Goal: Answer question/provide support: Share knowledge or assist other users

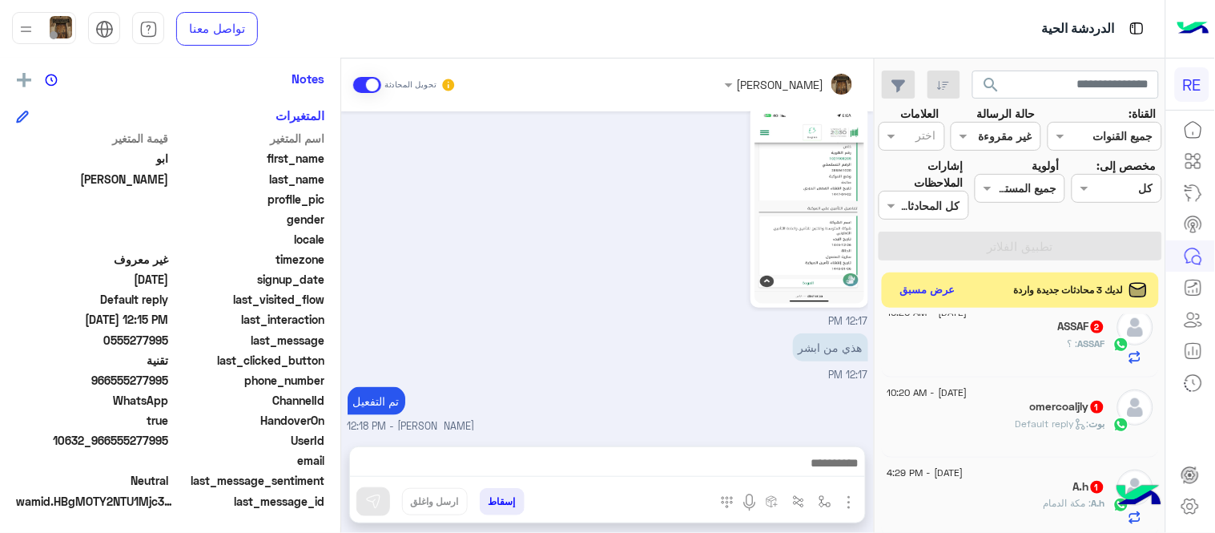
scroll to position [796, 0]
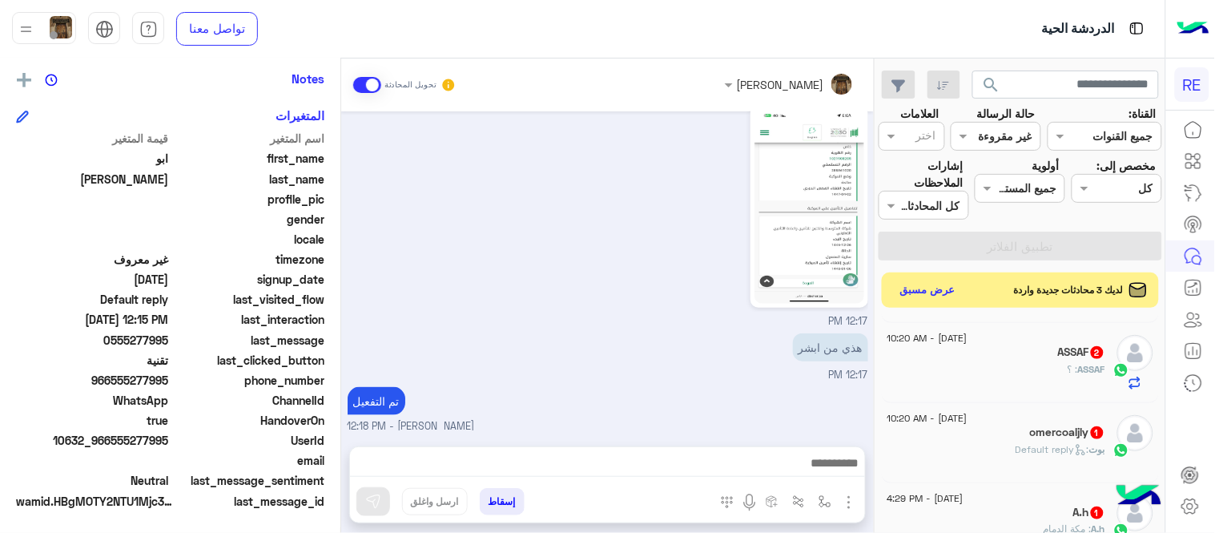
click at [991, 441] on div "omercoaljly 1" at bounding box center [997, 433] width 218 height 17
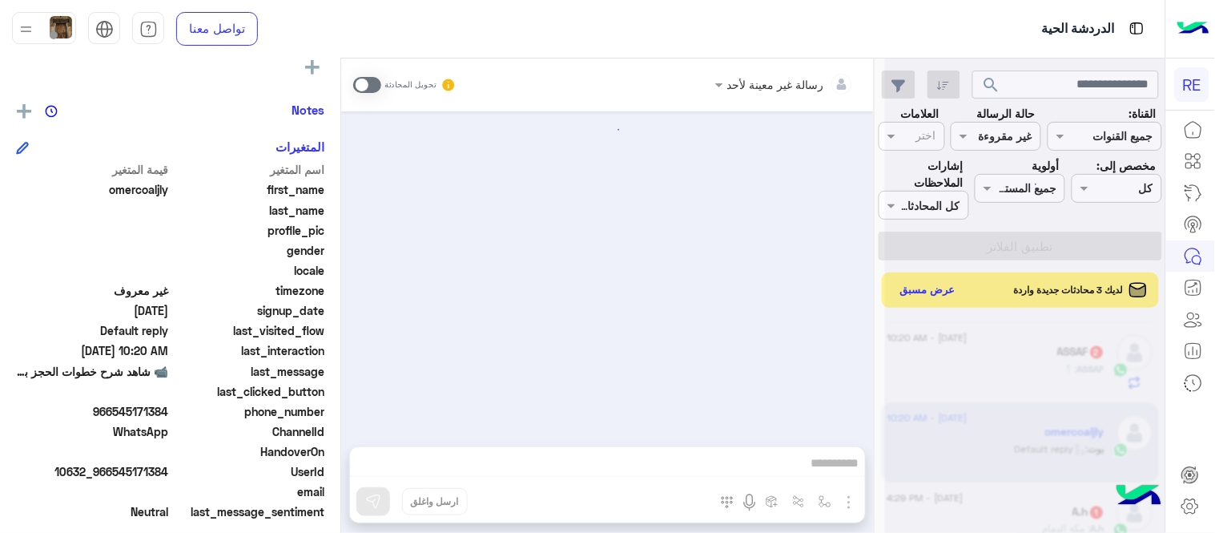
scroll to position [328, 0]
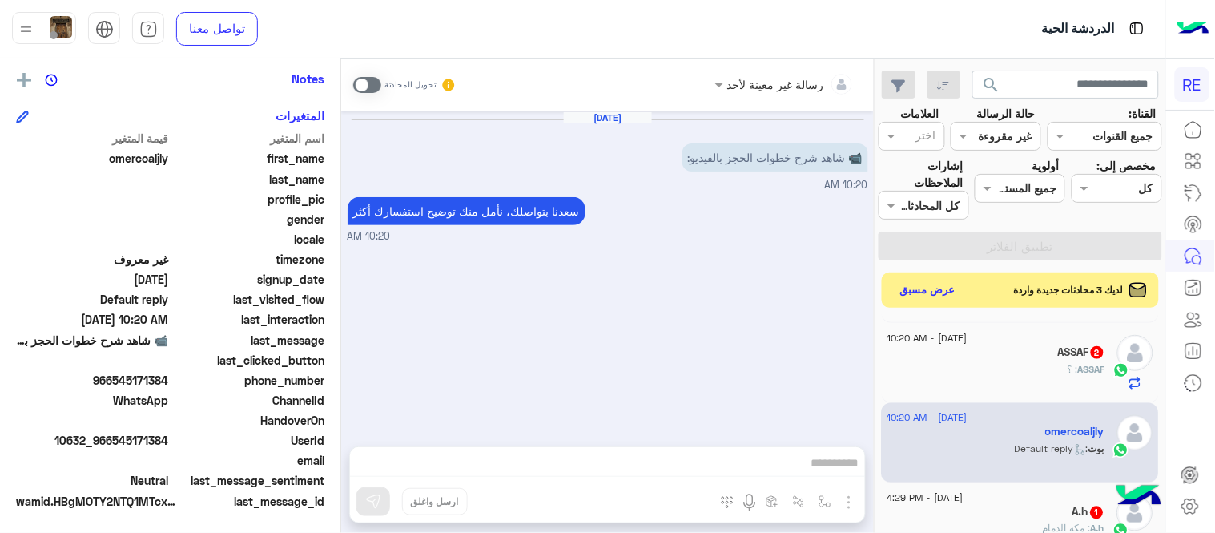
click at [371, 82] on span at bounding box center [367, 85] width 28 height 16
click at [830, 502] on img "button" at bounding box center [825, 501] width 13 height 13
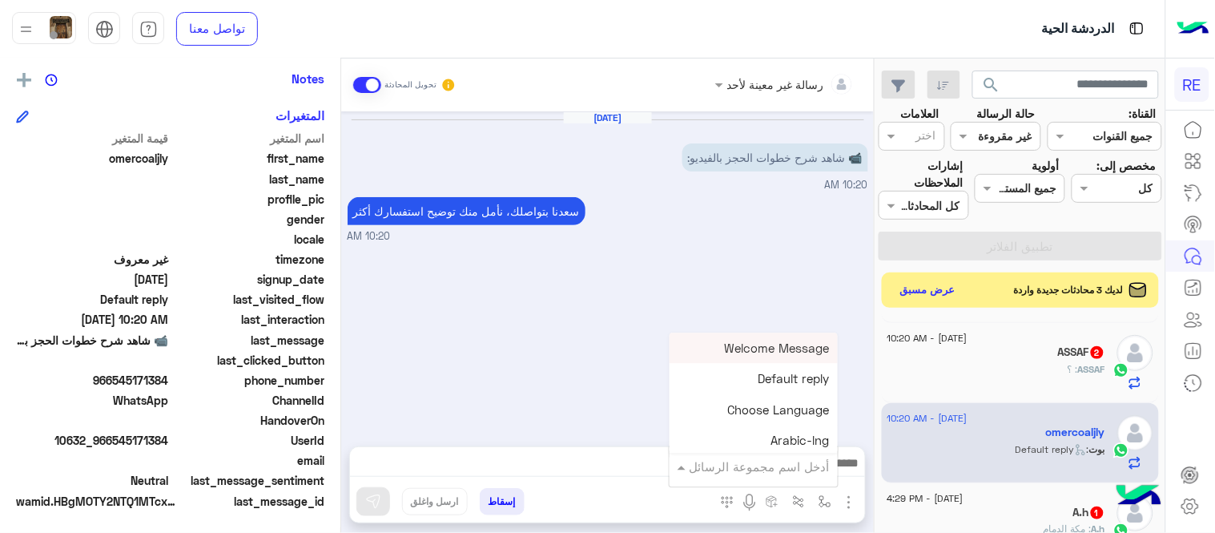
click at [771, 457] on input "text" at bounding box center [776, 466] width 108 height 18
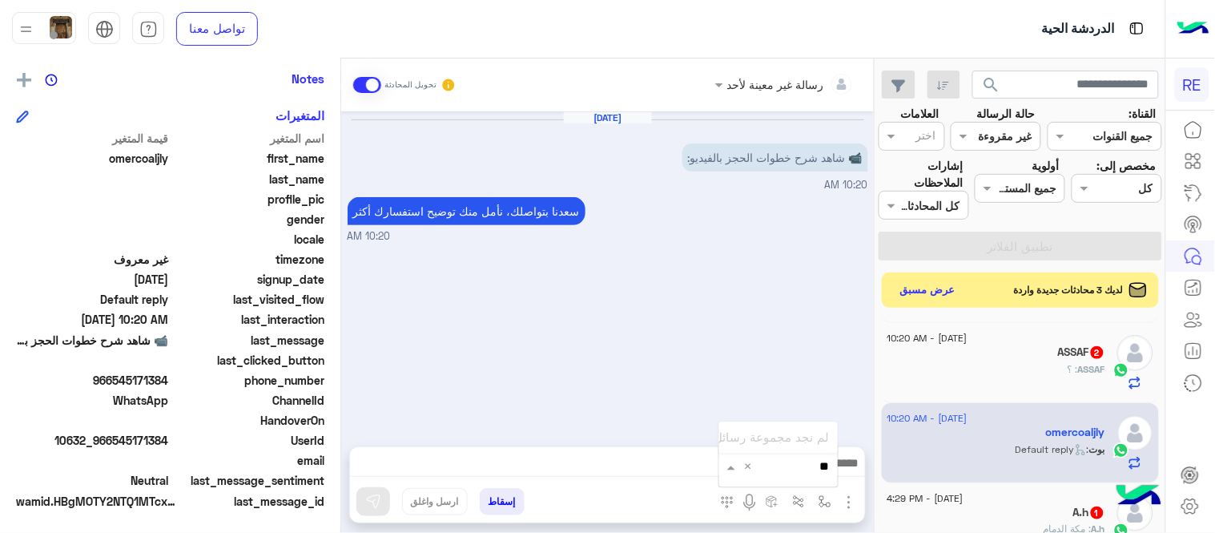
type input "*"
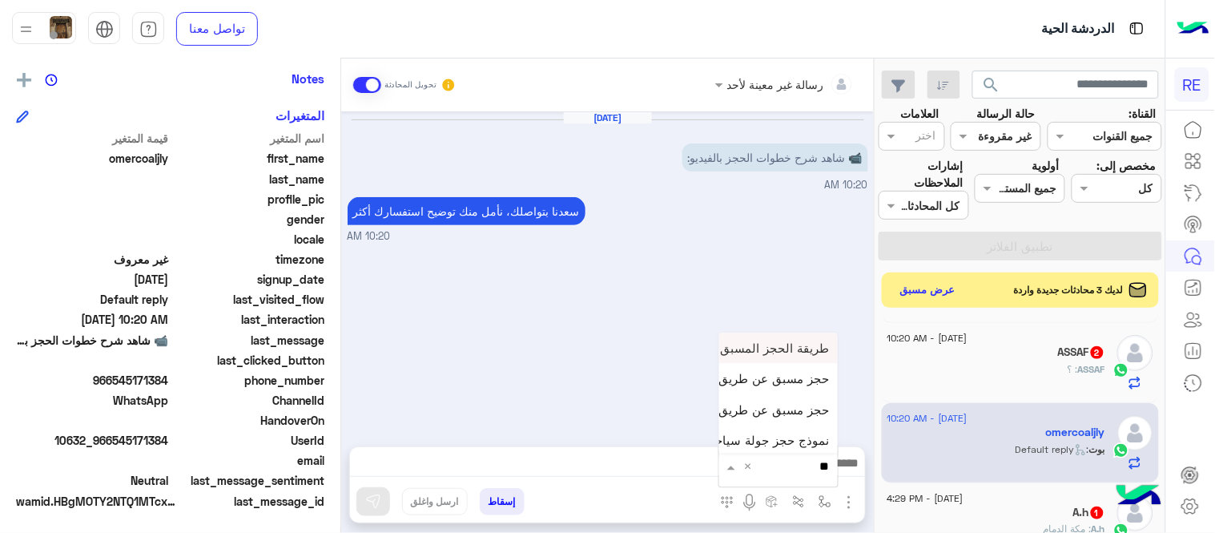
type input "***"
click at [766, 399] on div "حجز مسبق عن طريق التطبيق" at bounding box center [778, 409] width 119 height 30
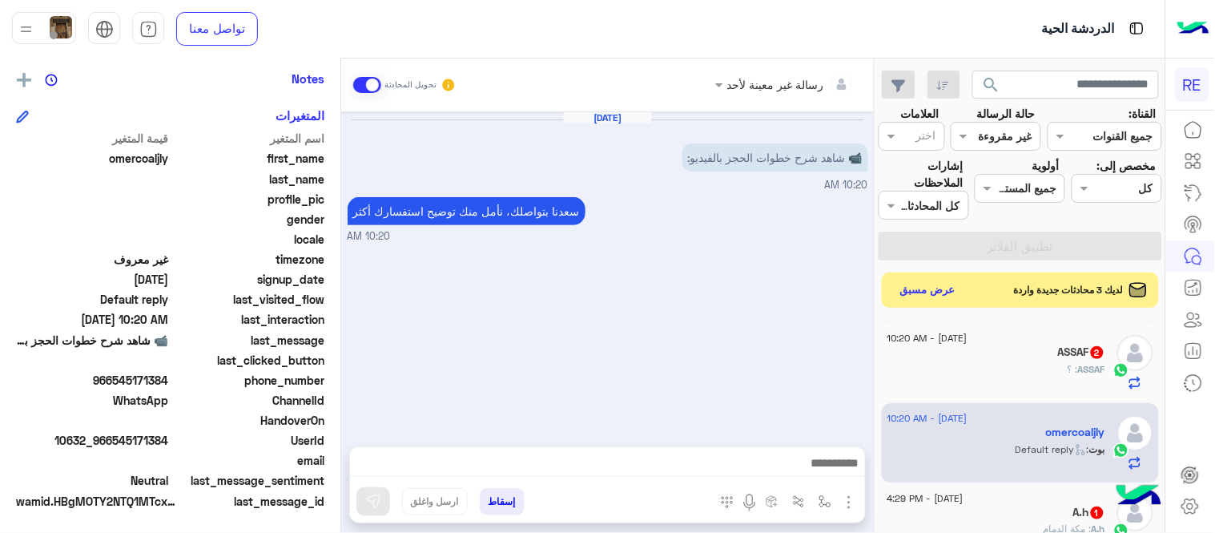
type textarea "**********"
click at [378, 495] on img at bounding box center [373, 502] width 16 height 16
click at [915, 377] on div "ASSAF : ؟" at bounding box center [997, 376] width 218 height 28
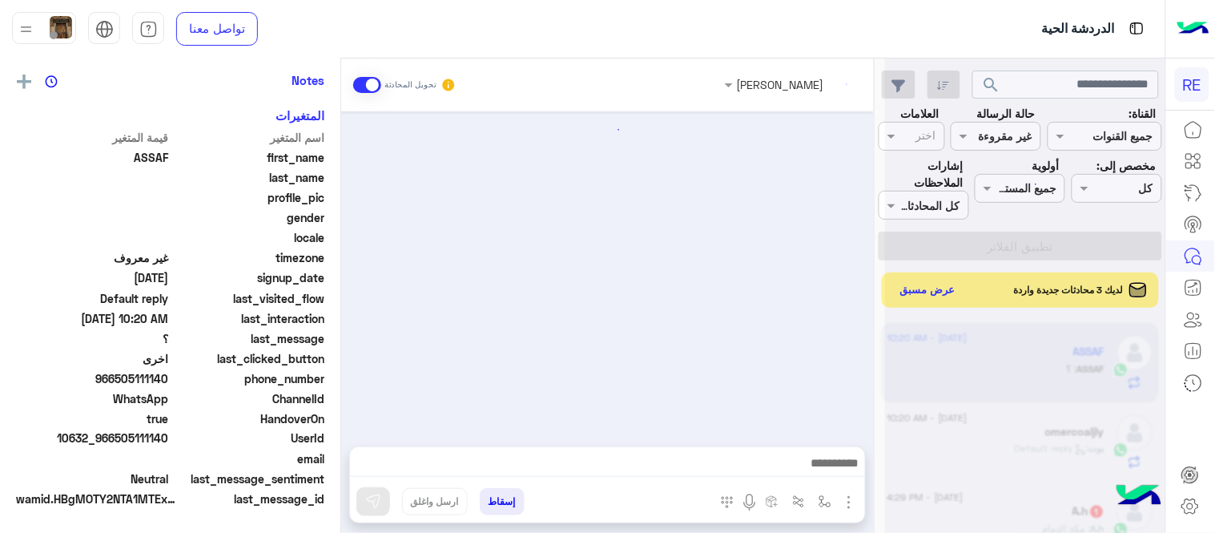
scroll to position [145, 0]
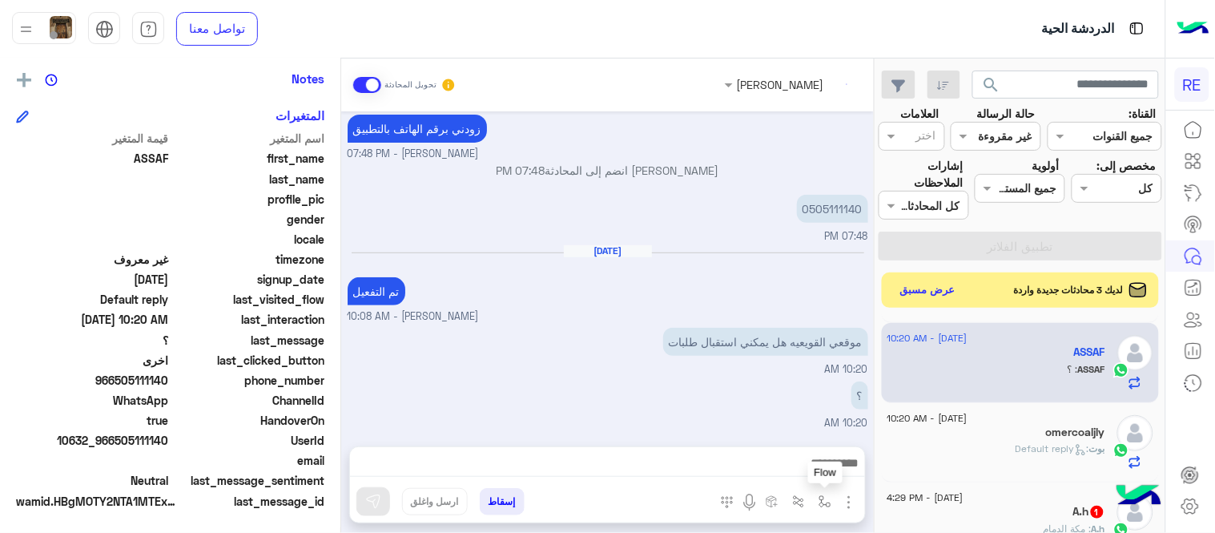
click at [823, 506] on img "button" at bounding box center [825, 501] width 13 height 13
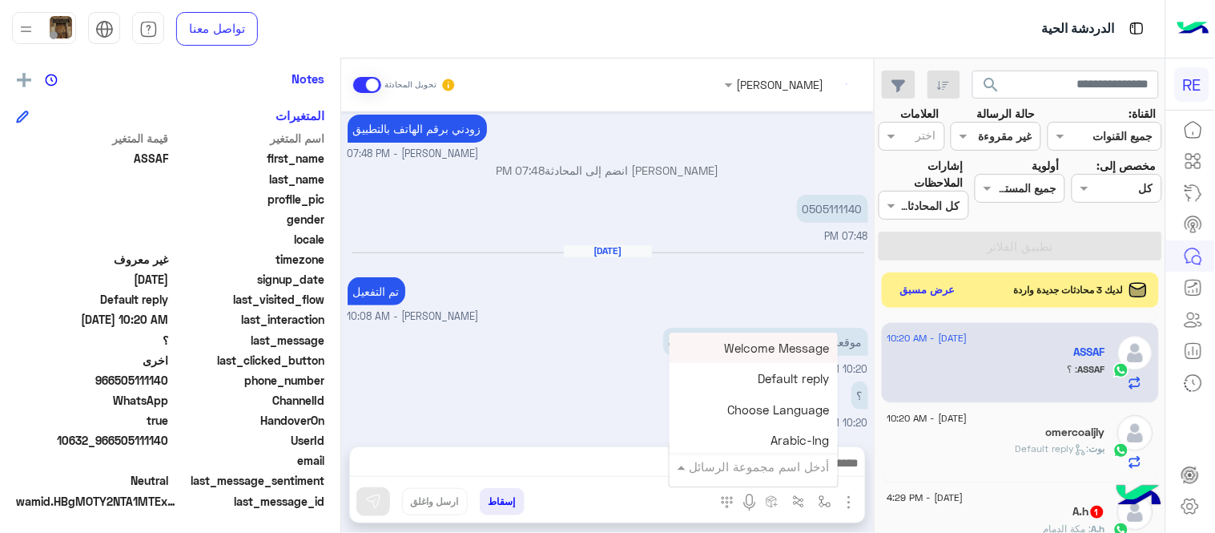
click at [774, 478] on div "أدخل اسم مجموعة الرسائل" at bounding box center [754, 466] width 168 height 29
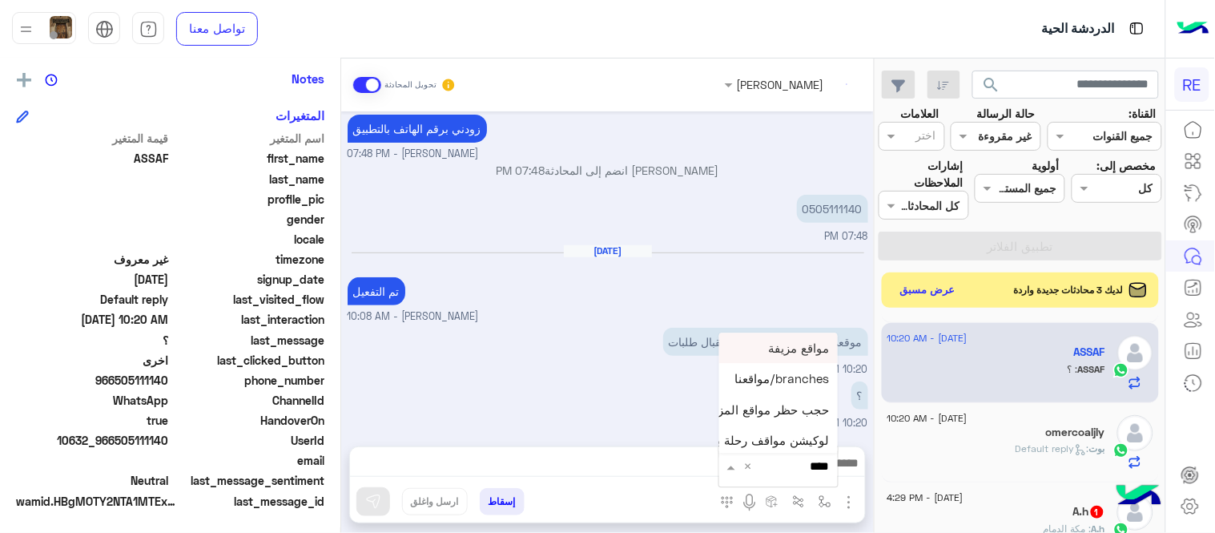
type input "*****"
click at [755, 381] on span "branches/مواقعنا" at bounding box center [782, 379] width 95 height 14
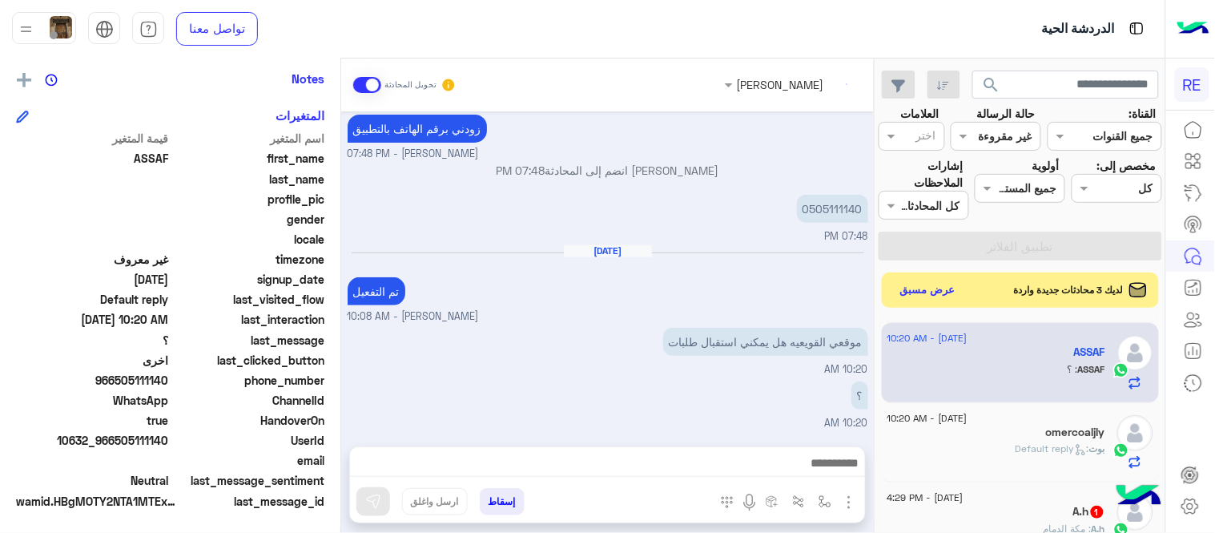
type textarea "**********"
click at [695, 455] on div "**********" at bounding box center [607, 466] width 515 height 42
click at [736, 467] on icon at bounding box center [742, 464] width 13 height 13
click at [667, 179] on div "[PERSON_NAME] انضم إلى المحادثة 07:48 PM" at bounding box center [608, 176] width 521 height 29
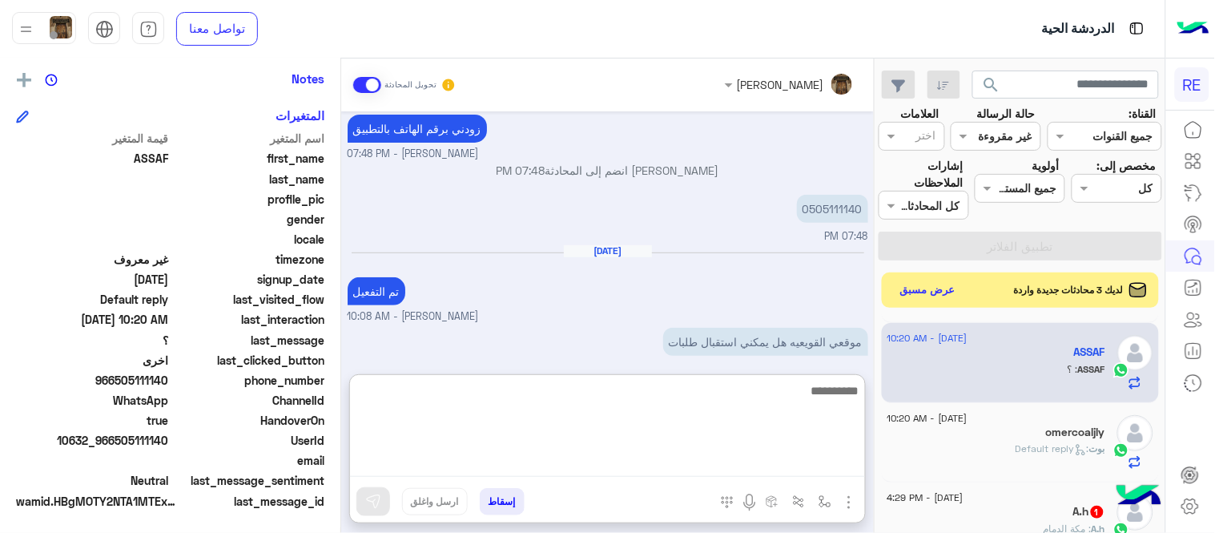
click at [653, 461] on textarea at bounding box center [607, 429] width 515 height 96
type textarea "**********"
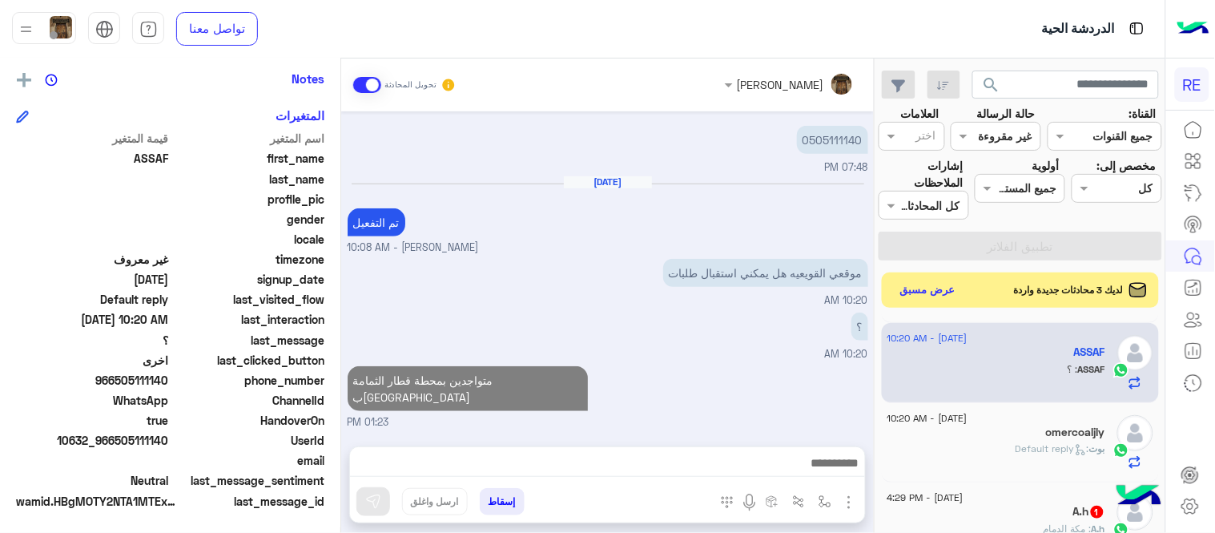
scroll to position [0, 0]
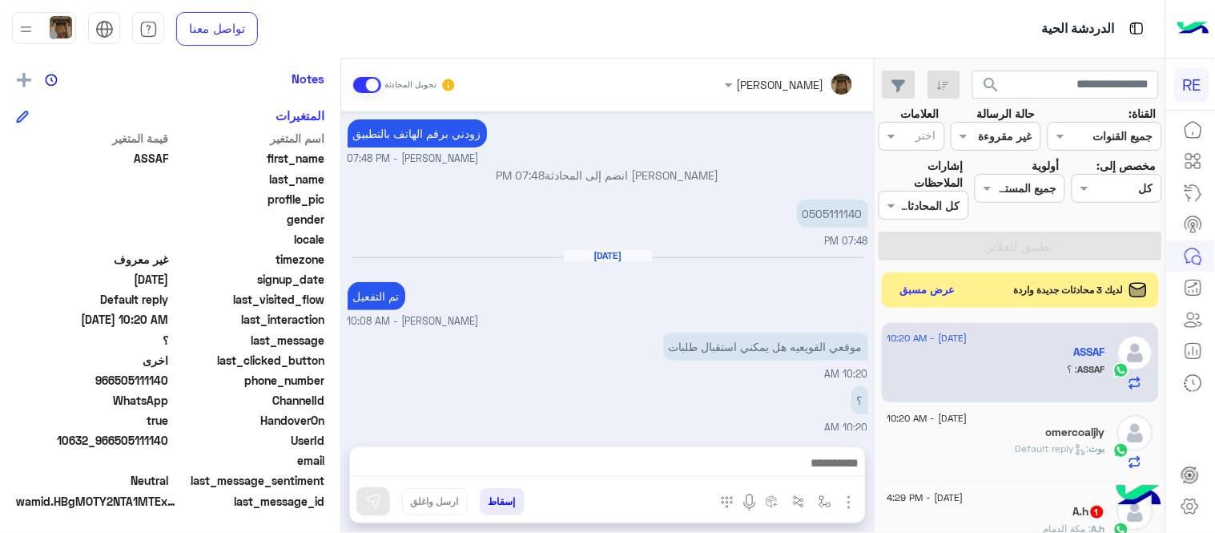
click at [968, 419] on span "[DATE] - 10:20 AM" at bounding box center [928, 418] width 80 height 14
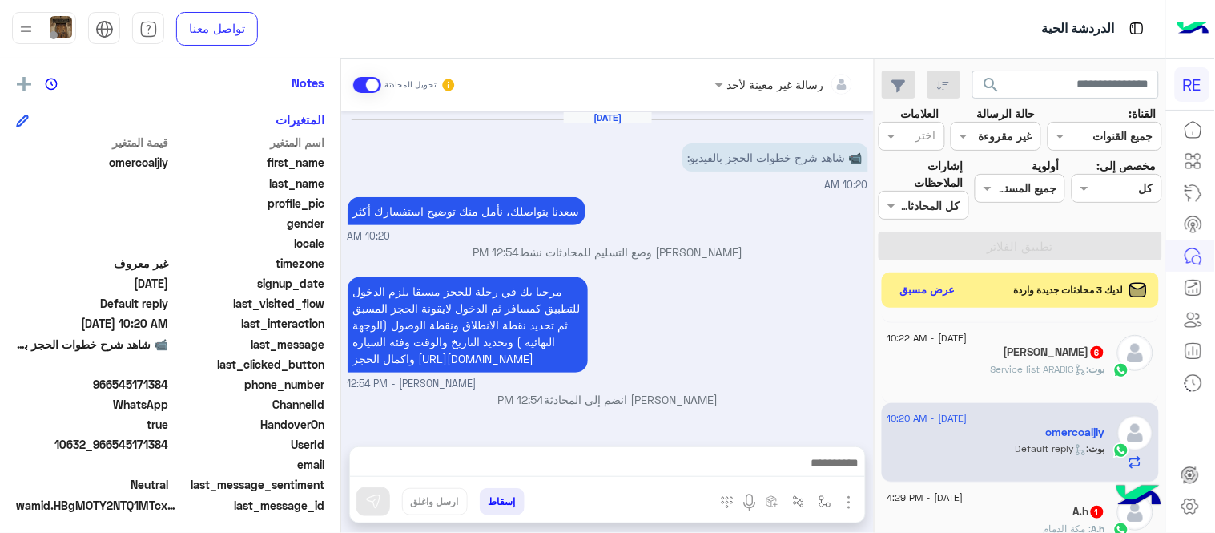
scroll to position [328, 0]
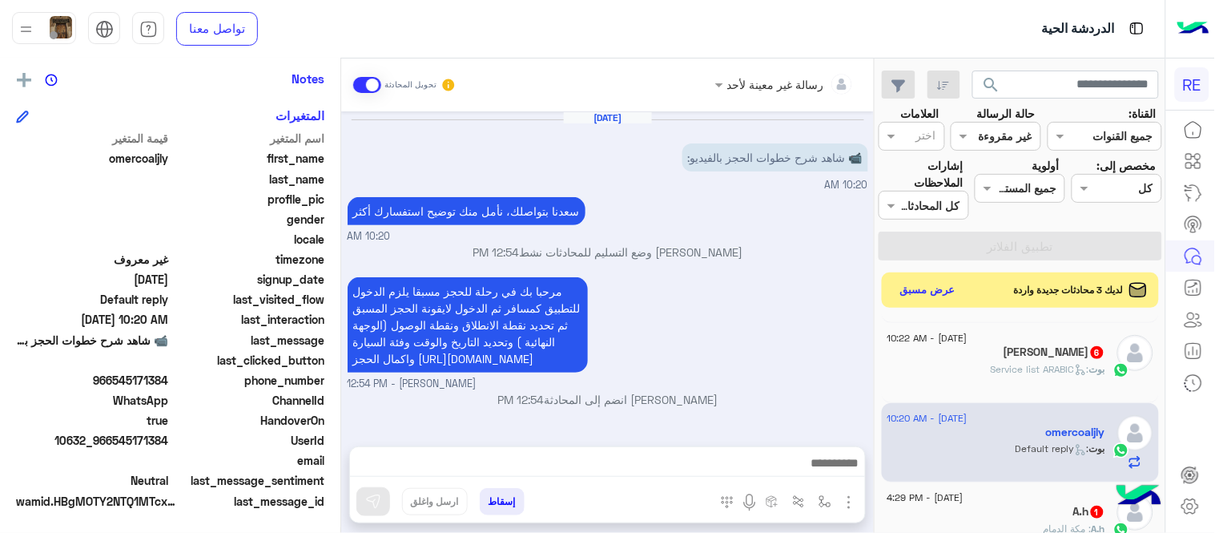
click at [957, 349] on div "[PERSON_NAME] 6" at bounding box center [997, 353] width 218 height 17
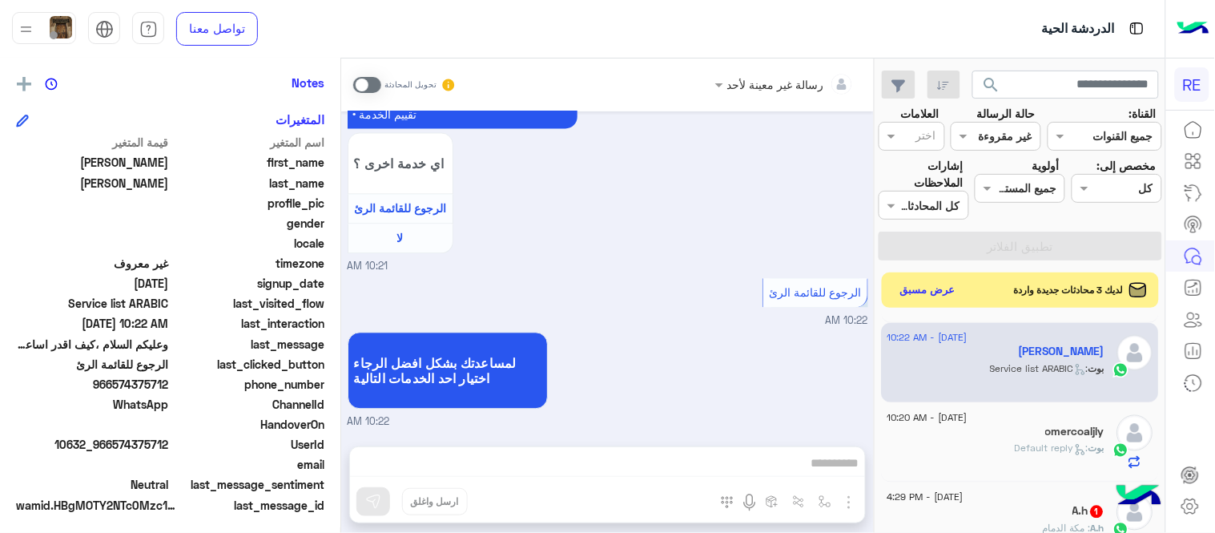
scroll to position [328, 0]
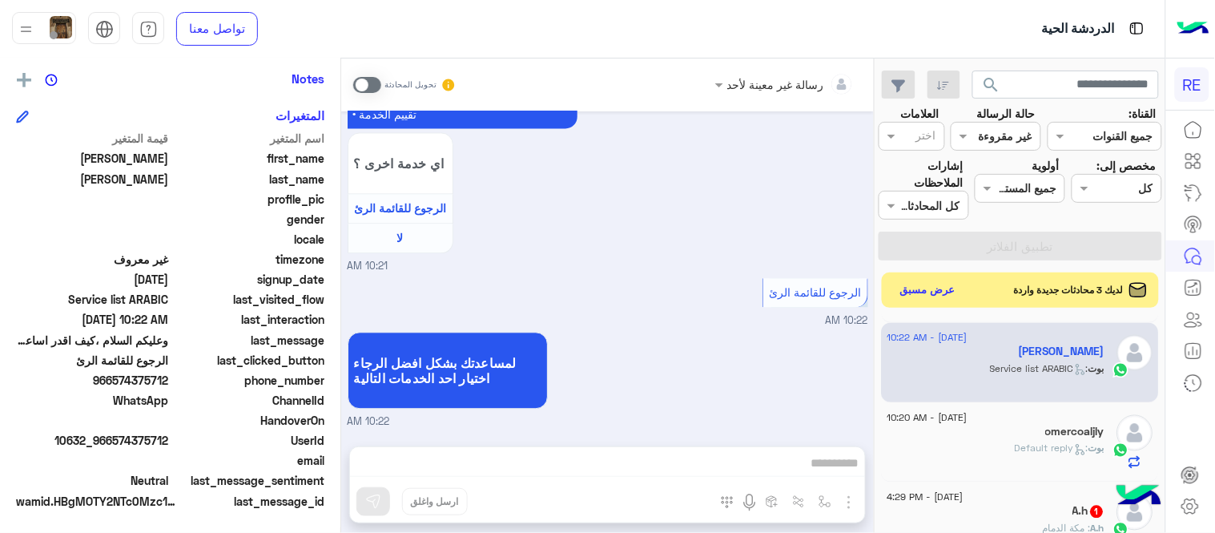
click at [668, 489] on div "رسالة غير معينة لأحد تحويل المحادثة [DATE] عربي 10:15 AM هل أنت ؟ كابتن 👨🏻‍✈️ ع…" at bounding box center [607, 298] width 533 height 481
click at [622, 463] on div "رسالة غير معينة لأحد تحويل المحادثة [DATE] عربي 10:15 AM هل أنت ؟ كابتن 👨🏻‍✈️ ع…" at bounding box center [607, 298] width 533 height 481
click at [372, 77] on span at bounding box center [367, 85] width 28 height 16
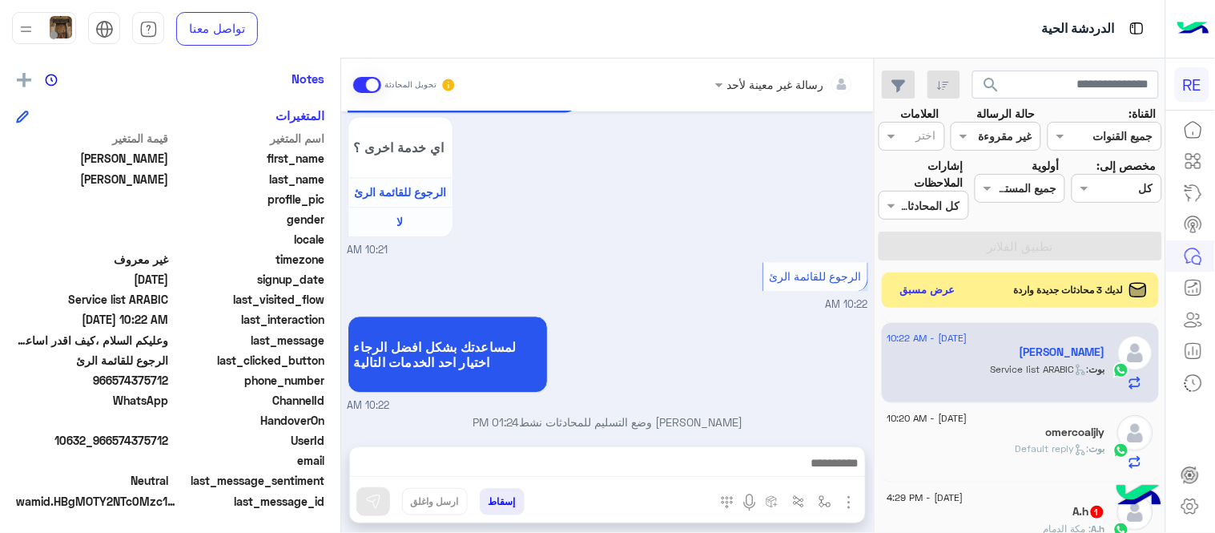
scroll to position [926, 0]
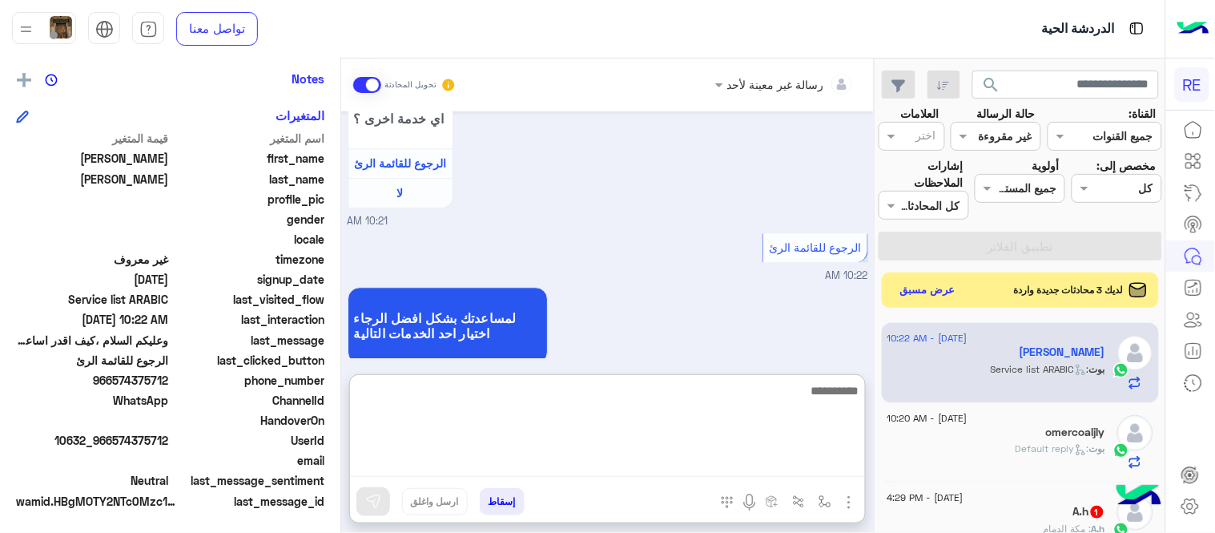
click at [663, 469] on textarea at bounding box center [607, 429] width 515 height 96
type textarea "**********"
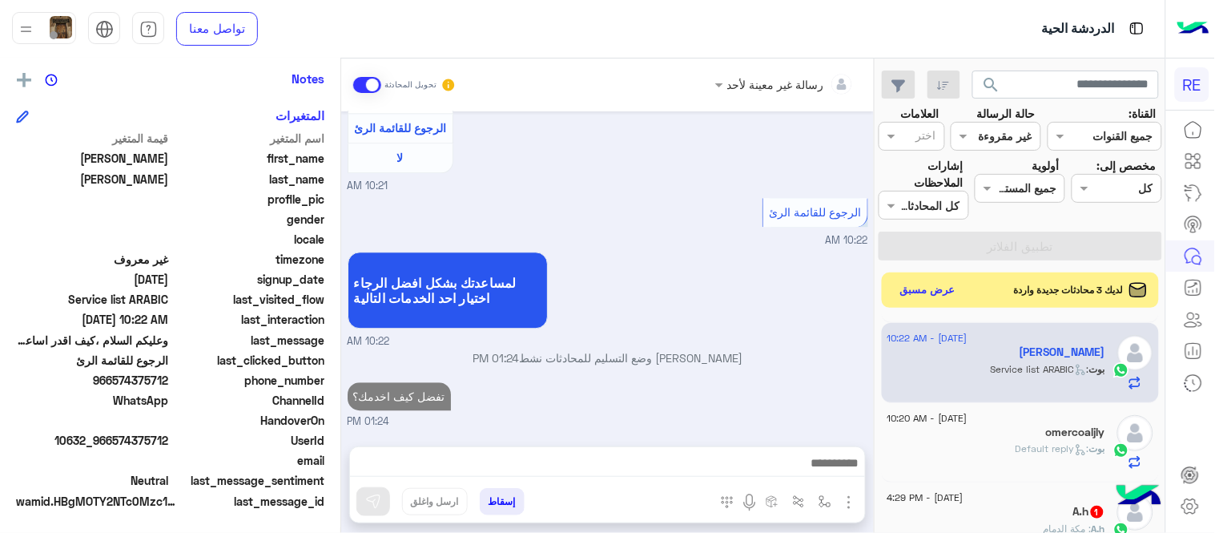
scroll to position [977, 0]
click at [683, 300] on div "[DATE] عربي 10:15 AM هل أنت ؟ كابتن 👨🏻‍✈️ عميل 🧳 رحال (مرشد مرخص) 🏖️ 10:15 AM ع…" at bounding box center [607, 270] width 533 height 319
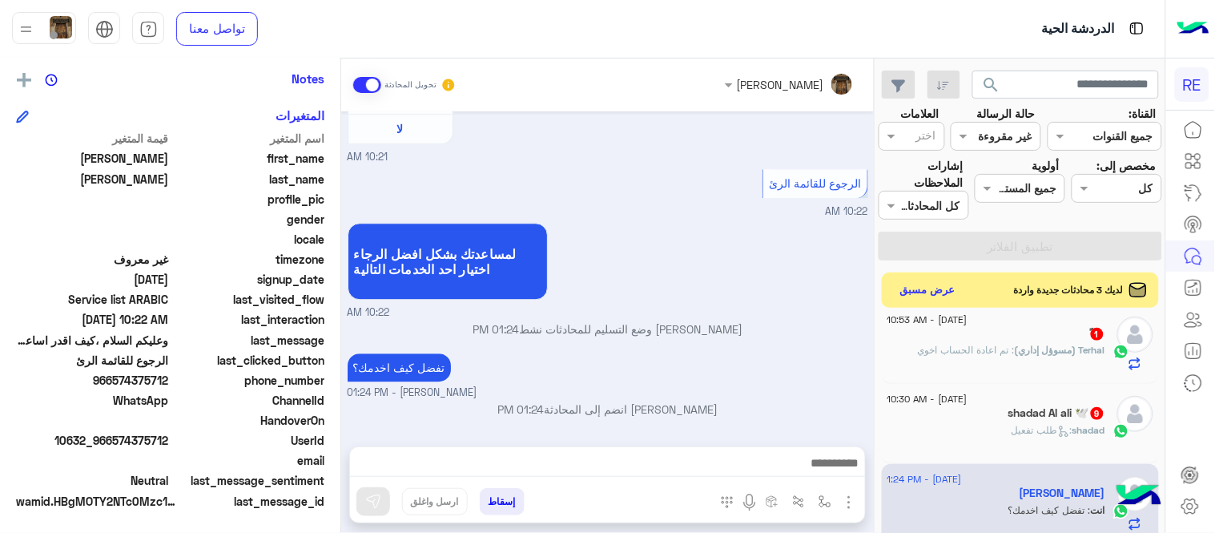
scroll to position [643, 0]
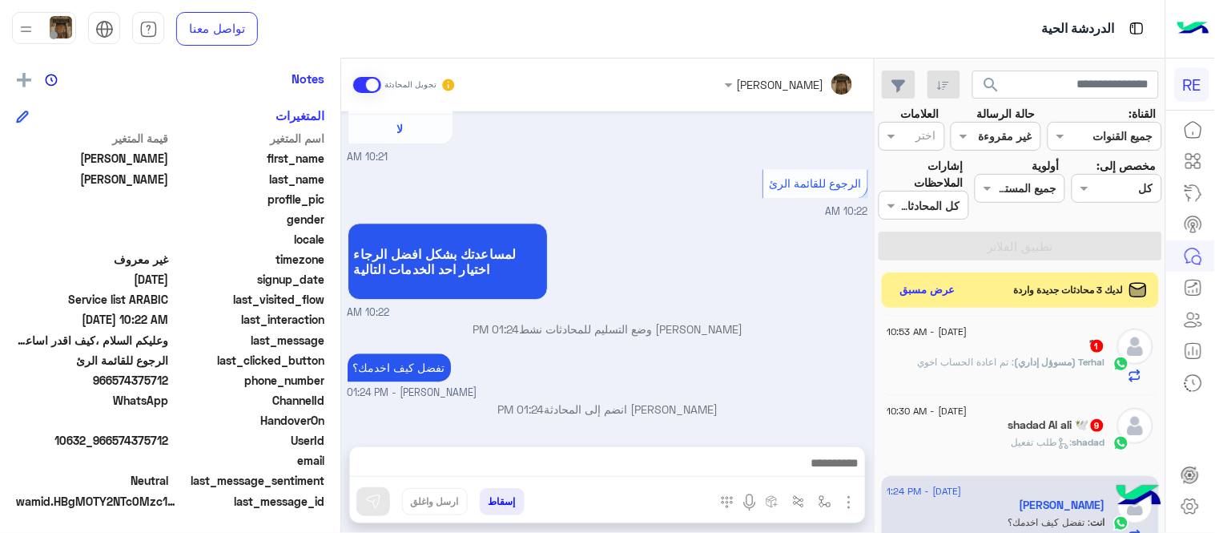
click at [977, 441] on div "shadad : طلب تفعيل" at bounding box center [997, 449] width 218 height 28
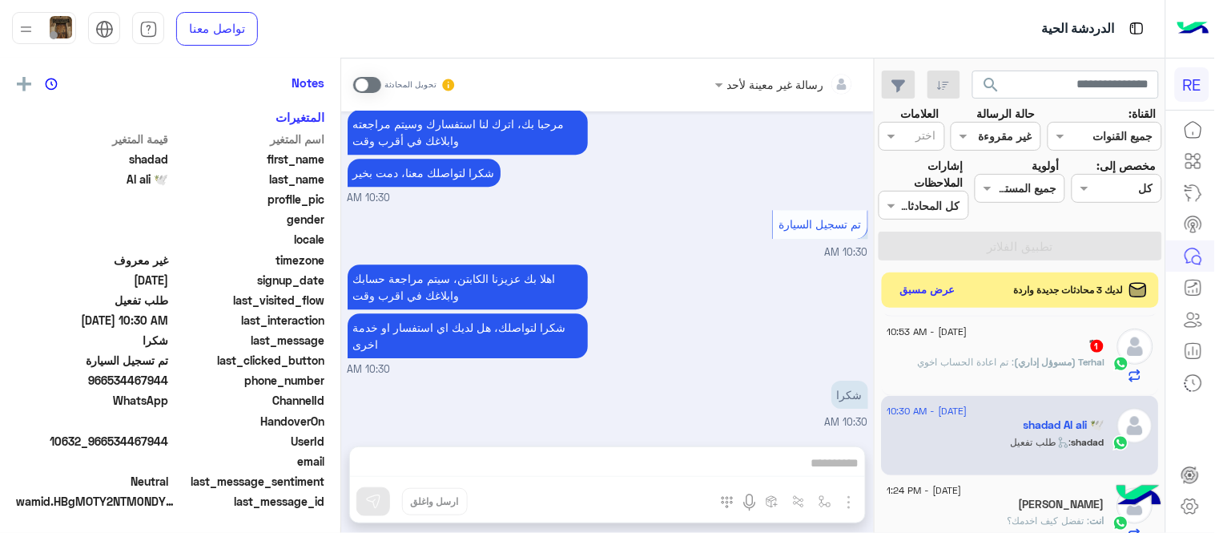
scroll to position [328, 0]
click at [364, 83] on span at bounding box center [367, 85] width 28 height 16
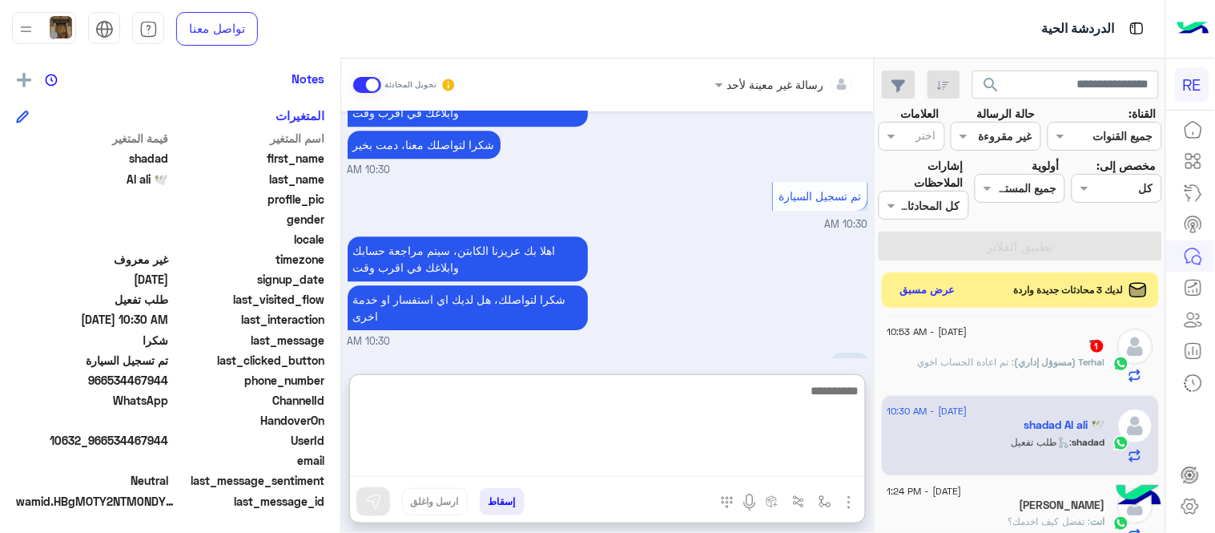
click at [625, 467] on textarea at bounding box center [607, 429] width 515 height 96
type textarea "**********"
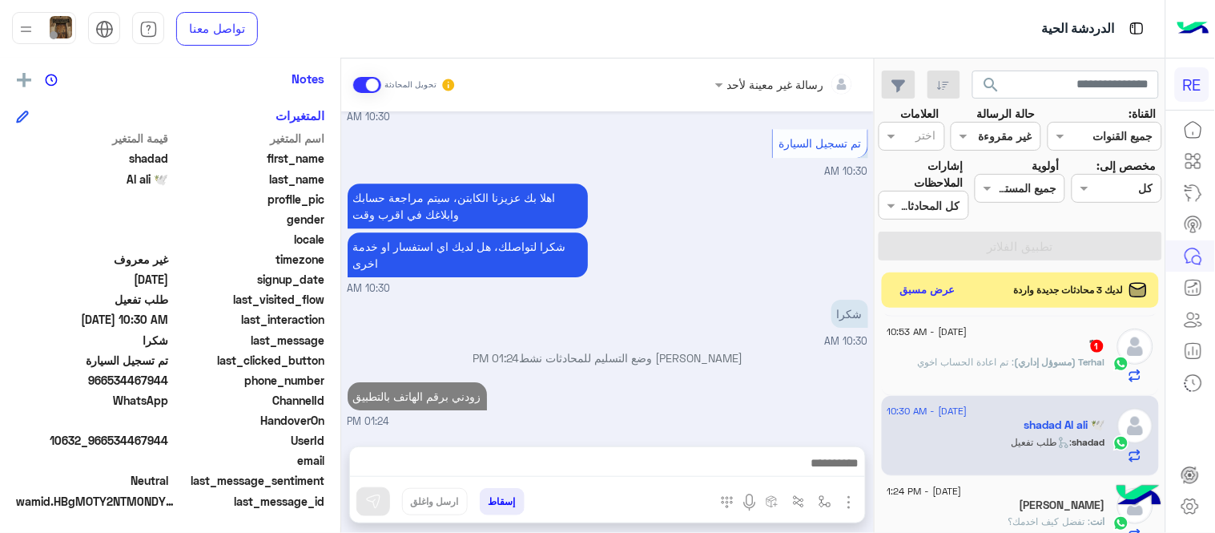
click at [716, 328] on div "[DATE] هل أنت ؟ كابتن 👨🏻‍✈️ عميل 🧳 رحال (مرشد مرخص) 🏖️ 10:29 AM كابتن � 10:29 A…" at bounding box center [607, 270] width 533 height 319
click at [926, 374] on div "Terhal (مسوؤل إداري) : تم اعادة الحساب اخوي" at bounding box center [997, 369] width 218 height 28
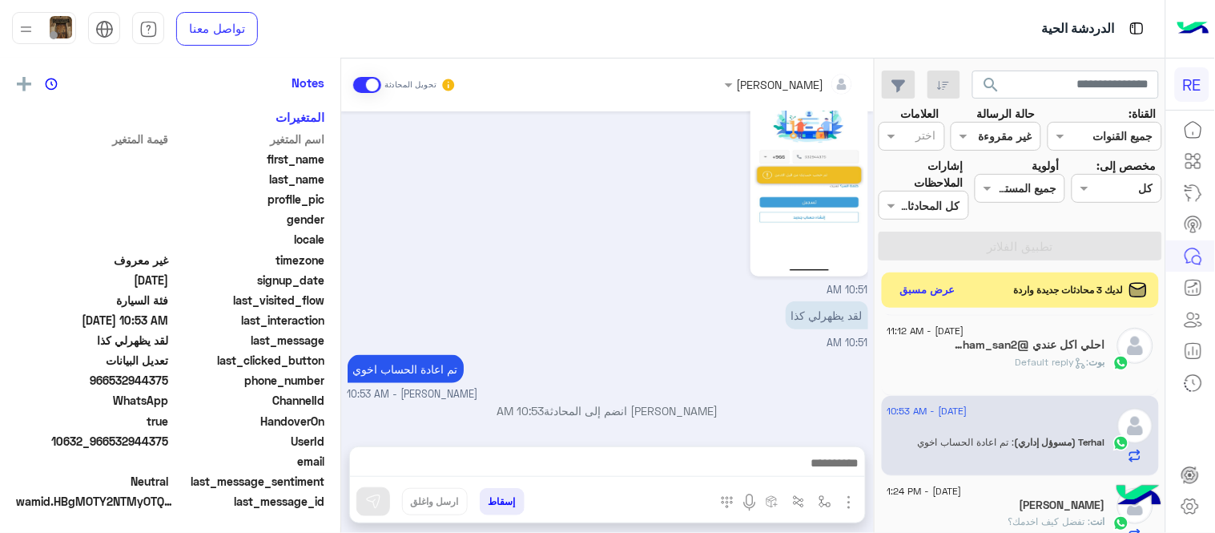
scroll to position [328, 0]
drag, startPoint x: 875, startPoint y: 413, endPoint x: 873, endPoint y: 405, distance: 9.0
click at [873, 405] on mat-drawer "[PERSON_NAME] تحويل المحادثة [DATE] سلام عليكم 03:41 AM وعليكم السلام [PERSON_N…" at bounding box center [437, 298] width 875 height 481
click at [946, 380] on div "[PERSON_NAME] : Default reply" at bounding box center [997, 369] width 218 height 28
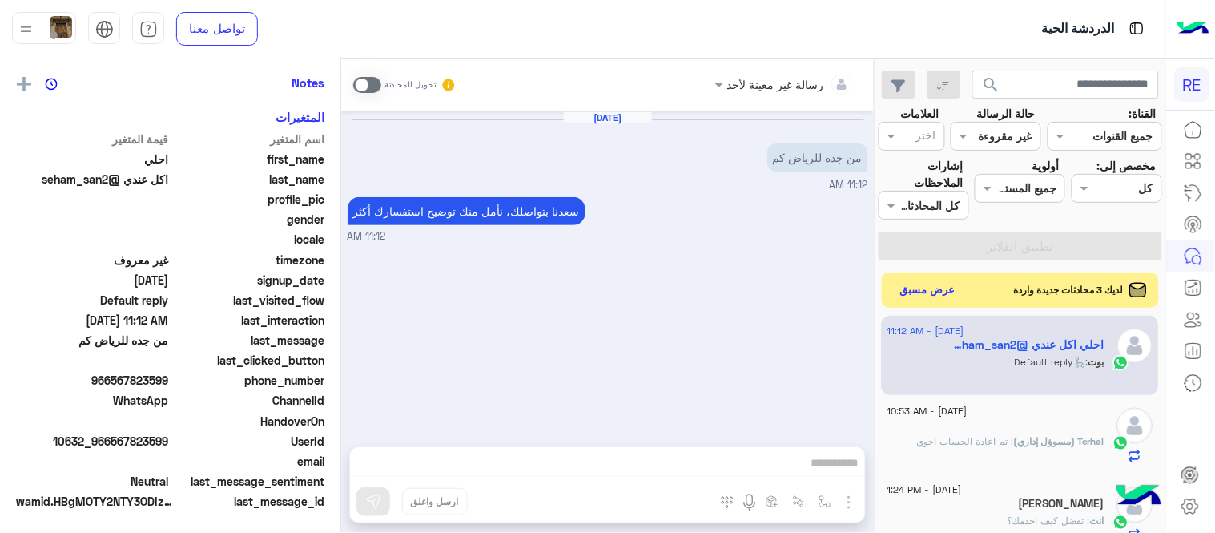
scroll to position [328, 0]
click at [365, 82] on span at bounding box center [367, 85] width 28 height 16
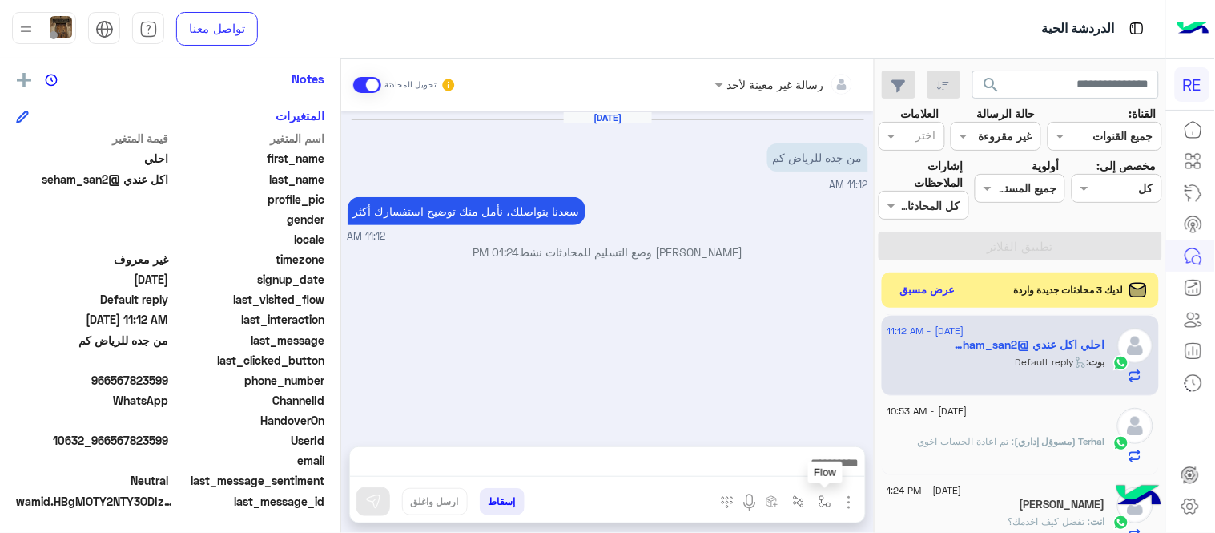
click at [822, 500] on img "button" at bounding box center [825, 501] width 13 height 13
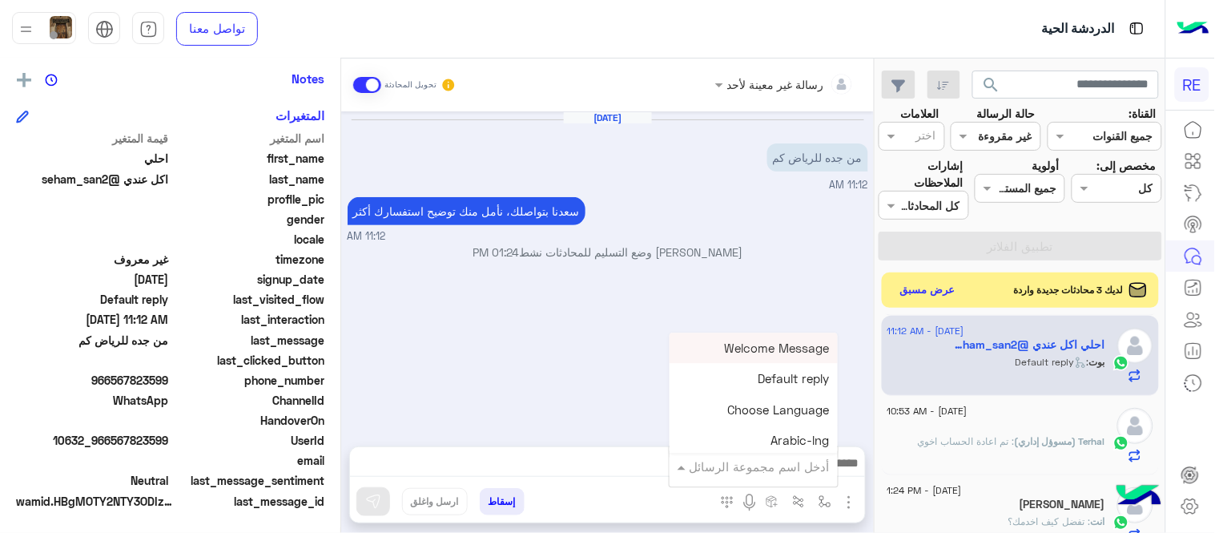
click at [780, 477] on div "أدخل اسم مجموعة الرسائل" at bounding box center [754, 466] width 168 height 29
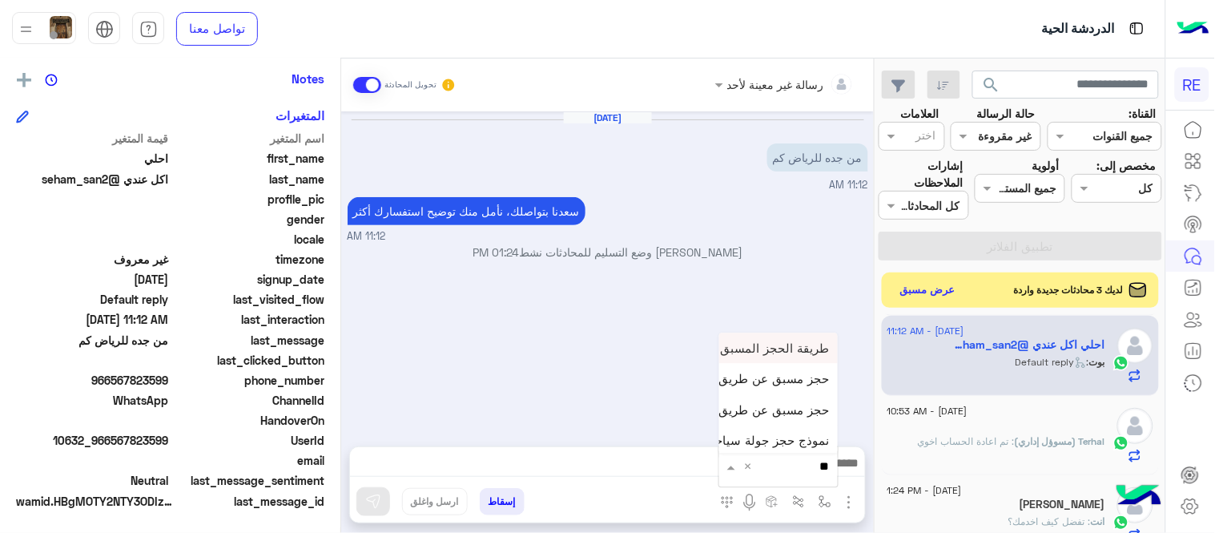
type input "***"
click at [756, 409] on span "حجز مسبق عن طريق التطبيق" at bounding box center [753, 409] width 154 height 14
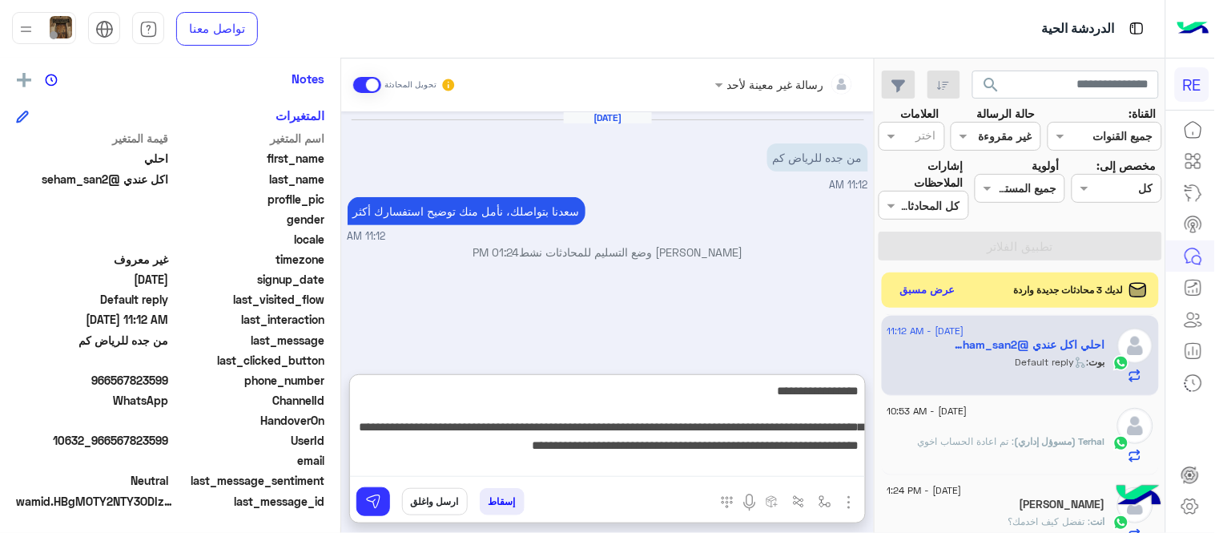
click at [511, 452] on textarea "**********" at bounding box center [607, 429] width 515 height 96
click at [436, 437] on textarea "**********" at bounding box center [607, 429] width 515 height 96
type textarea "**********"
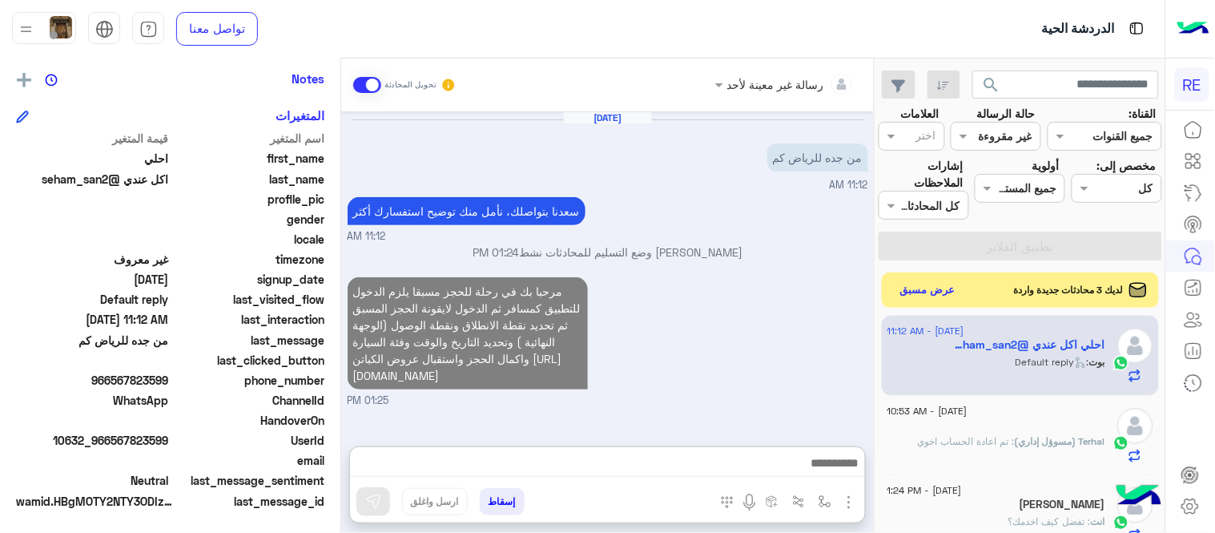
scroll to position [20, 0]
click at [743, 316] on div "مرحبا بك في رحلة للحجز مسبقا يلزم الدخول للتطبيق كمسافر ثم الدخول لايقونة الحجز…" at bounding box center [608, 340] width 521 height 135
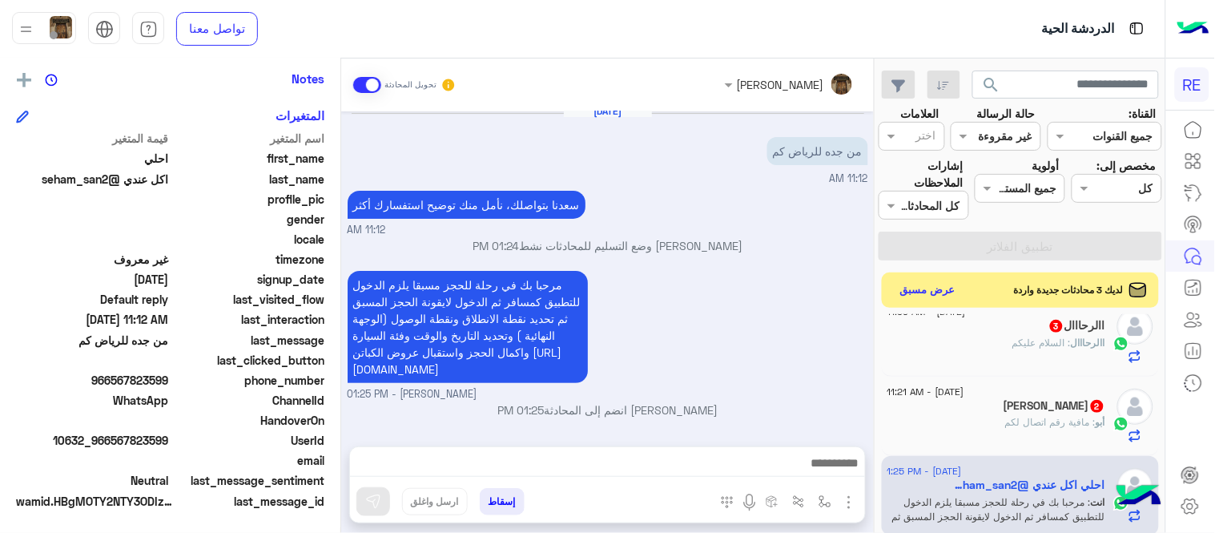
scroll to position [508, 0]
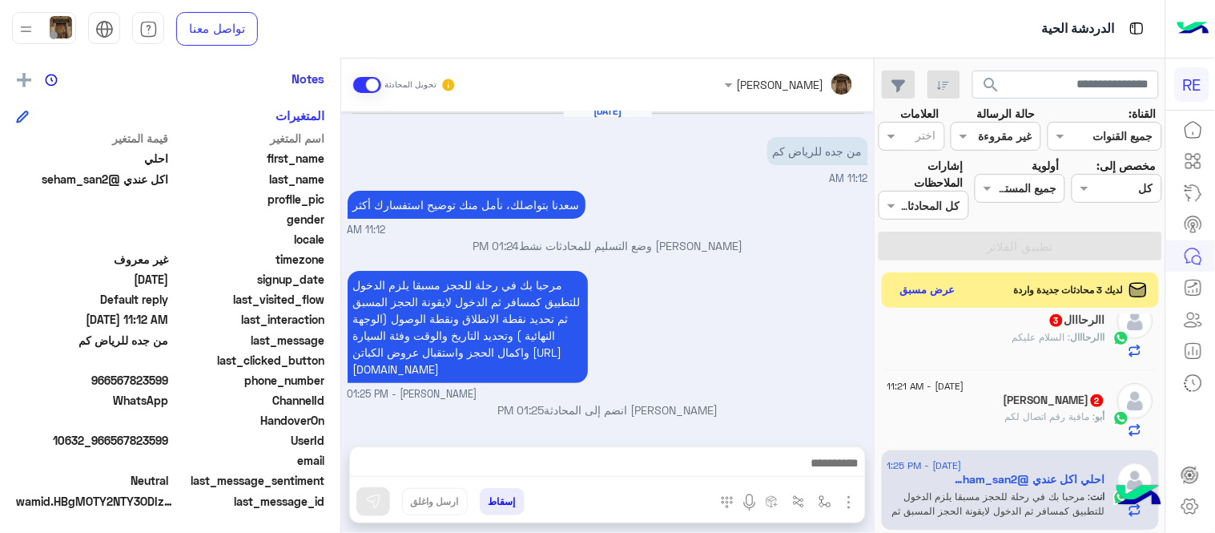
click at [1005, 418] on span ": مافية رقم اتصال لكم" at bounding box center [1050, 416] width 91 height 12
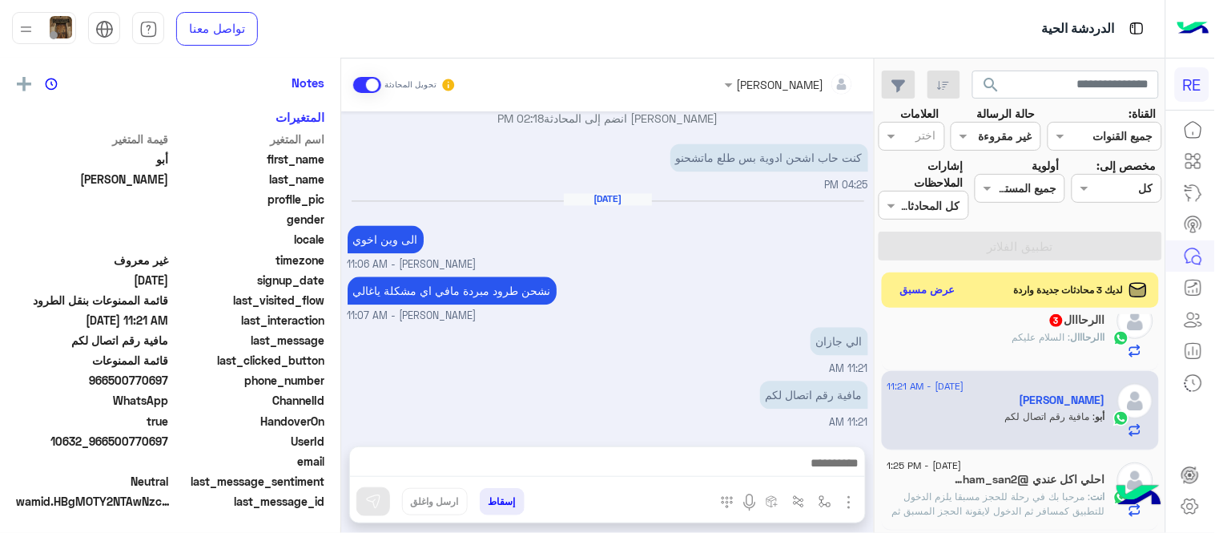
scroll to position [328, 0]
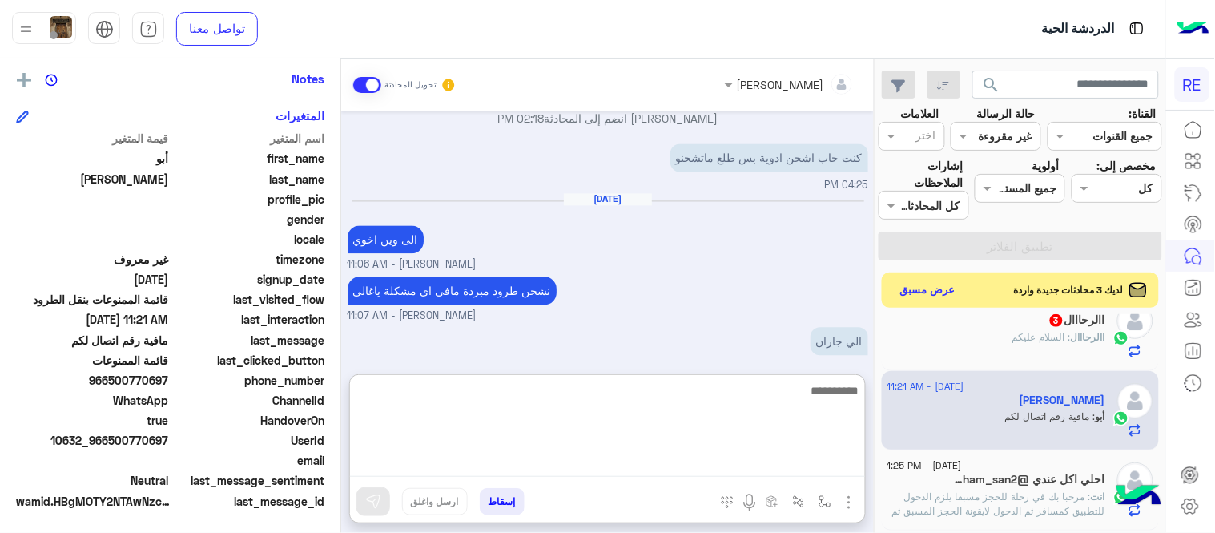
click at [615, 458] on textarea at bounding box center [607, 429] width 515 height 96
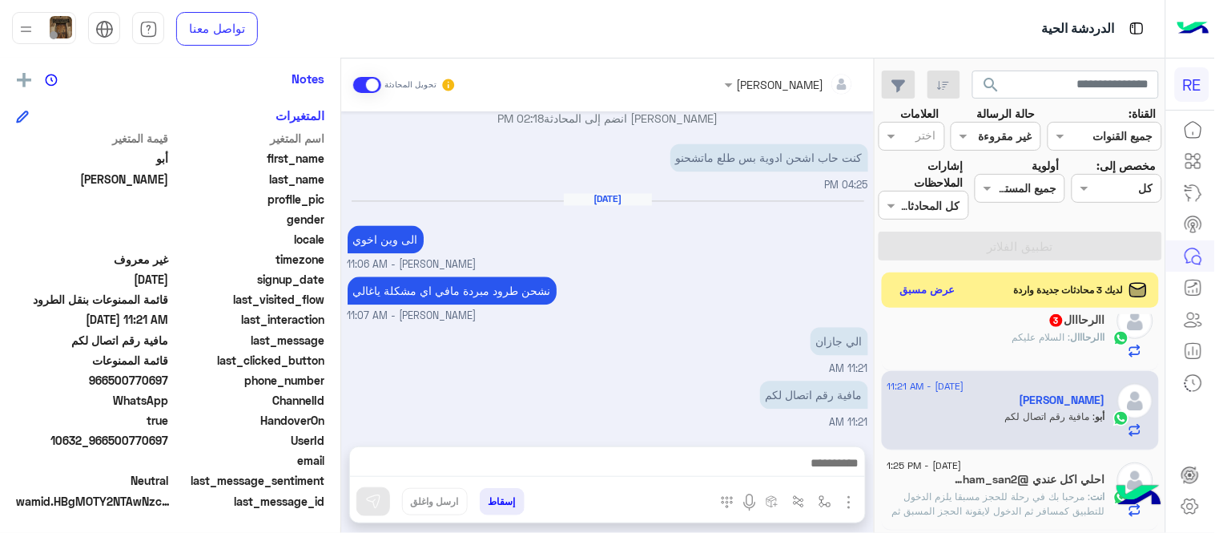
click at [691, 236] on div "[DATE] الى وين اخوي Terhal Almodon - 11:06 AM" at bounding box center [608, 232] width 521 height 79
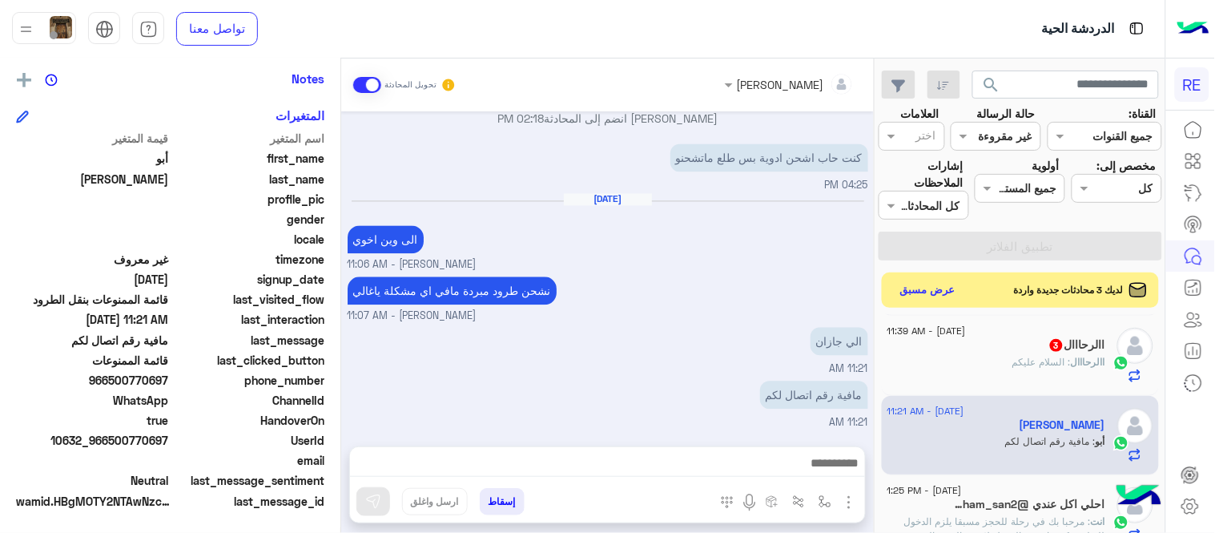
scroll to position [463, 0]
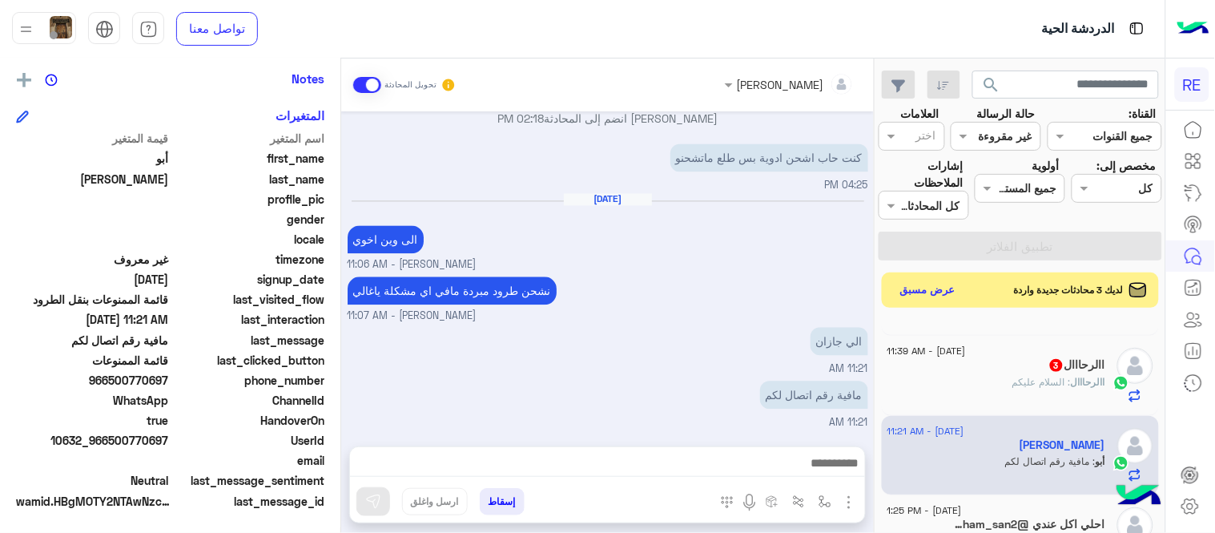
click at [947, 389] on div "االرحااال : السلام عليكم" at bounding box center [997, 389] width 218 height 28
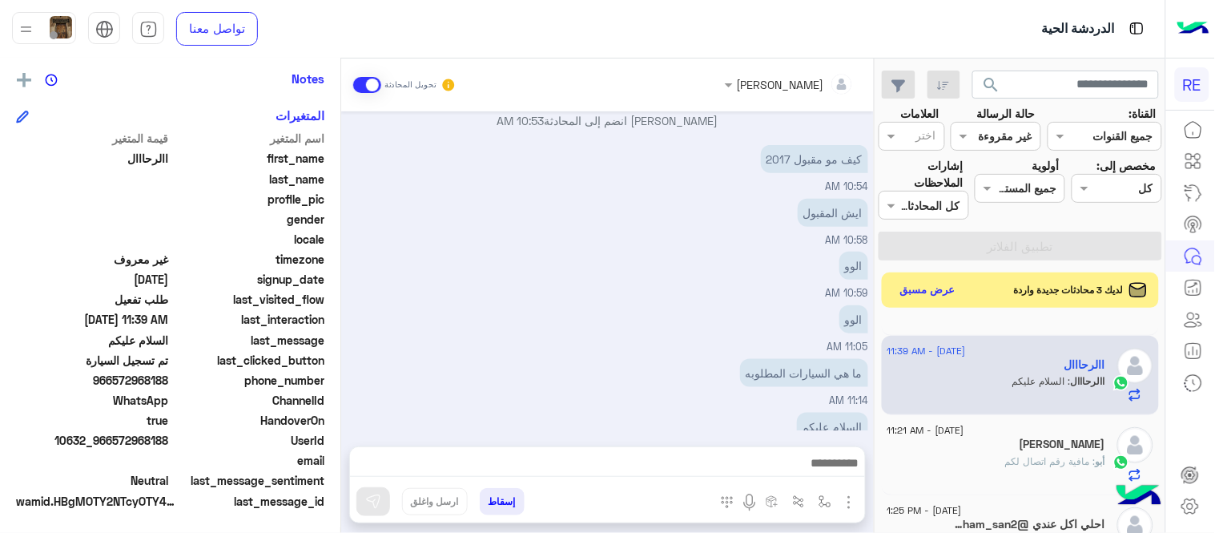
scroll to position [1972, 0]
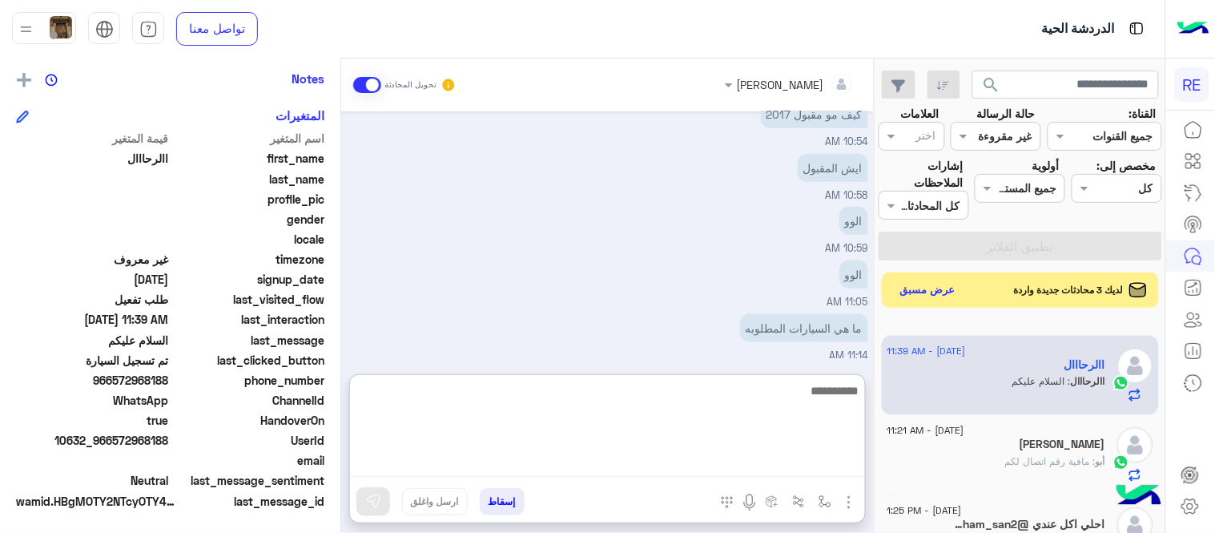
click at [510, 453] on textarea at bounding box center [607, 429] width 515 height 96
type textarea "**********"
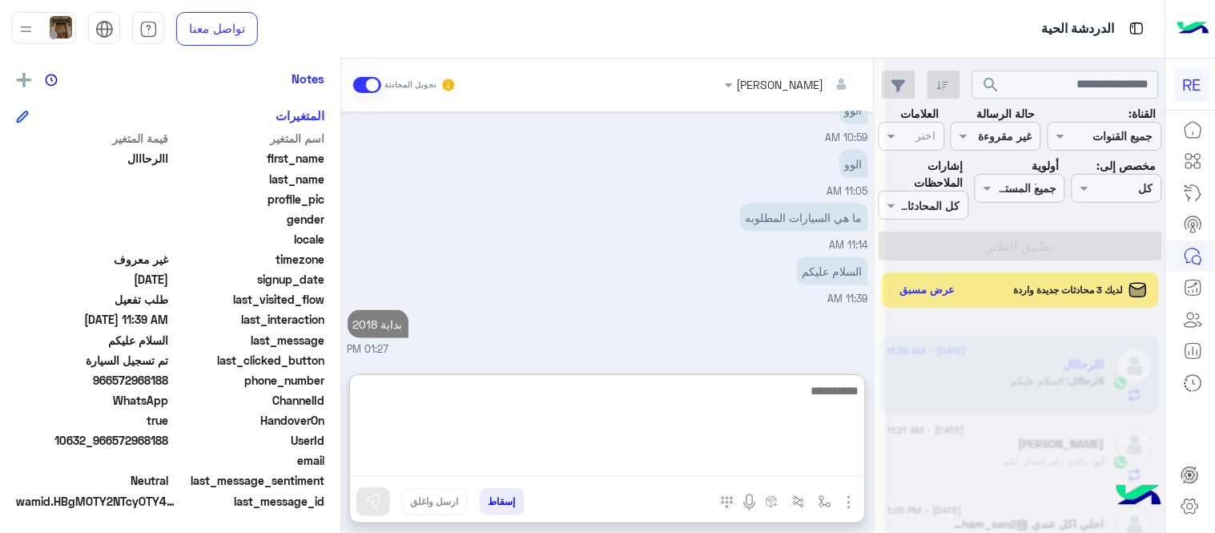
scroll to position [2094, 0]
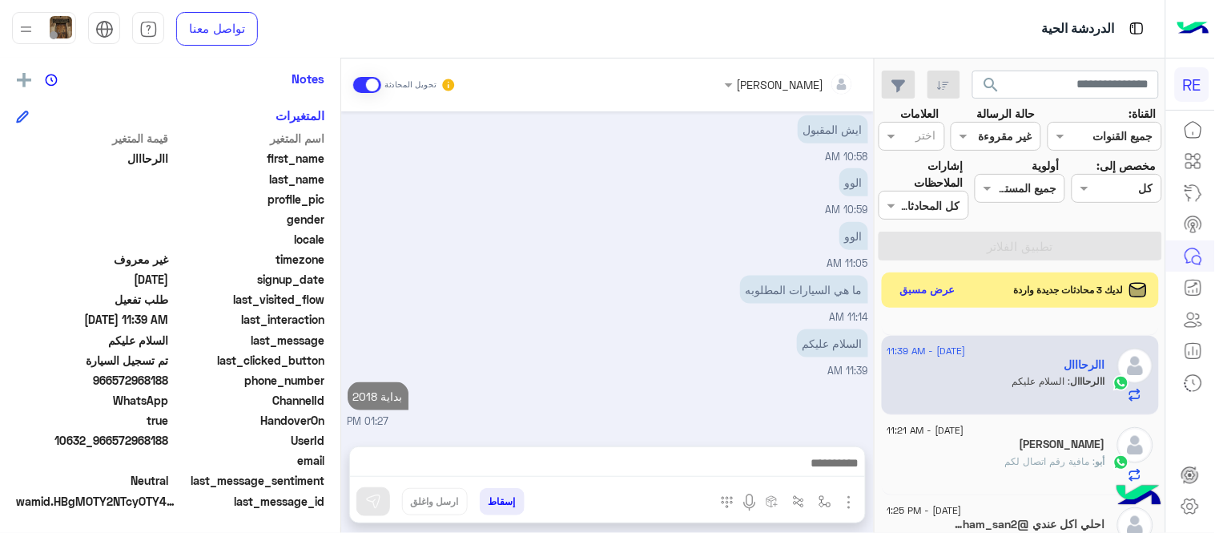
click at [506, 344] on div "[DATE] السلام عليكم 10:32 AM وعليكم السلام ،كيف اقدر اساعدك اهلًا بك في تطبيق ر…" at bounding box center [607, 270] width 533 height 319
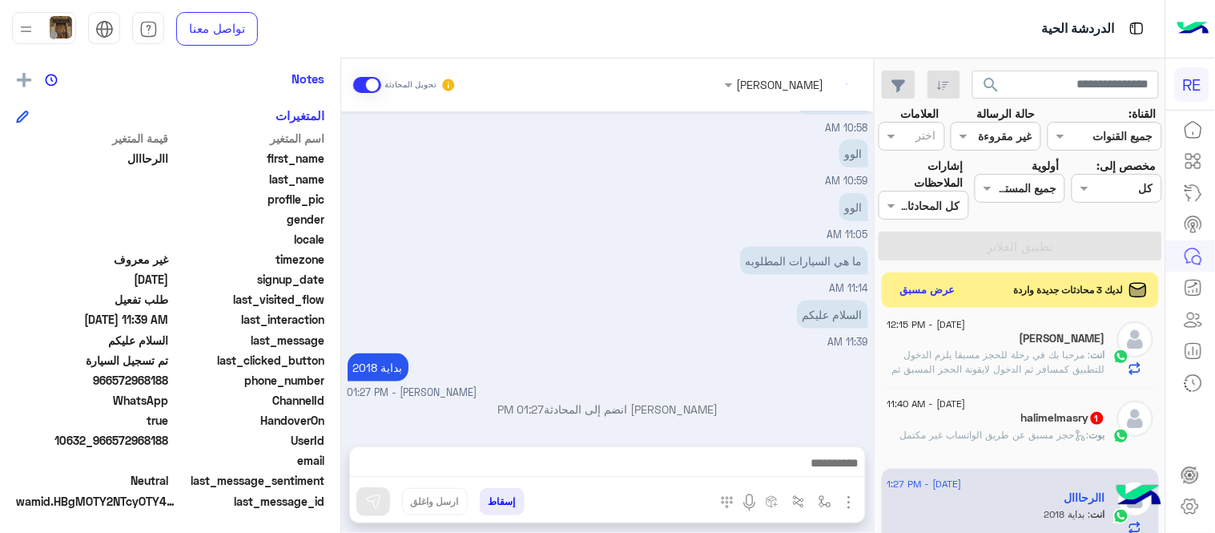
scroll to position [317, 0]
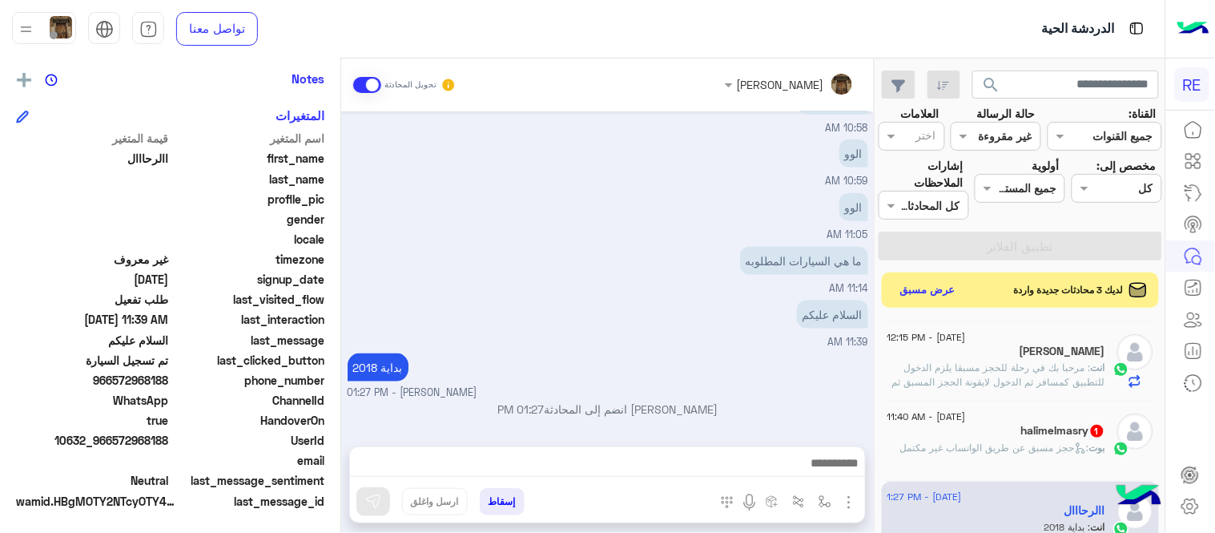
click at [972, 438] on div "halimelmasry 1" at bounding box center [997, 432] width 218 height 17
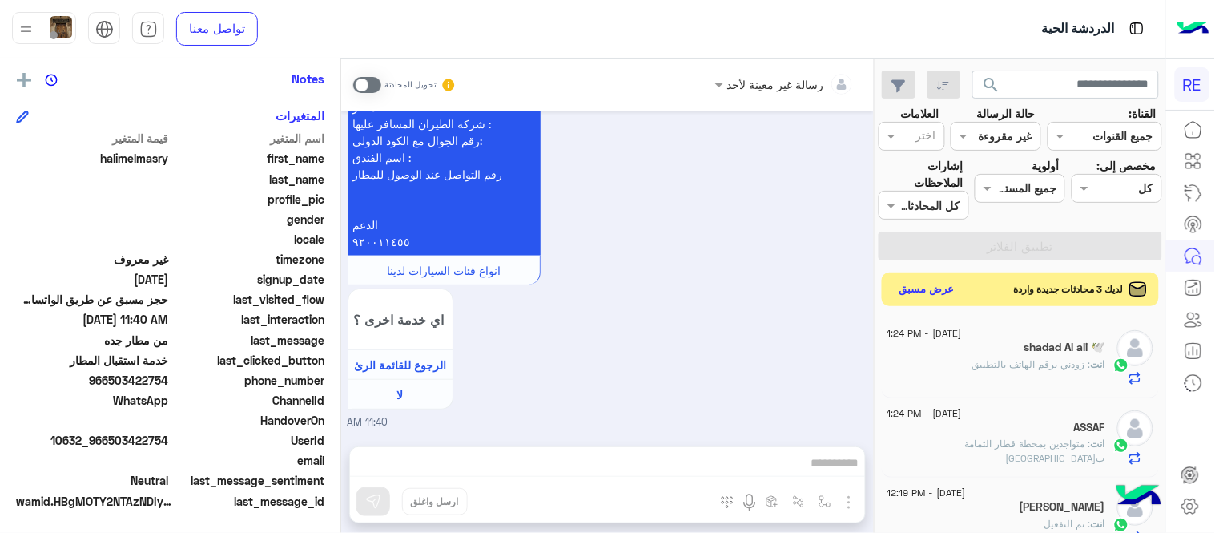
click at [933, 285] on button "عرض مسبق" at bounding box center [927, 290] width 67 height 22
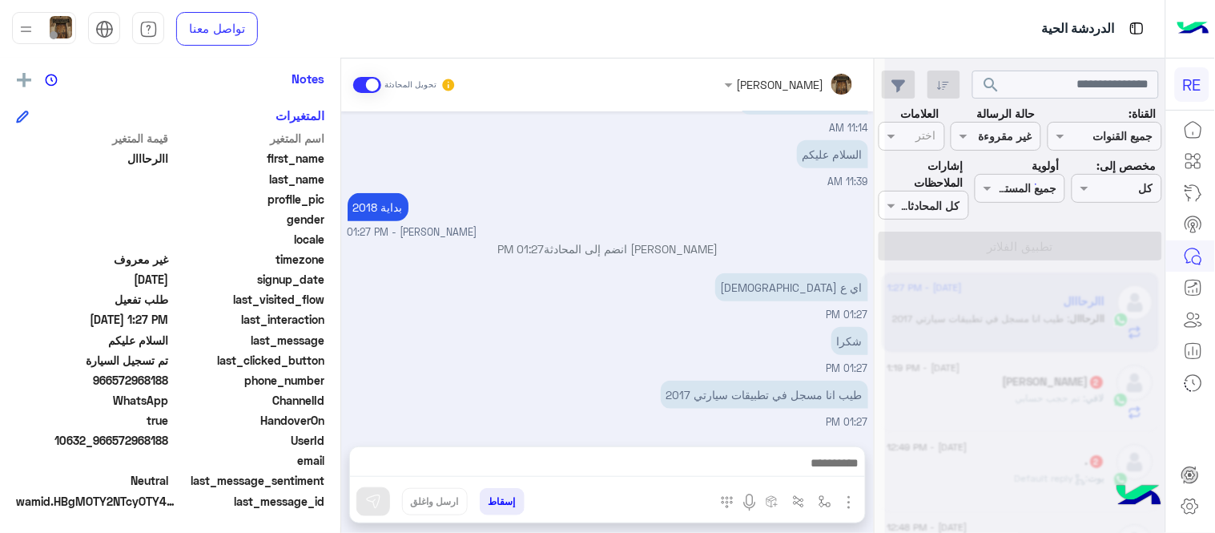
scroll to position [251, 0]
click at [647, 332] on div "شكرا 01:27 PM" at bounding box center [608, 352] width 521 height 54
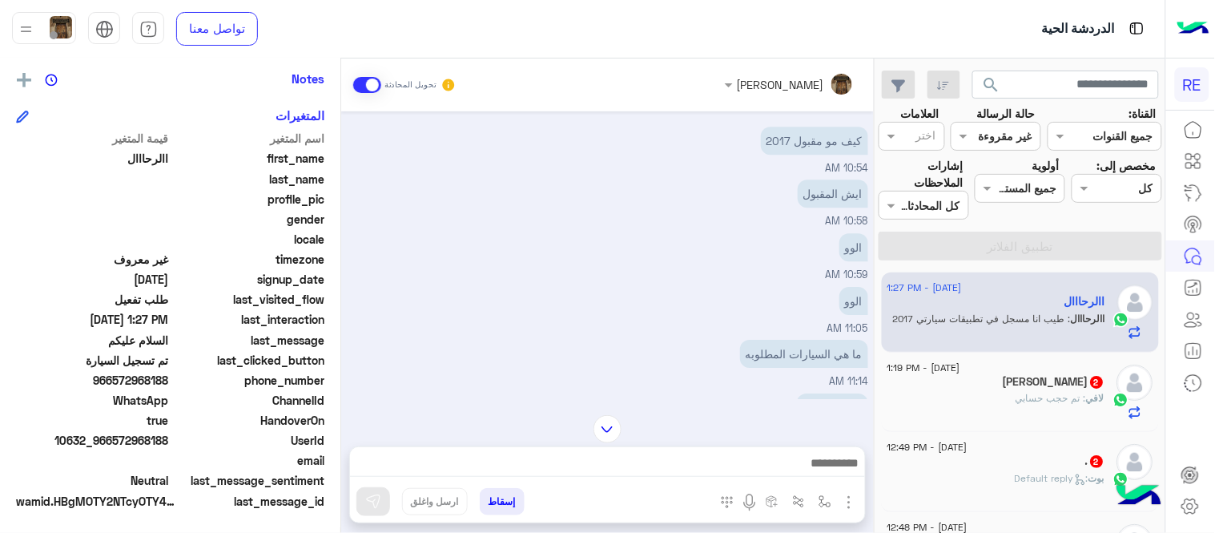
click at [597, 420] on img at bounding box center [608, 429] width 28 height 28
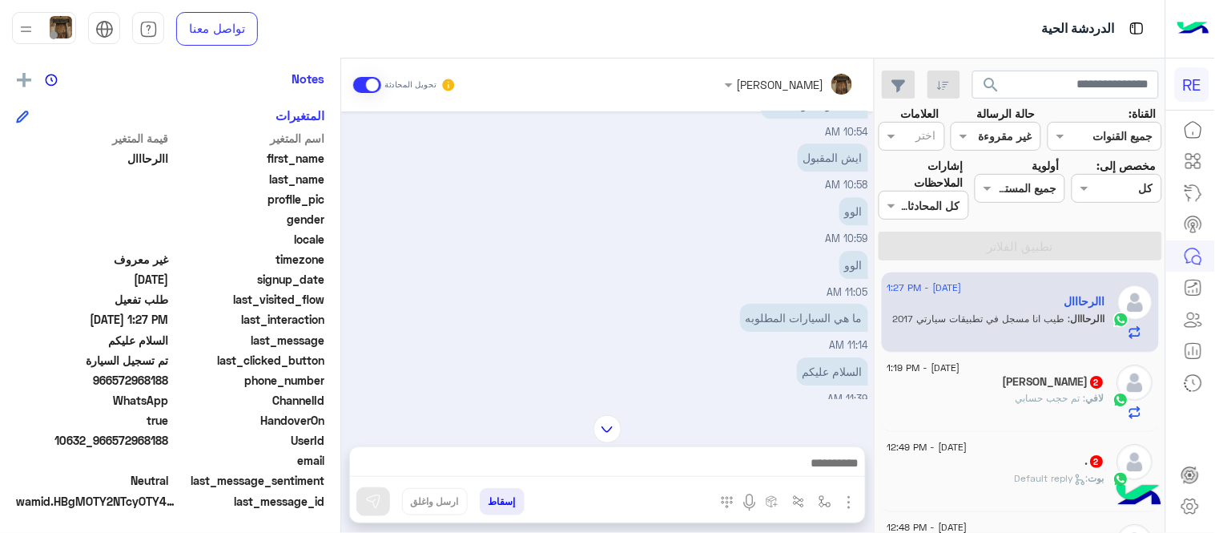
scroll to position [1448, 0]
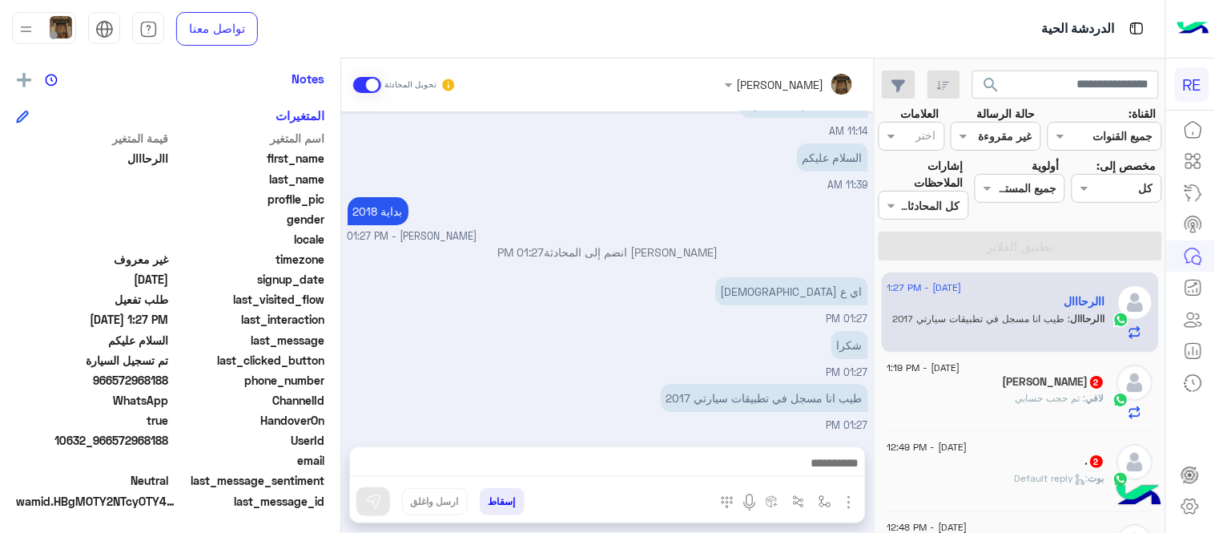
drag, startPoint x: 115, startPoint y: 381, endPoint x: 171, endPoint y: 381, distance: 55.3
click at [169, 381] on span "966572968188" at bounding box center [92, 380] width 153 height 17
copy span "572968188"
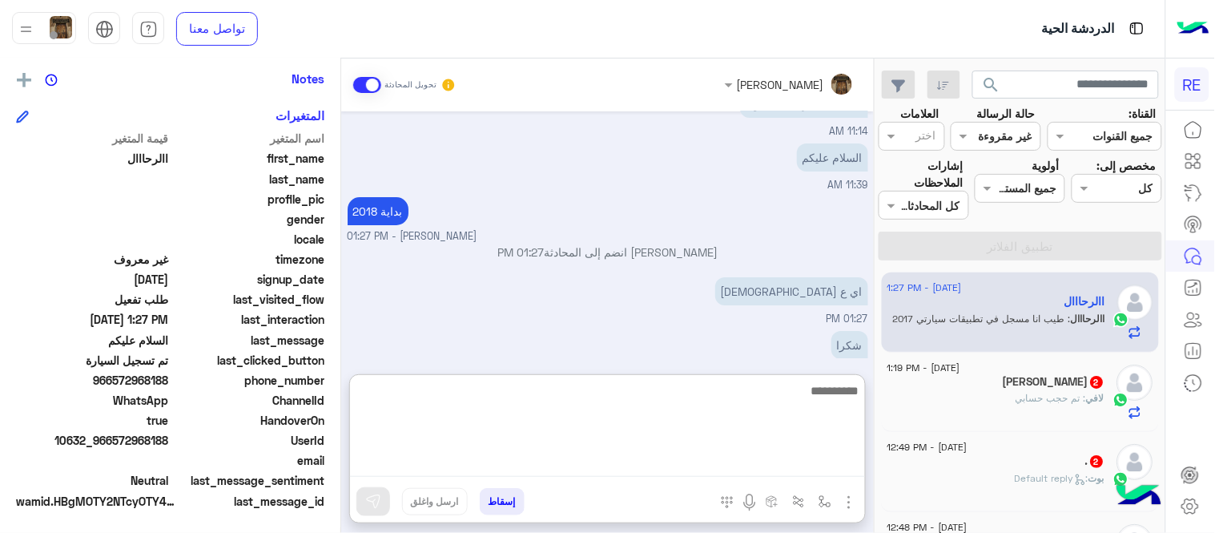
click at [594, 461] on textarea at bounding box center [607, 429] width 515 height 96
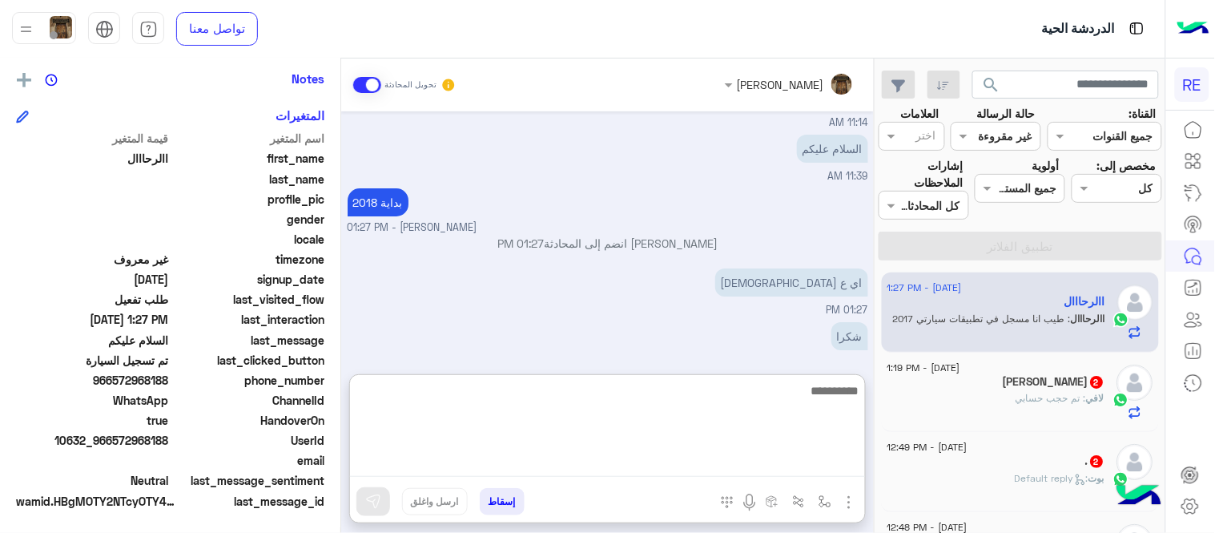
click at [594, 461] on textarea at bounding box center [607, 429] width 515 height 96
type textarea "**********"
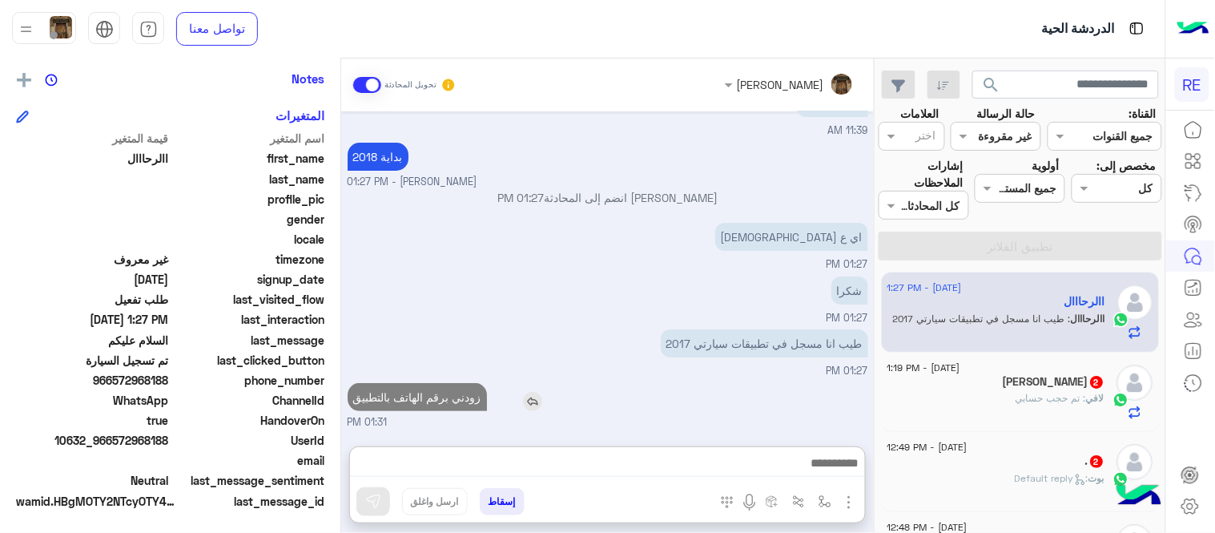
click at [553, 336] on div "[DATE] اختر [DATE] الخدمات التالية: 10:32 AM تفعيل حساب 10:33 AM يمكنك الاطلاع …" at bounding box center [607, 270] width 533 height 319
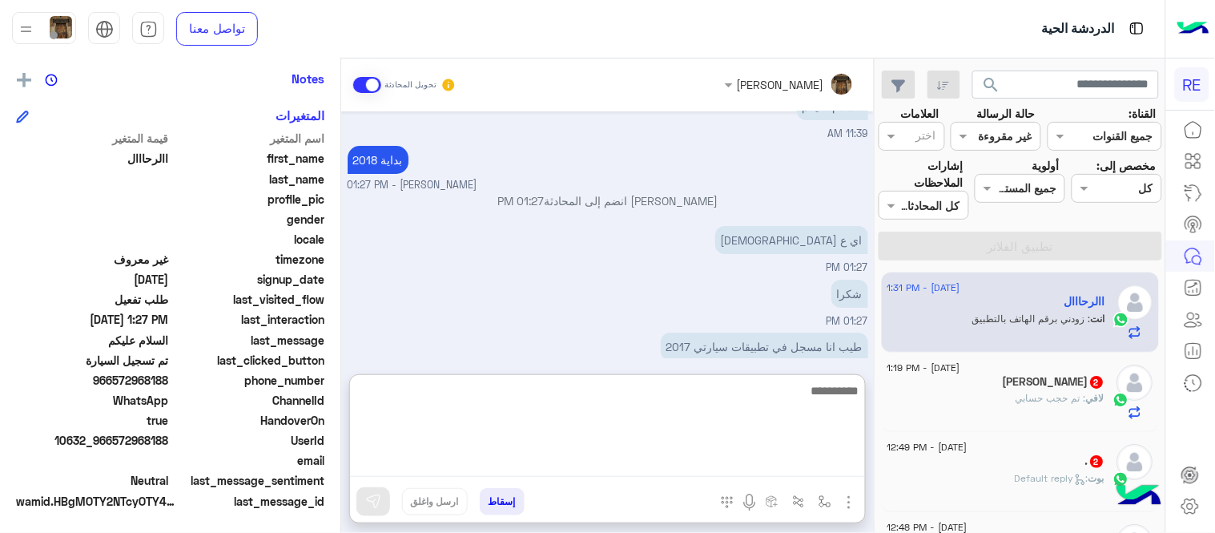
click at [578, 473] on textarea at bounding box center [607, 429] width 515 height 96
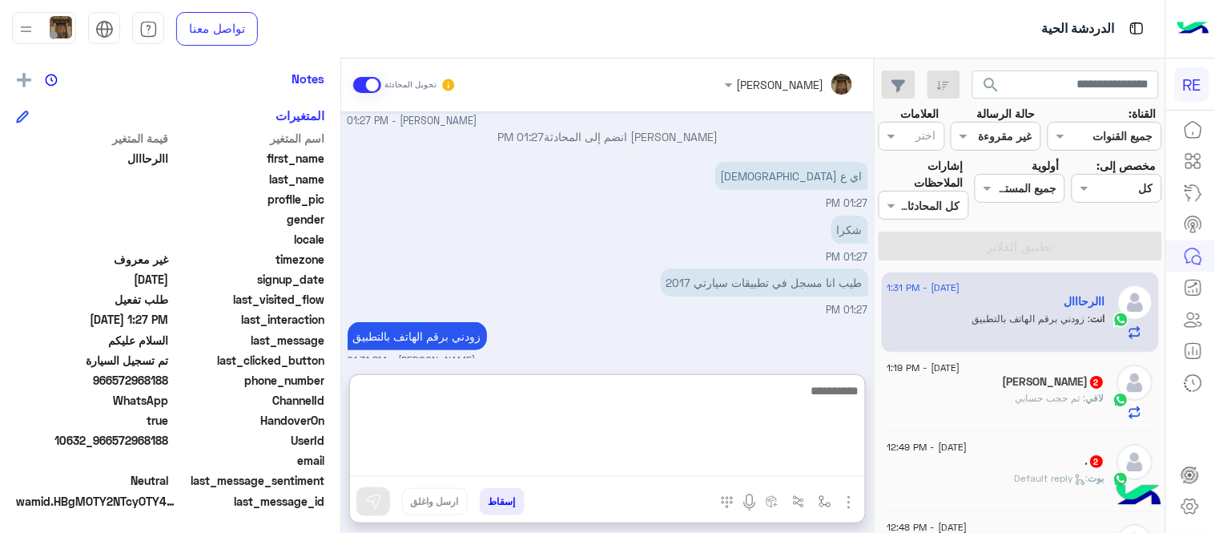
scroll to position [1571, 0]
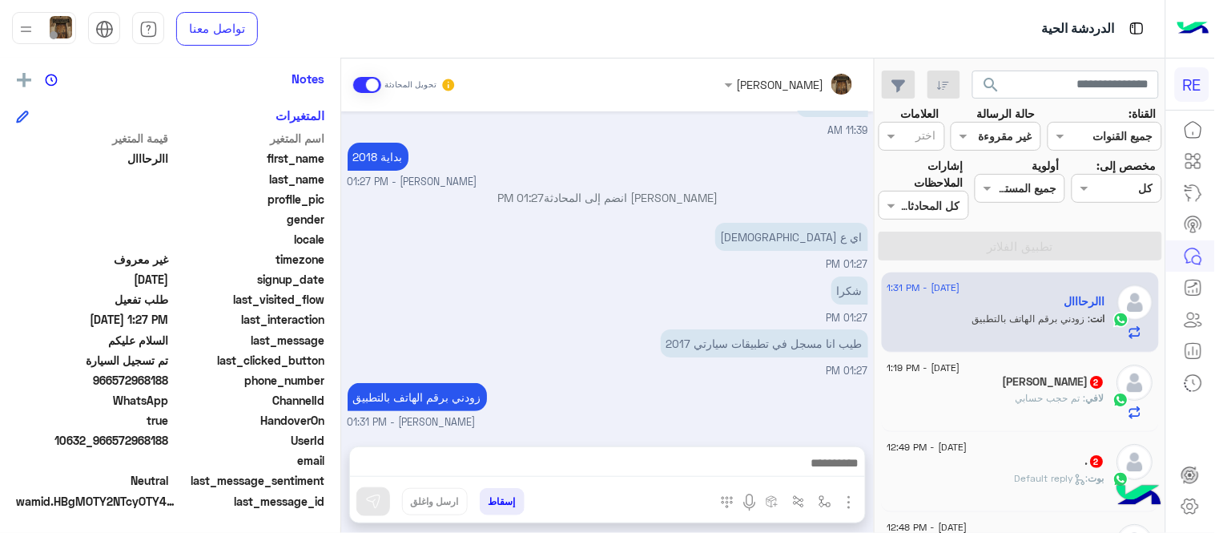
click at [619, 342] on div "[DATE] اختر [DATE] الخدمات التالية: 10:32 AM تفعيل حساب 10:33 AM يمكنك الاطلاع …" at bounding box center [607, 270] width 533 height 319
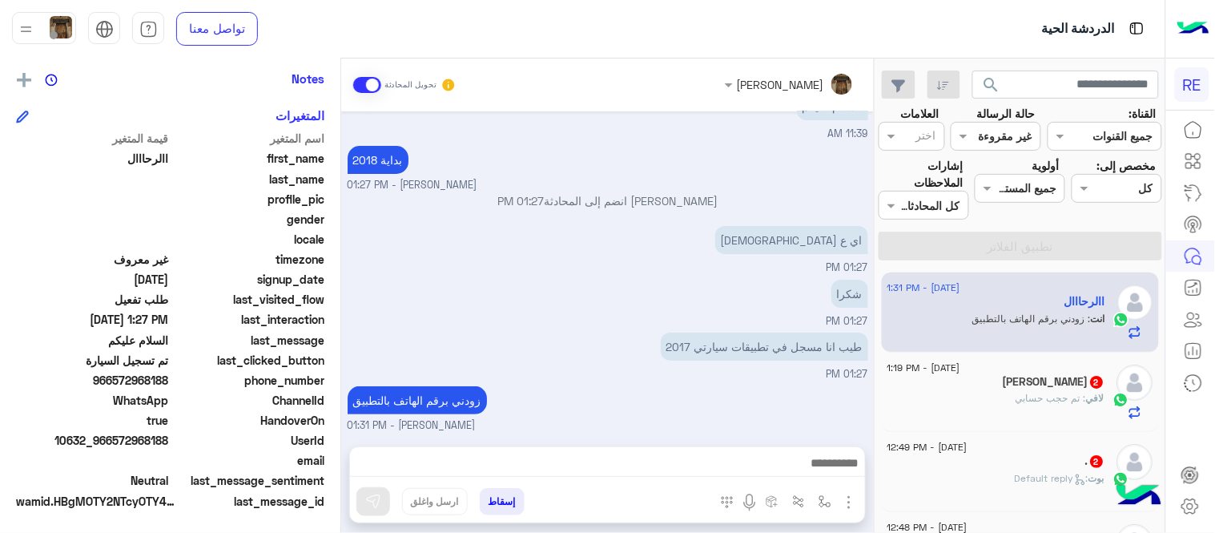
click at [970, 385] on div "[PERSON_NAME] 2" at bounding box center [997, 383] width 218 height 17
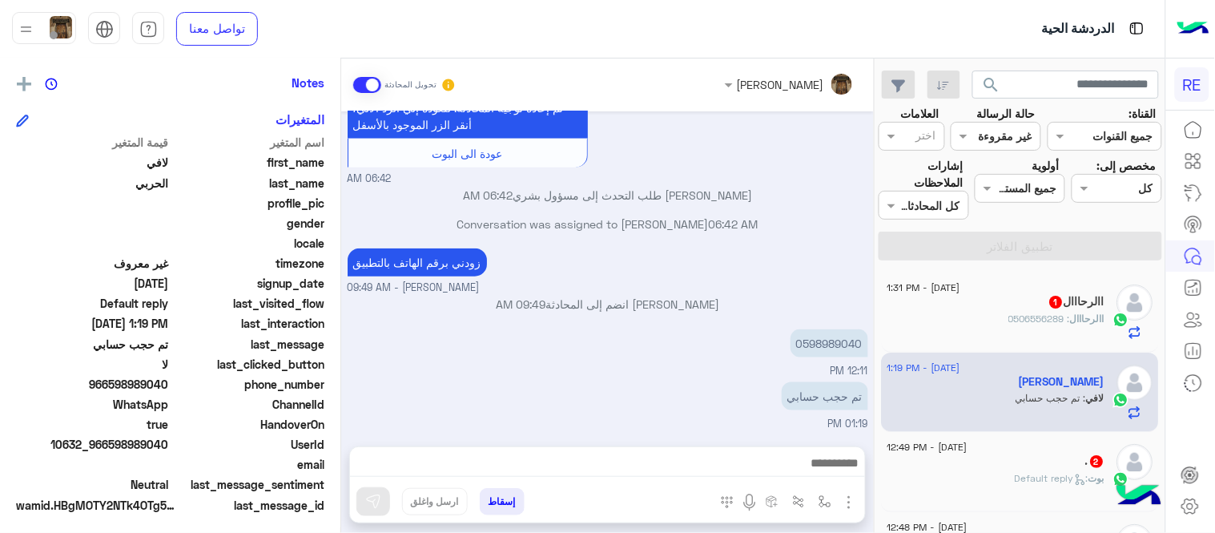
scroll to position [328, 0]
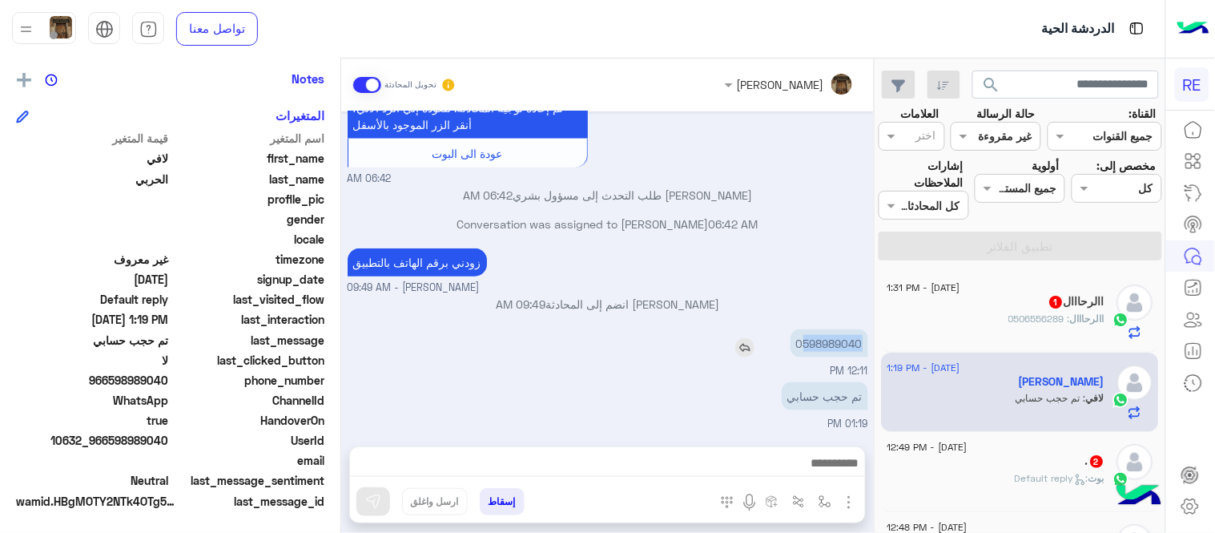
drag, startPoint x: 804, startPoint y: 336, endPoint x: 861, endPoint y: 348, distance: 58.0
click at [861, 348] on p "0598989040" at bounding box center [830, 343] width 78 height 28
copy p "598989040"
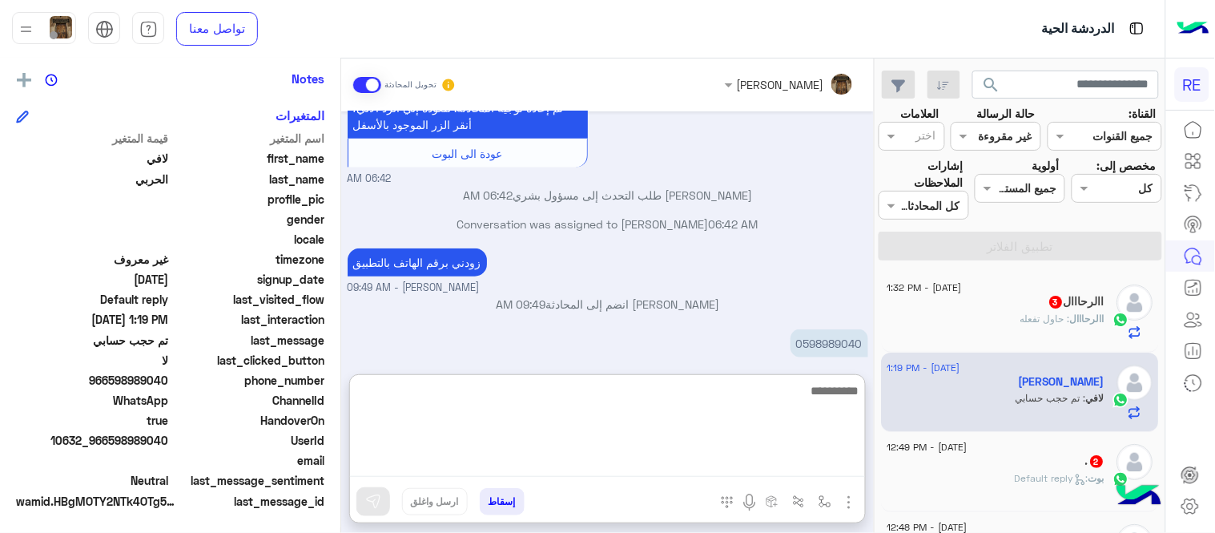
click at [705, 455] on textarea at bounding box center [607, 429] width 515 height 96
type textarea "**********"
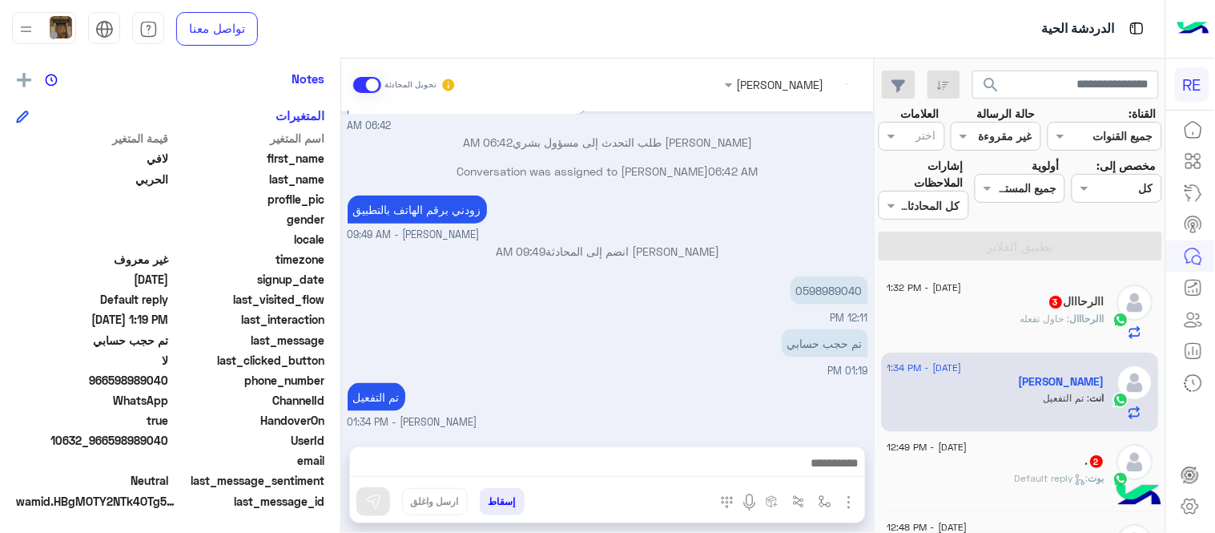
click at [978, 307] on div "االرحااال 3" at bounding box center [997, 303] width 218 height 17
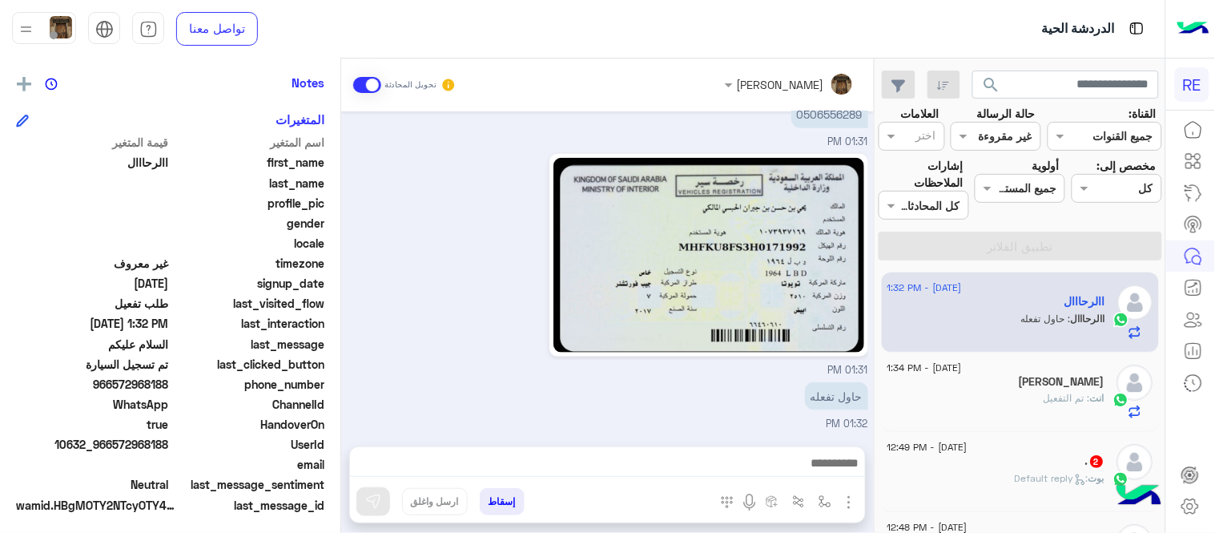
scroll to position [328, 0]
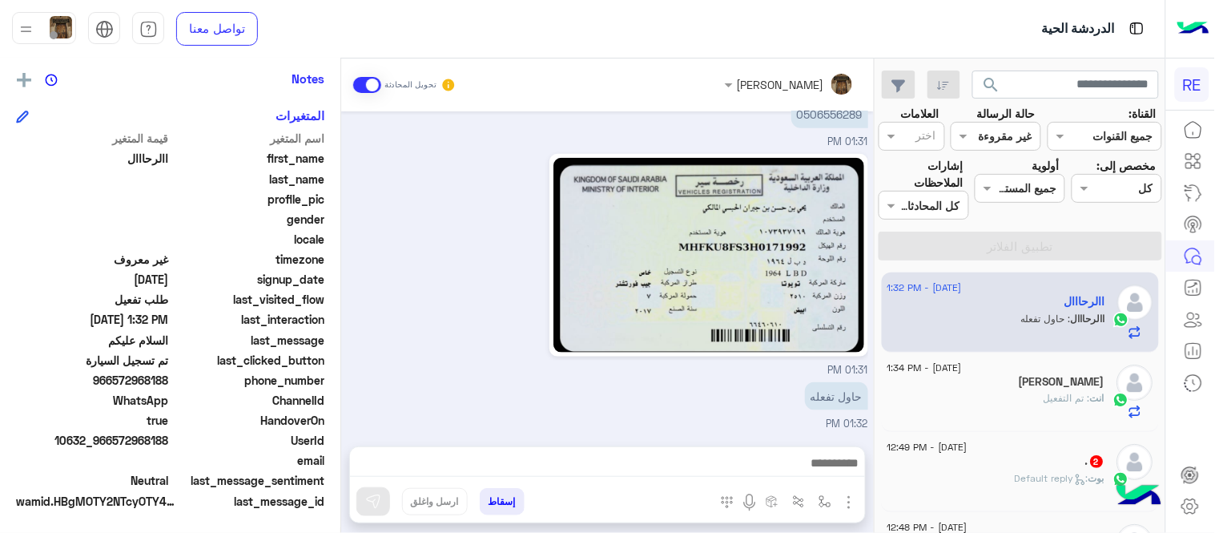
click at [346, 371] on div "[DATE] السلام عليكم 11:39 AM بداية 2018 [PERSON_NAME] - 01:27 PM [PERSON_NAME] …" at bounding box center [607, 270] width 533 height 319
drag, startPoint x: 346, startPoint y: 371, endPoint x: 344, endPoint y: 359, distance: 12.1
click at [344, 359] on div "[DATE] السلام عليكم 11:39 AM بداية 2018 [PERSON_NAME] - 01:27 PM [PERSON_NAME] …" at bounding box center [607, 270] width 533 height 319
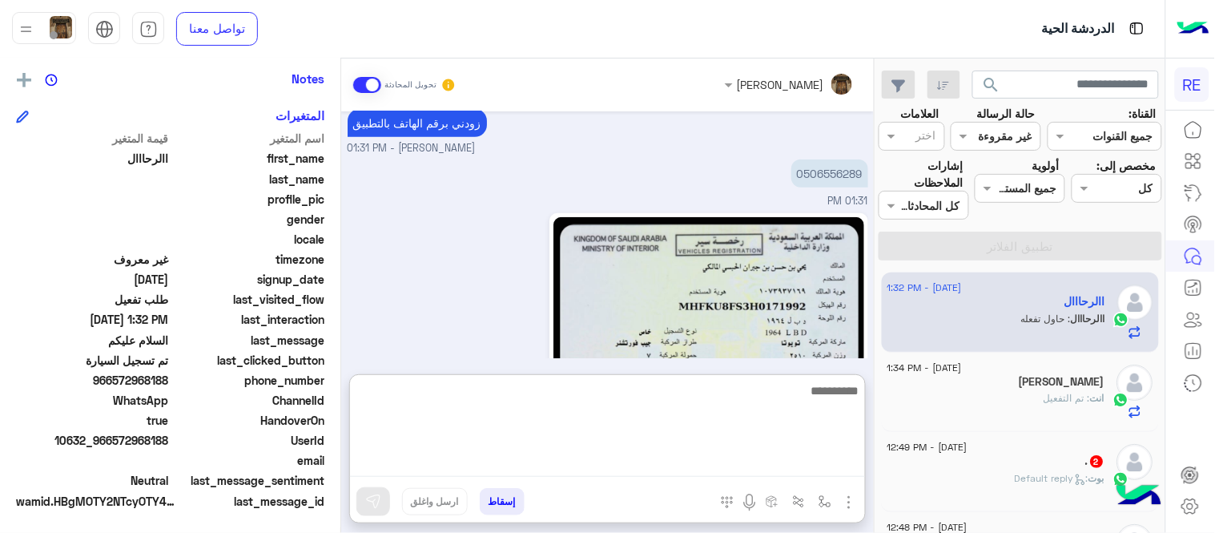
click at [599, 466] on textarea at bounding box center [607, 429] width 515 height 96
type textarea "**********"
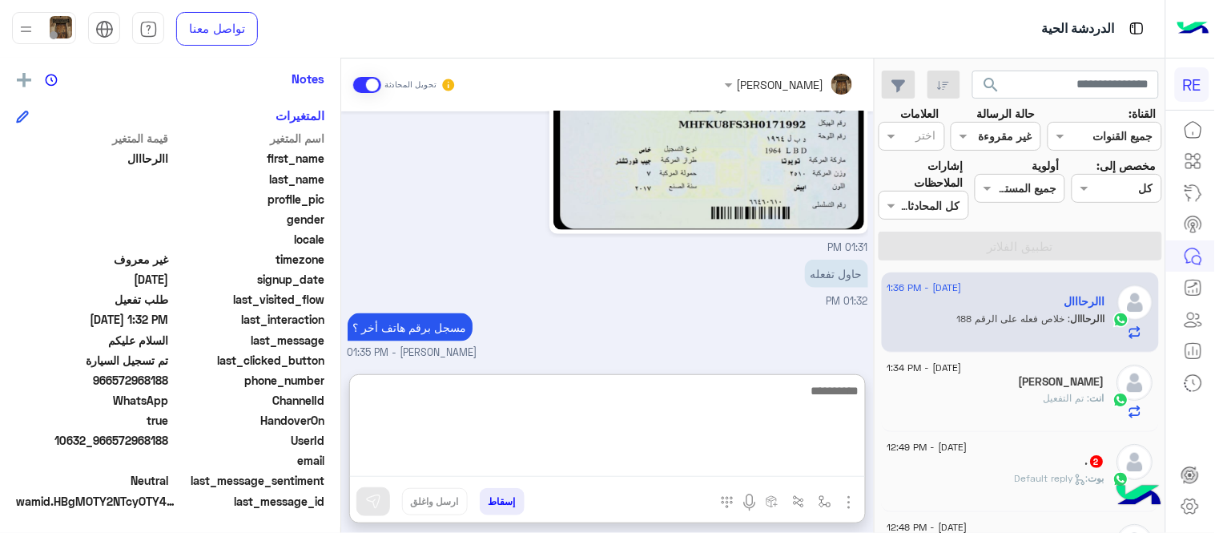
scroll to position [651, 0]
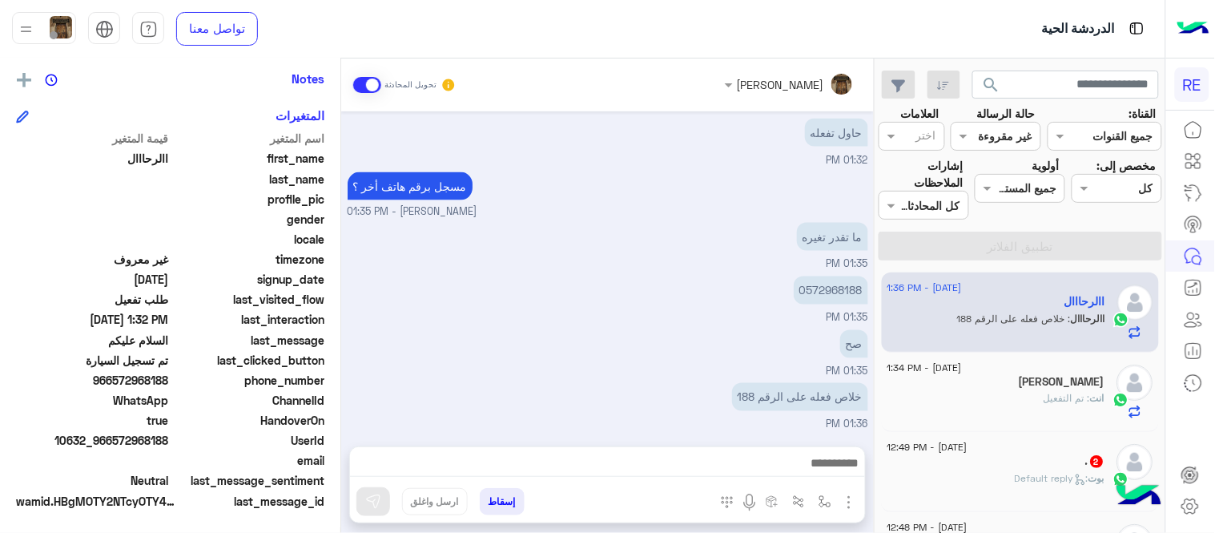
click at [647, 226] on div "ما تقدر تغيره 01:35 PM" at bounding box center [608, 246] width 521 height 54
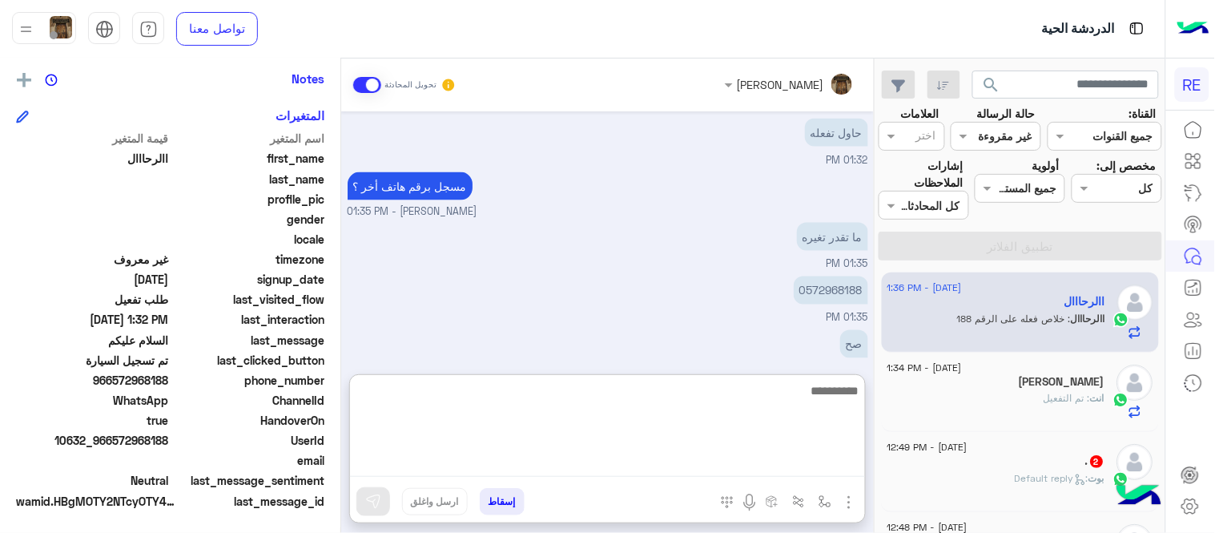
click at [555, 459] on textarea at bounding box center [607, 429] width 515 height 96
type textarea "**********"
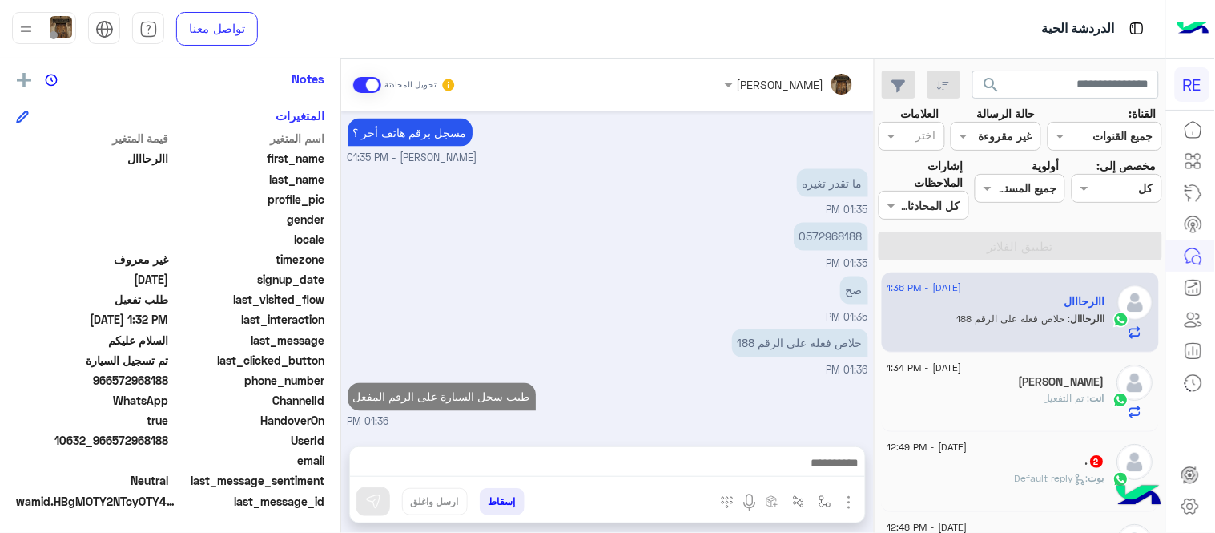
click at [781, 307] on div "[DATE] السلام عليكم 11:39 AM بداية 2018 [PERSON_NAME] - 01:27 PM [PERSON_NAME] …" at bounding box center [607, 270] width 533 height 319
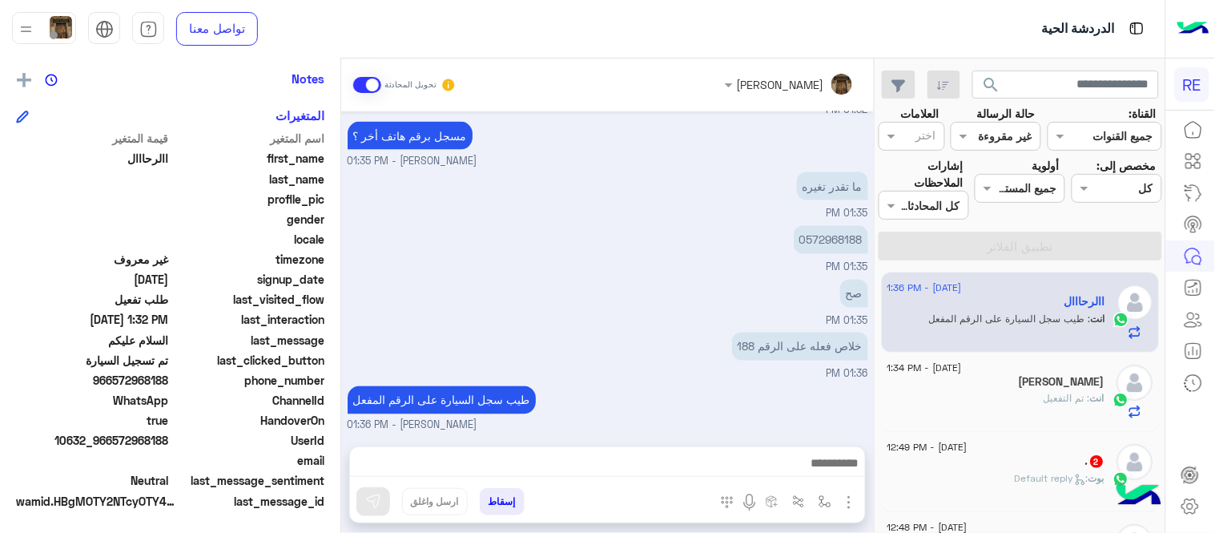
click at [691, 287] on div "صح 01:35 PM" at bounding box center [608, 303] width 521 height 54
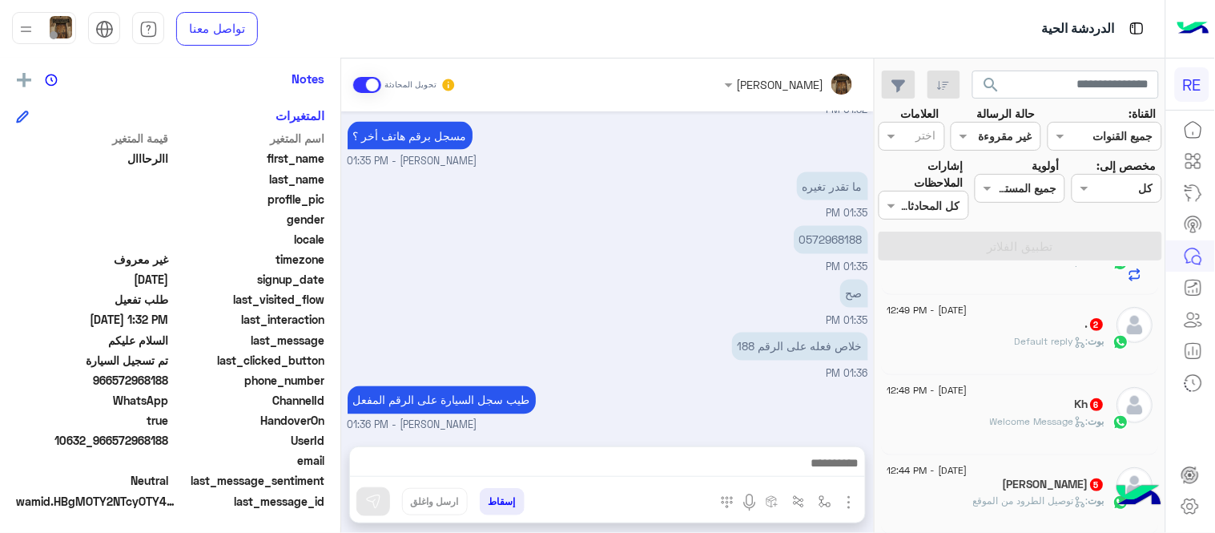
scroll to position [143, 0]
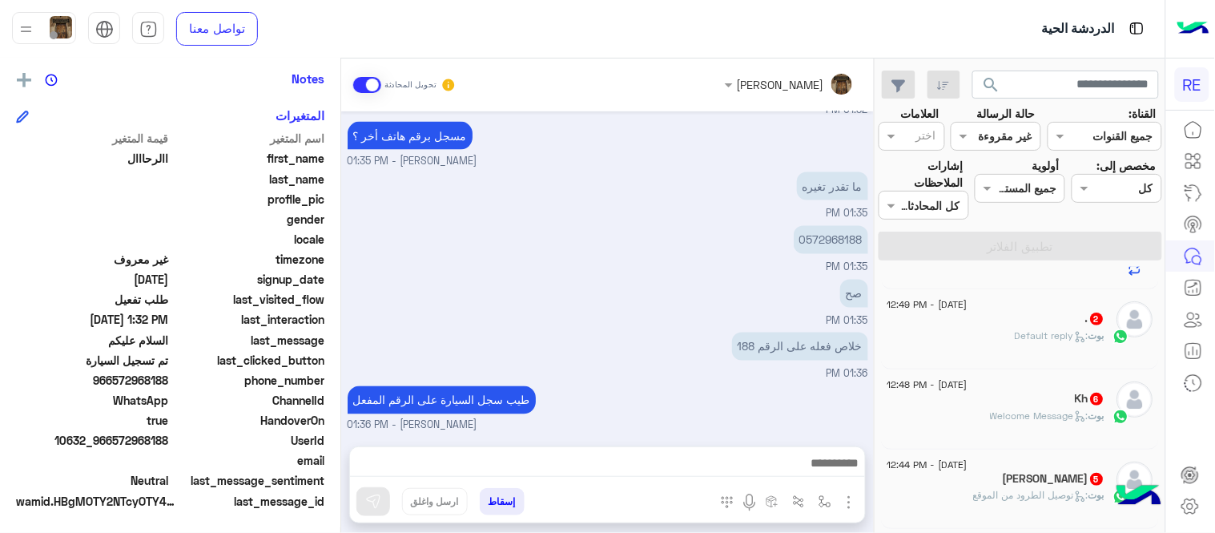
click at [969, 332] on div "[PERSON_NAME] : Default reply" at bounding box center [997, 342] width 218 height 28
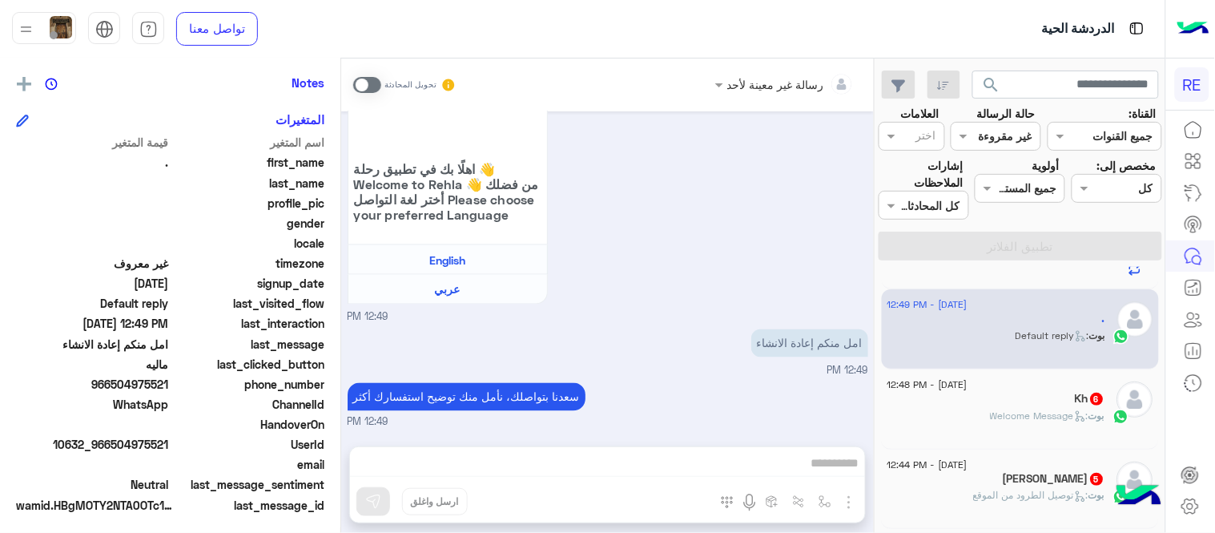
scroll to position [328, 0]
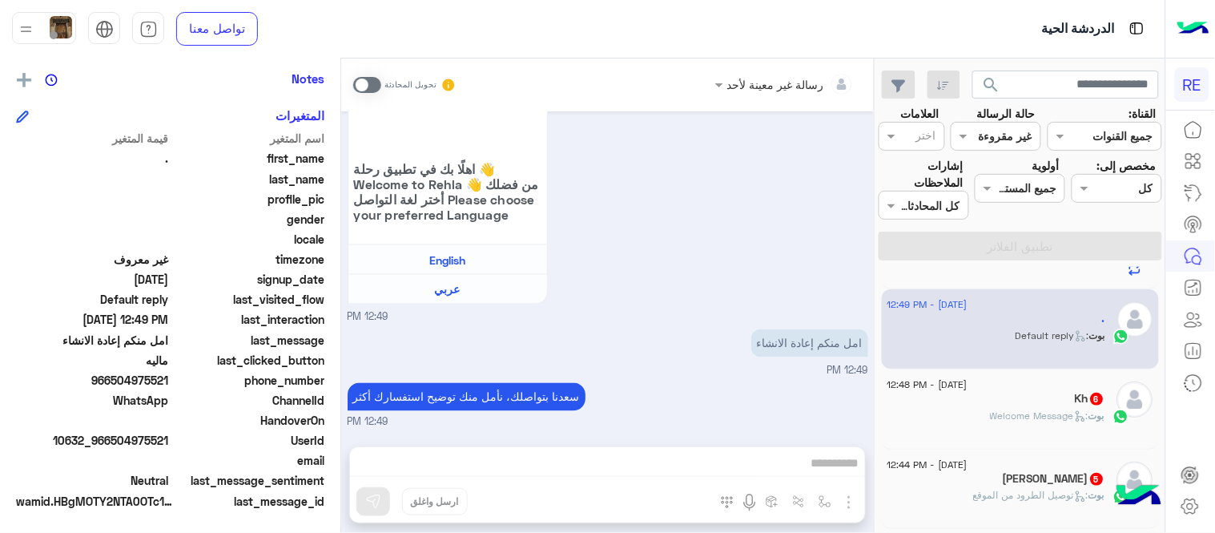
click at [974, 401] on div "Kh 6" at bounding box center [997, 400] width 218 height 17
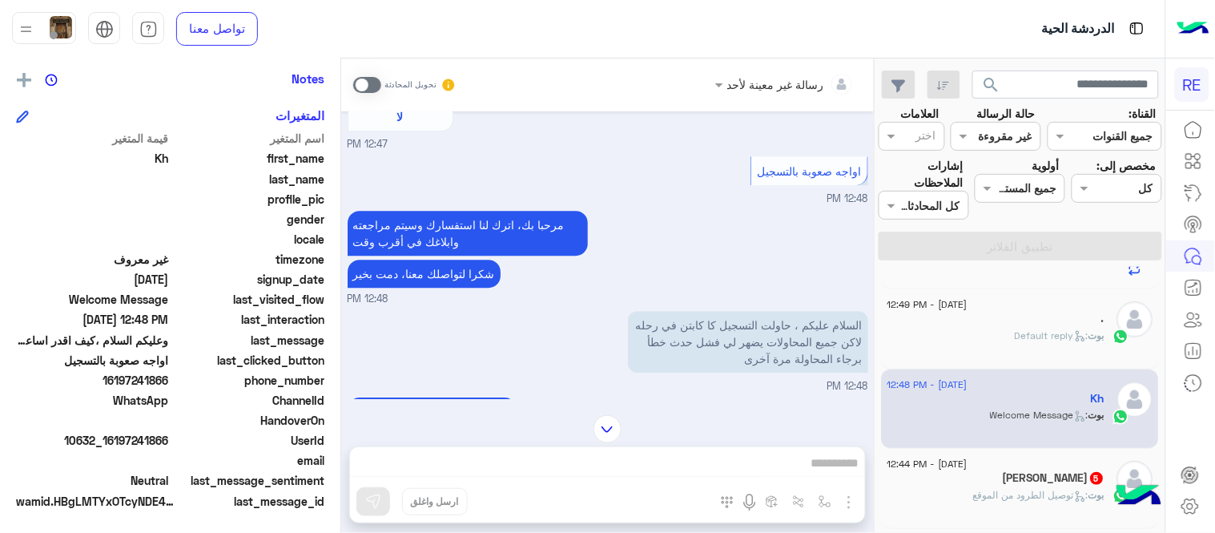
scroll to position [1124, 0]
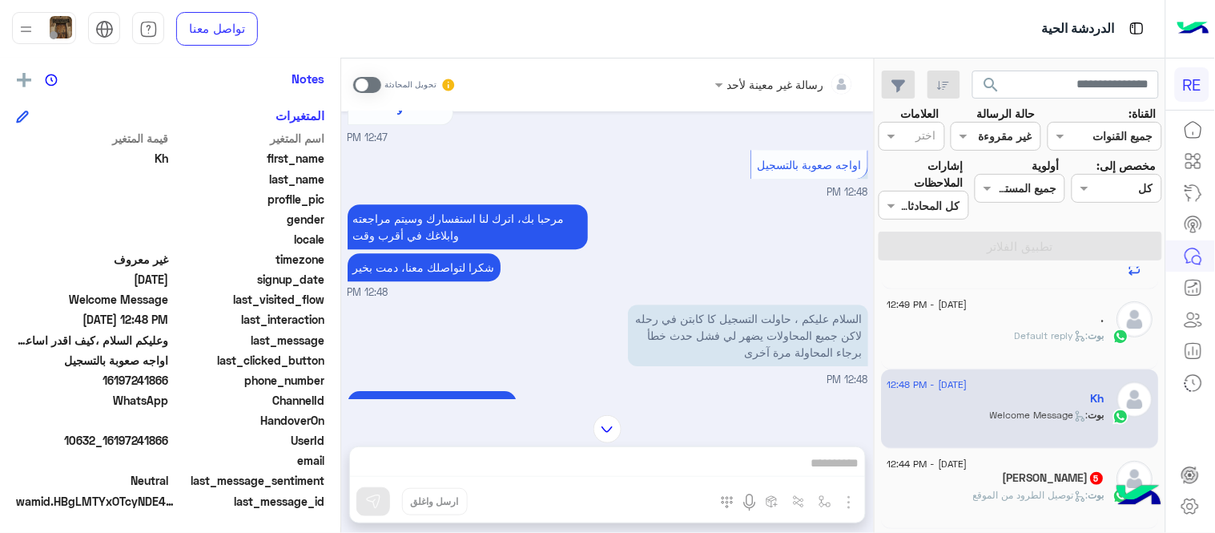
click at [358, 81] on span at bounding box center [367, 85] width 28 height 16
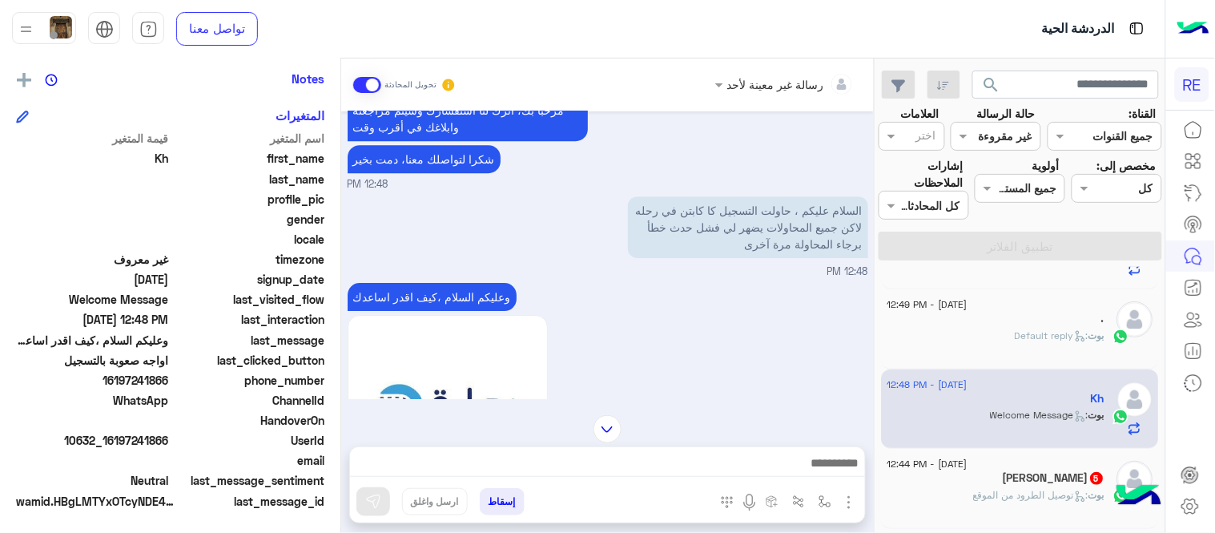
scroll to position [1256, 0]
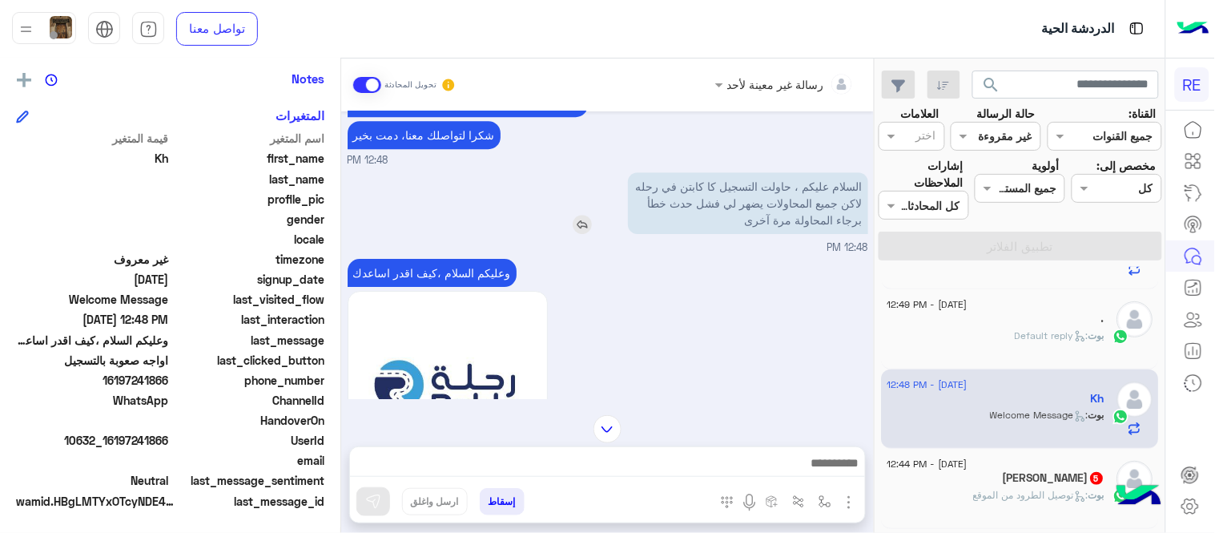
click at [586, 215] on img at bounding box center [582, 224] width 19 height 19
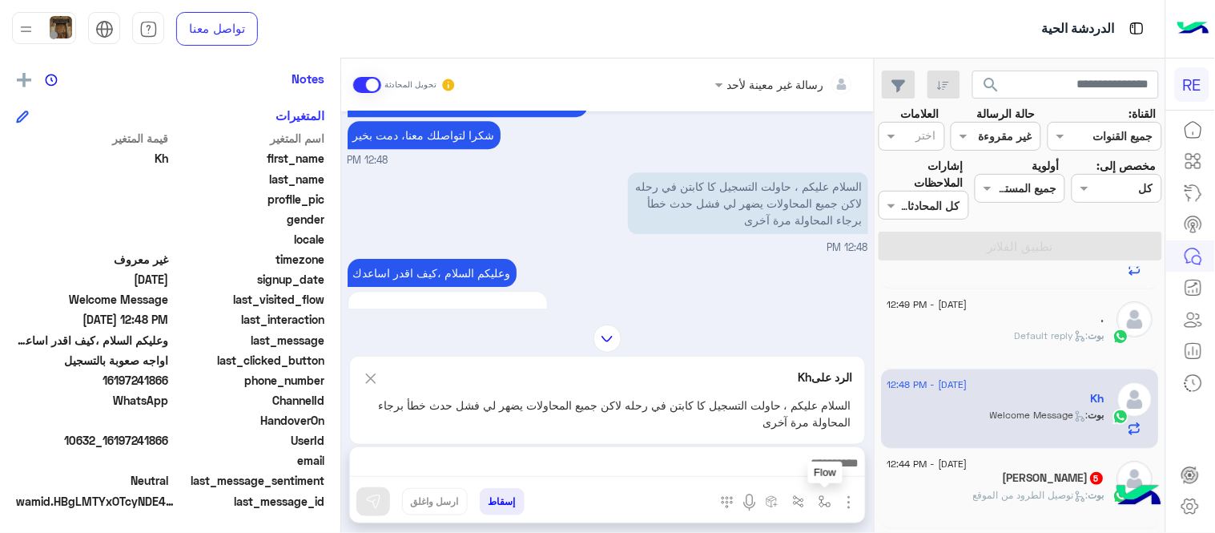
click at [823, 495] on img "button" at bounding box center [825, 501] width 13 height 13
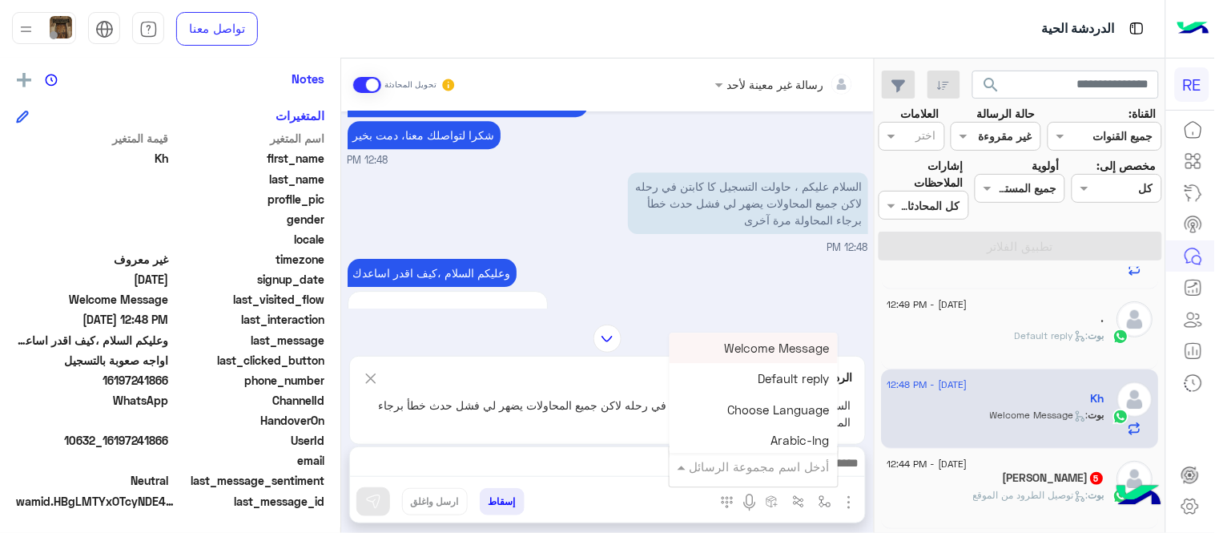
click at [788, 467] on input "text" at bounding box center [776, 466] width 108 height 18
type input "*****"
click at [784, 425] on div "فيديو تسجيل سيارة" at bounding box center [778, 437] width 119 height 31
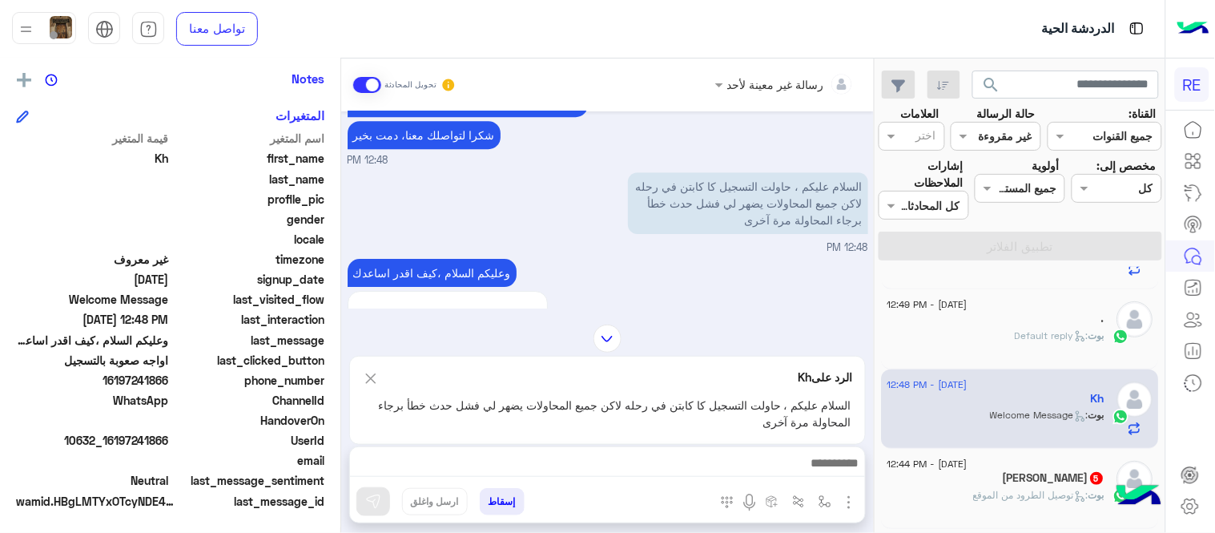
type textarea "**********"
click at [370, 494] on img at bounding box center [373, 502] width 16 height 16
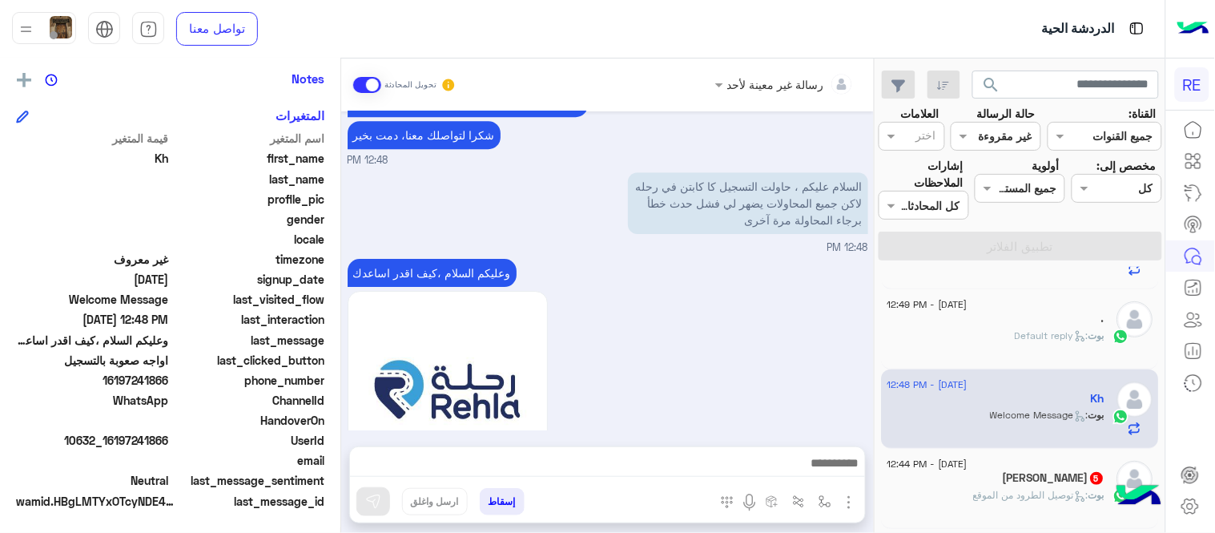
scroll to position [1532, 0]
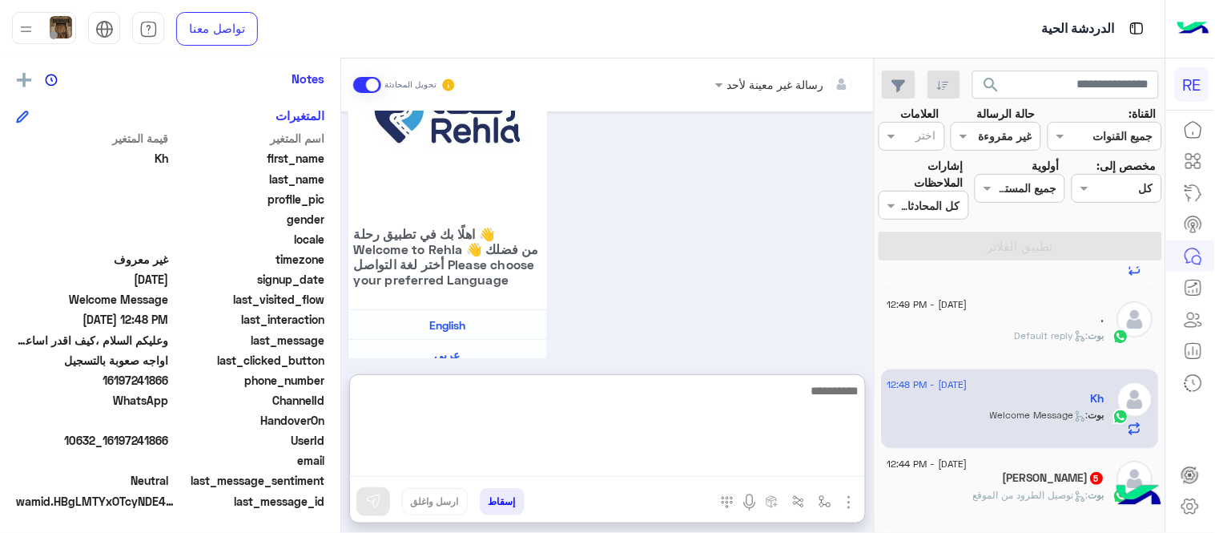
click at [623, 463] on textarea at bounding box center [607, 429] width 515 height 96
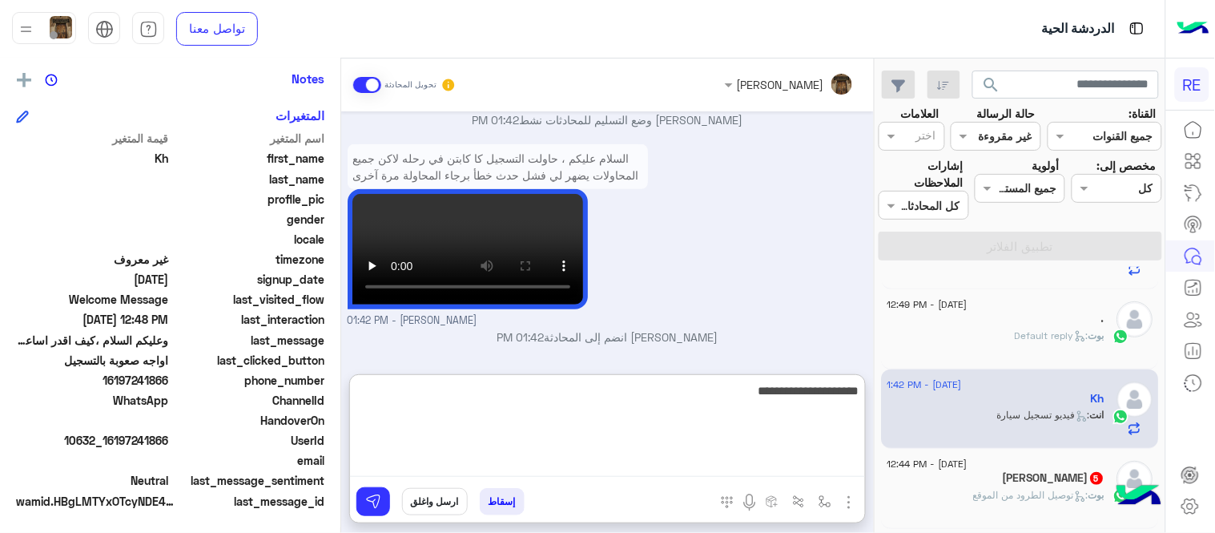
type textarea "**********"
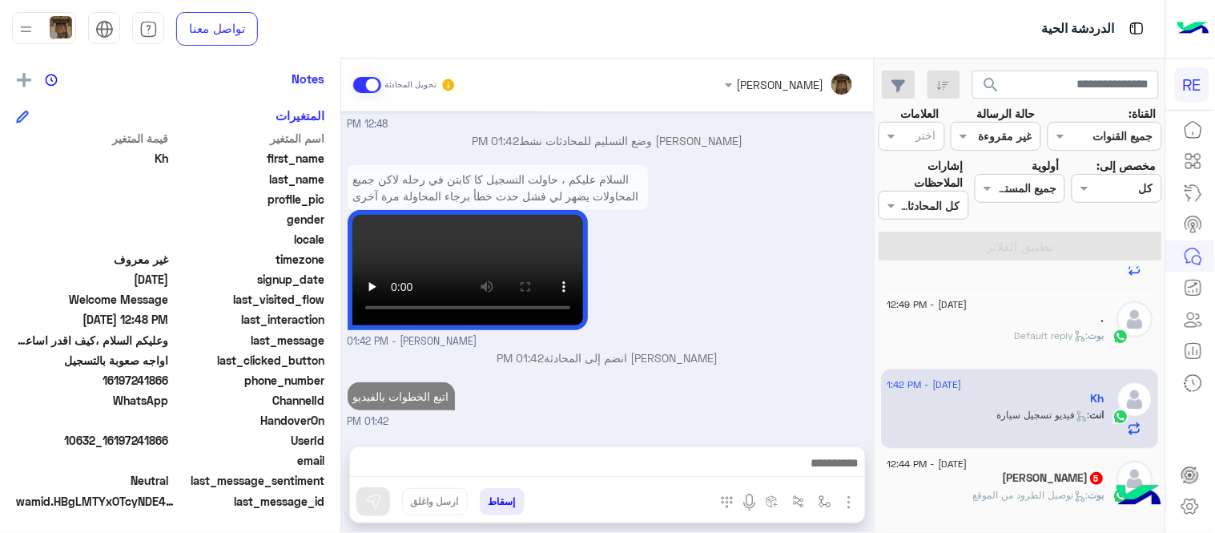
click at [697, 346] on div "[DATE] عربي 12:47 PM هل أنت ؟ كابتن 👨🏻‍✈️ عميل 🧳 رحال (مرشد مرخص) 🏖️ 12:47 PM ك…" at bounding box center [607, 270] width 533 height 319
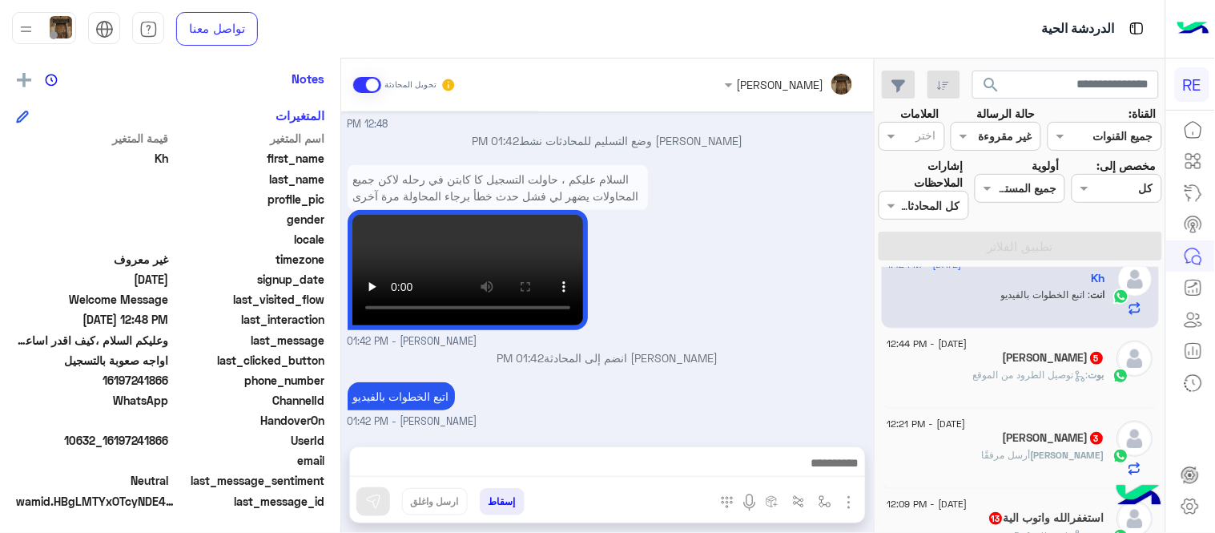
scroll to position [252, 0]
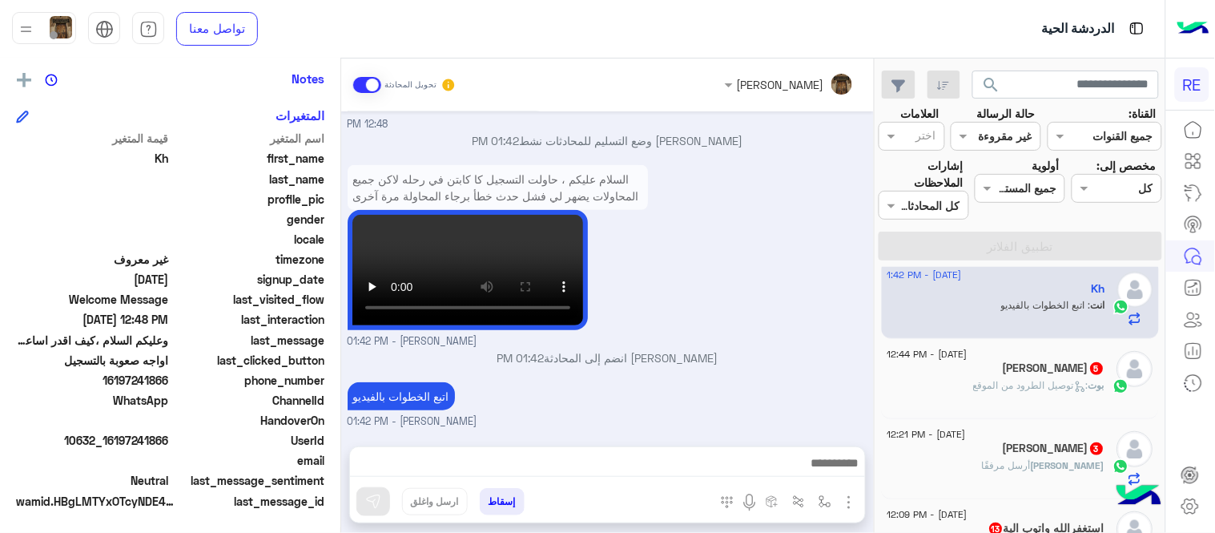
click at [940, 375] on div "[PERSON_NAME] 5" at bounding box center [997, 369] width 218 height 17
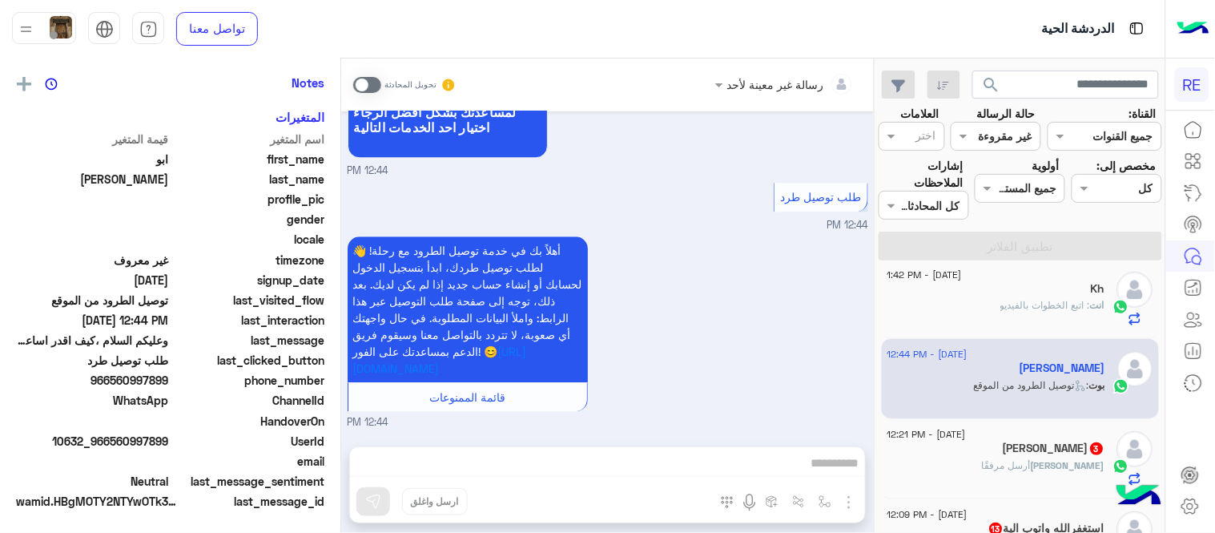
scroll to position [328, 0]
click at [374, 85] on span at bounding box center [367, 85] width 28 height 16
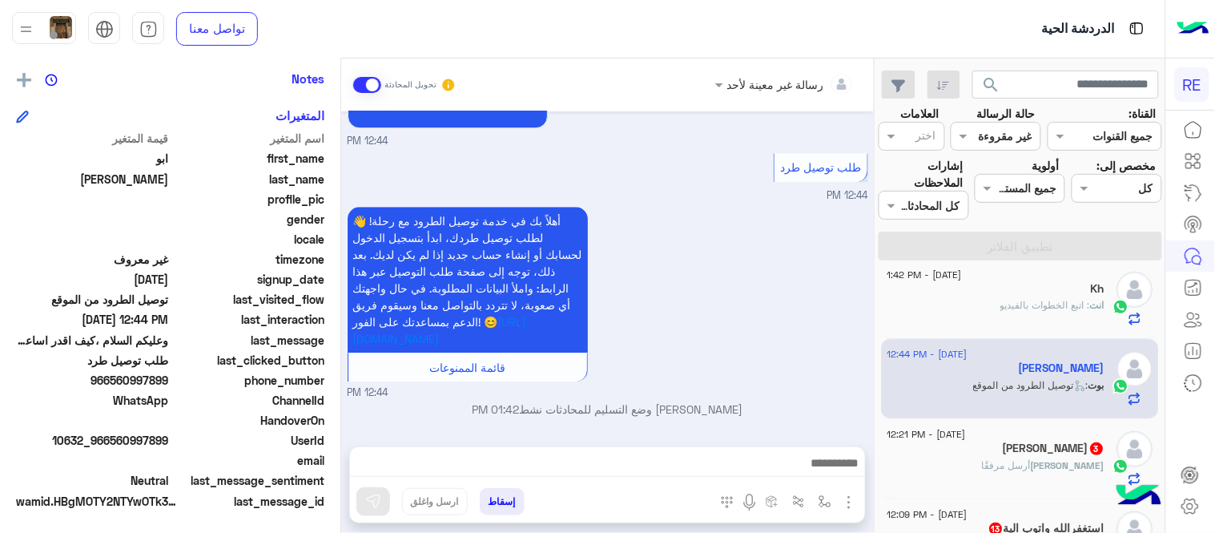
scroll to position [1086, 0]
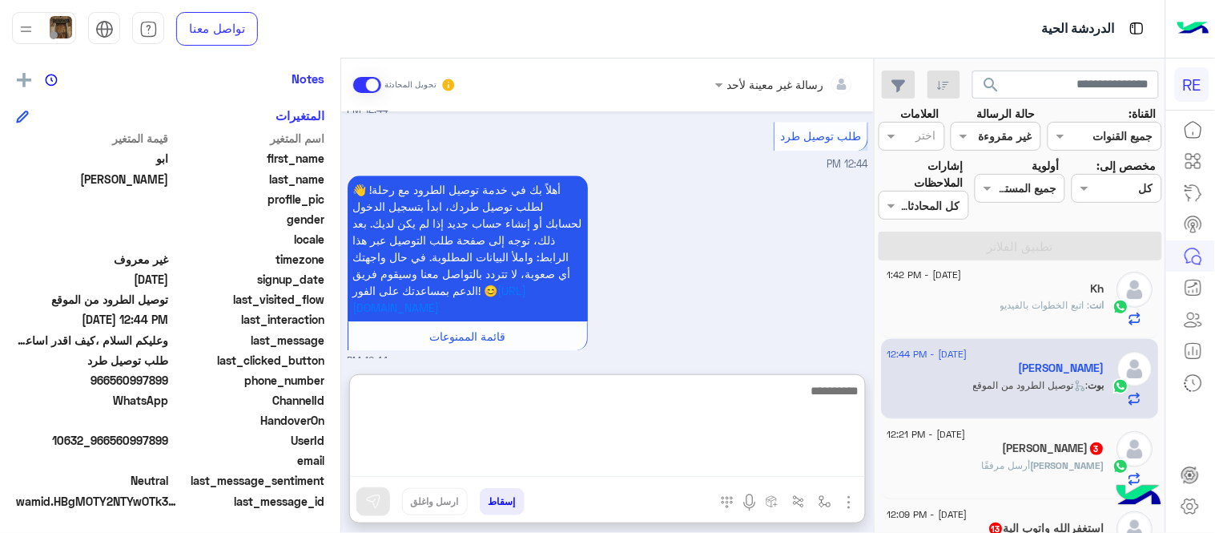
click at [518, 453] on textarea at bounding box center [607, 429] width 515 height 96
type textarea "*"
type textarea "**********"
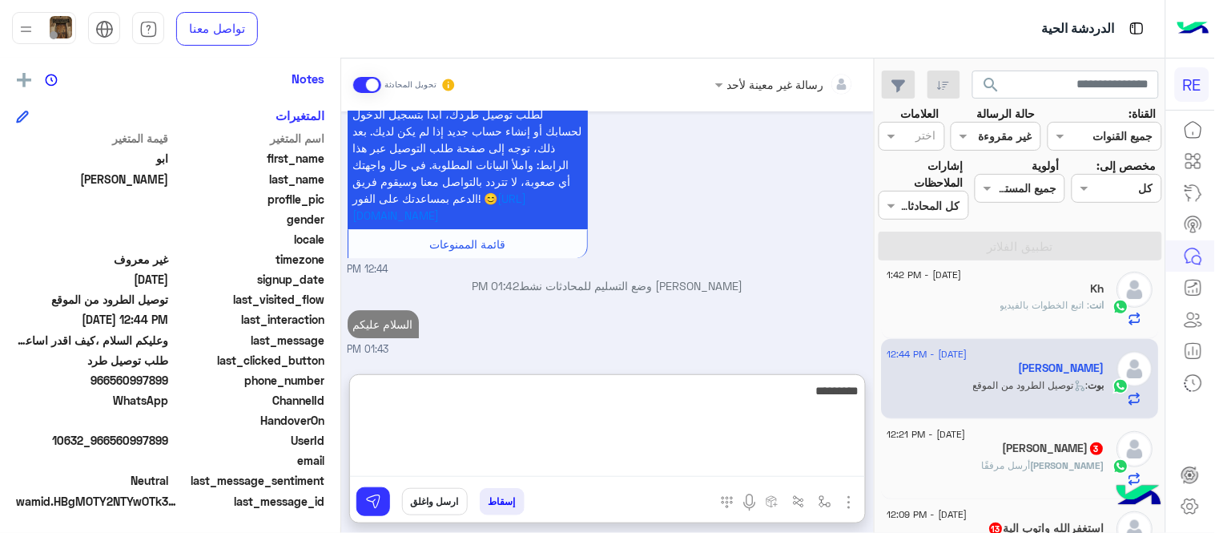
scroll to position [1239, 0]
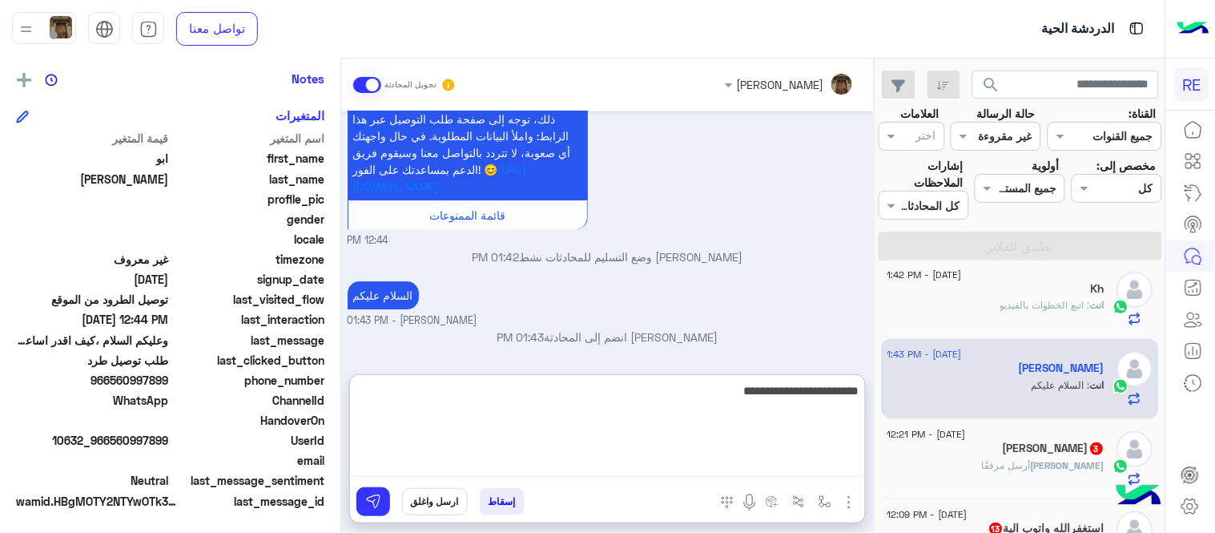
type textarea "**********"
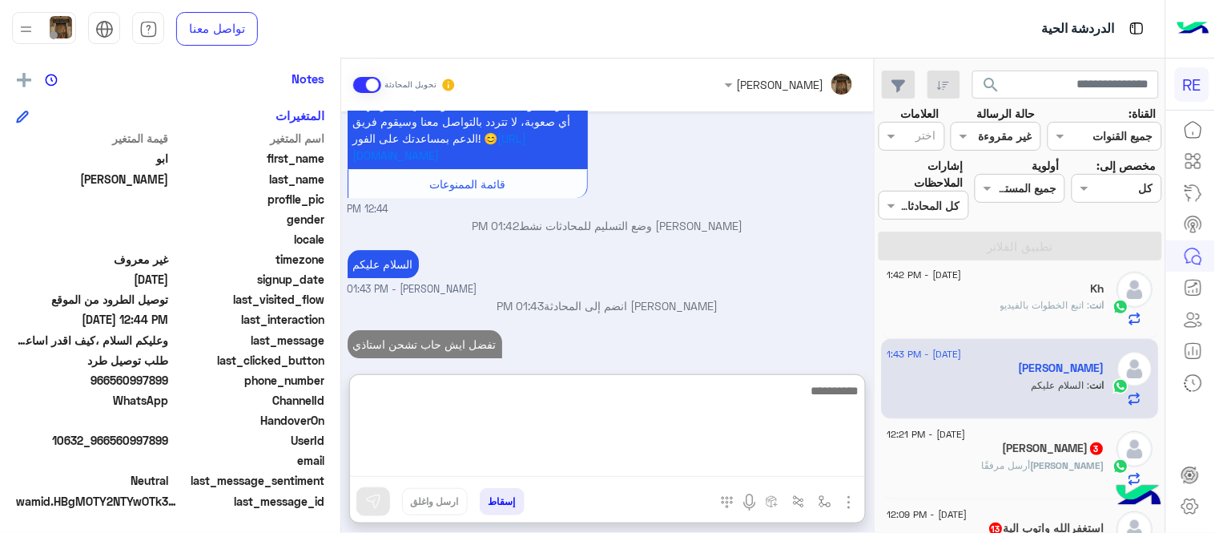
scroll to position [1290, 0]
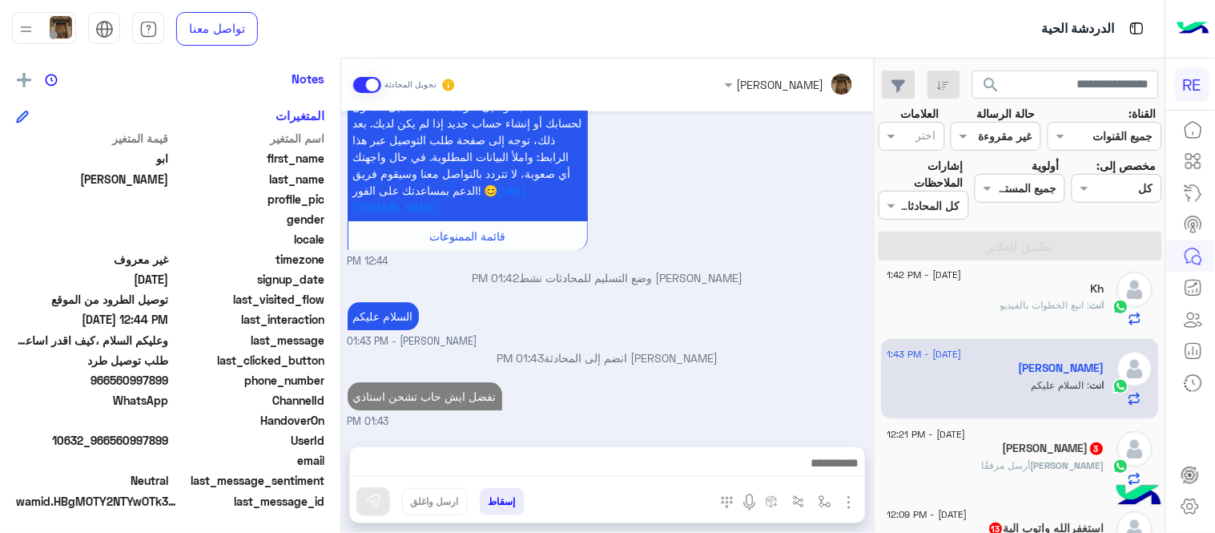
click at [967, 449] on div "[PERSON_NAME] 3" at bounding box center [997, 449] width 218 height 17
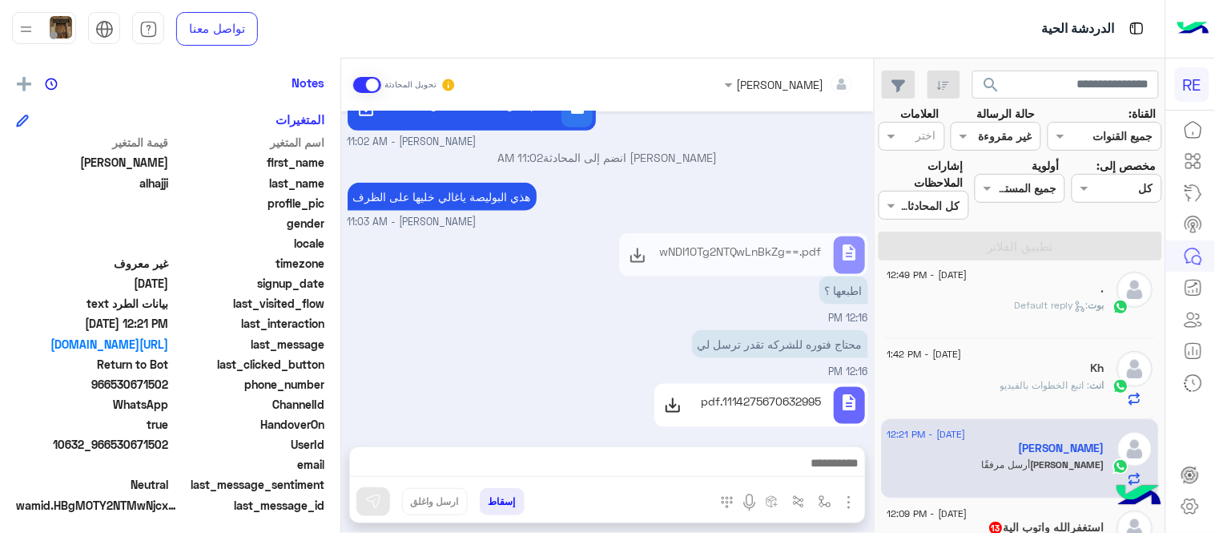
scroll to position [328, 0]
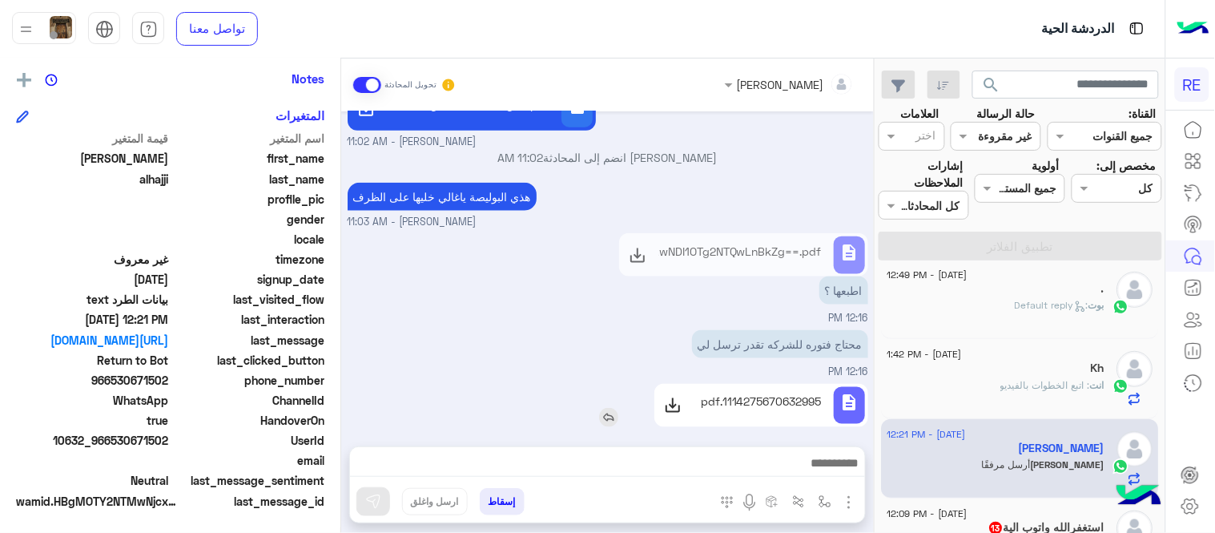
click at [781, 393] on p "1114275670632995.pdf" at bounding box center [761, 401] width 121 height 17
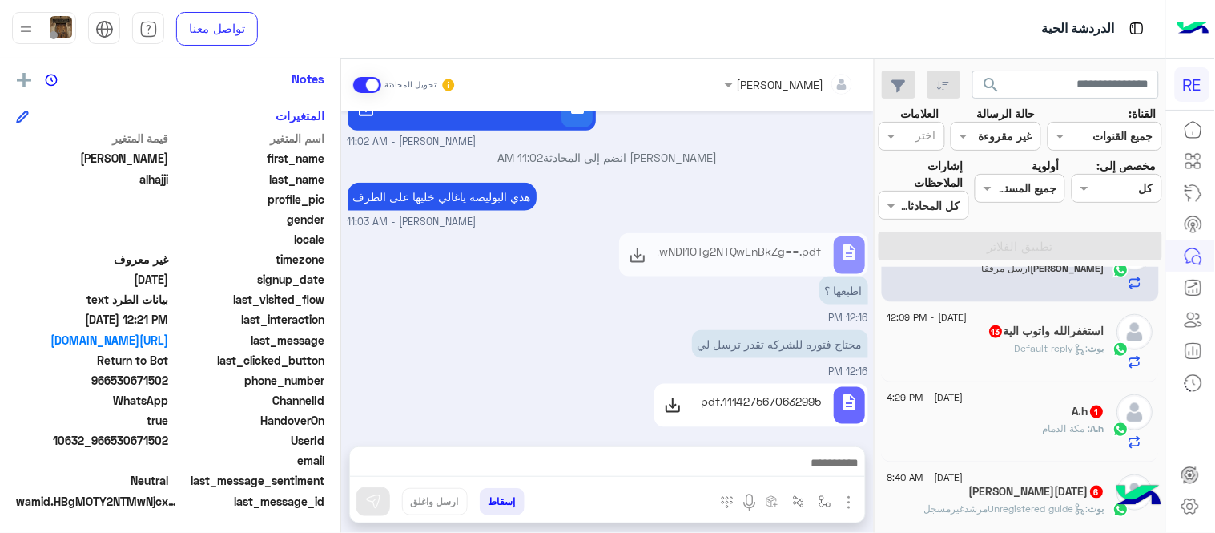
scroll to position [406, 0]
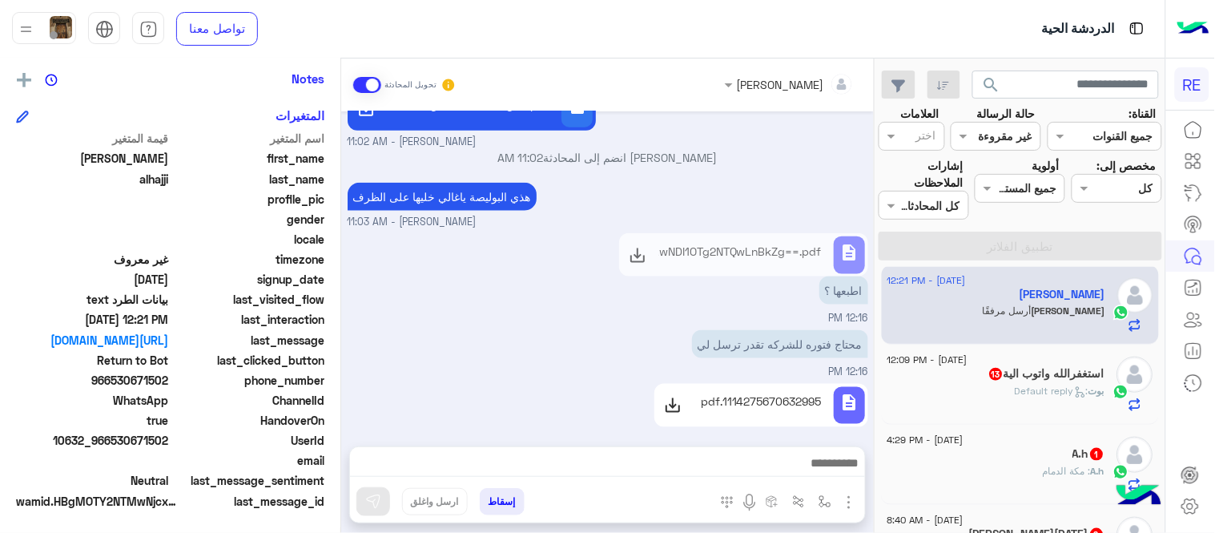
click at [981, 386] on div "[PERSON_NAME] : Default reply" at bounding box center [997, 398] width 218 height 28
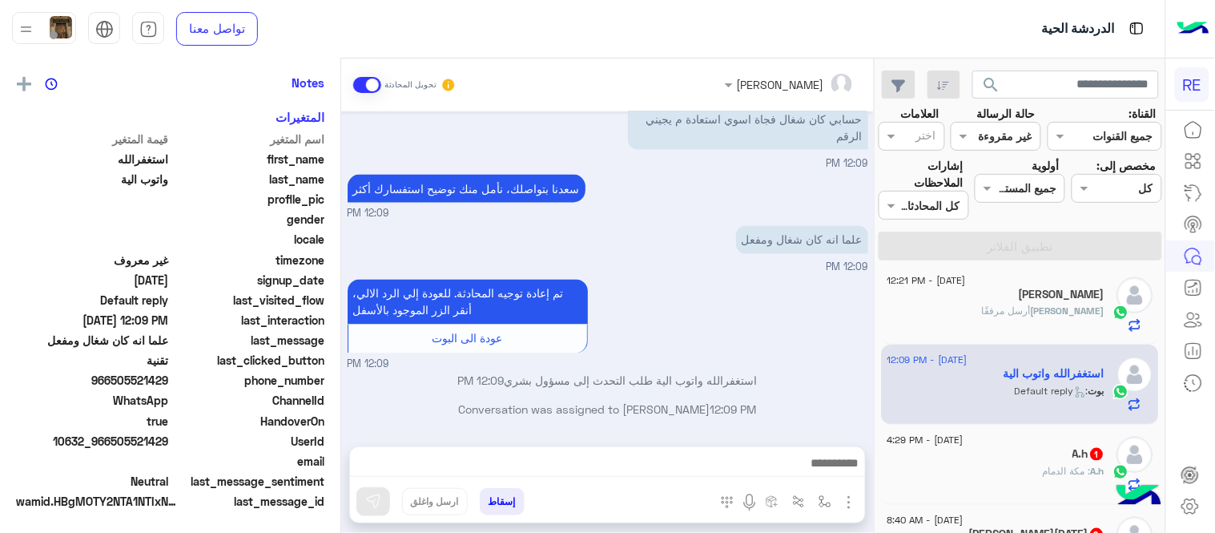
scroll to position [328, 0]
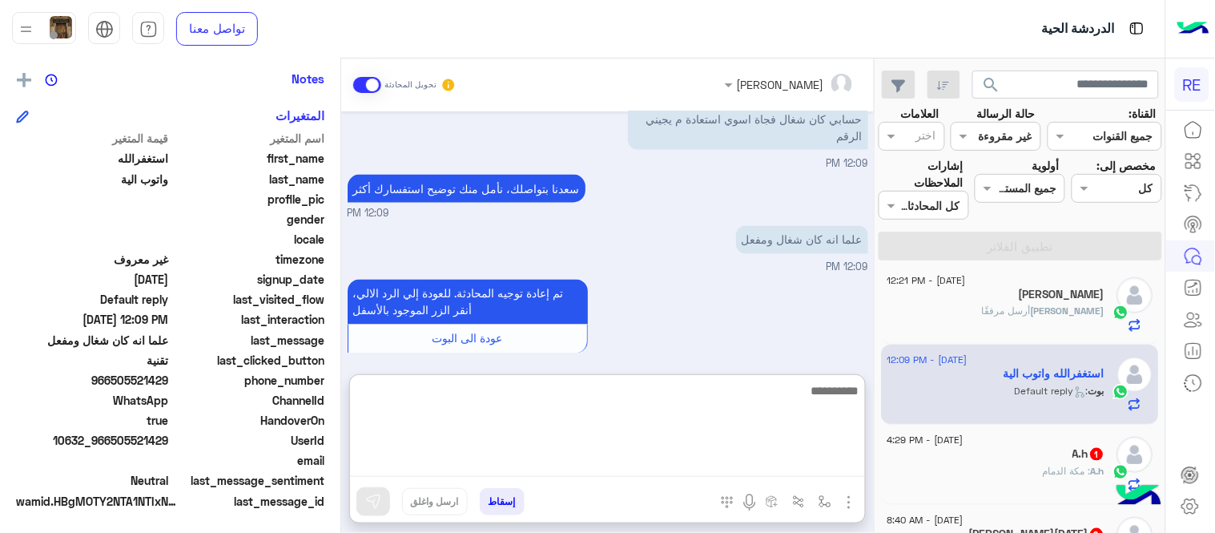
click at [558, 461] on textarea at bounding box center [607, 429] width 515 height 96
type textarea "**********"
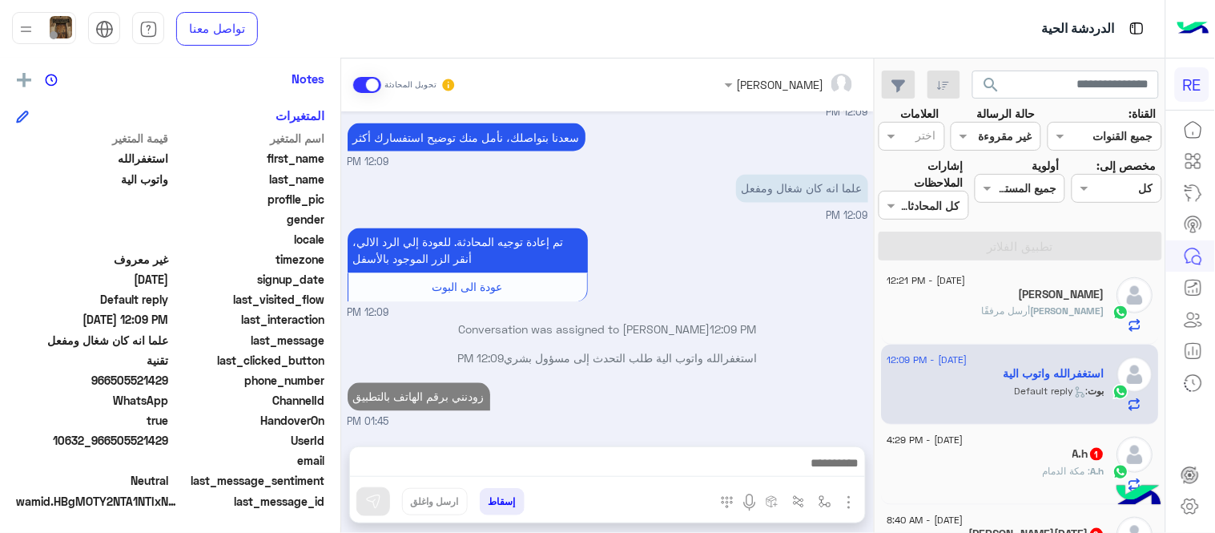
click at [703, 292] on div "[DATE] تقنية 12:08 PM سعداء بتواصلك معنا، لنتمكن من مساعدتك نأمل توضيح استفسارك…" at bounding box center [607, 270] width 533 height 319
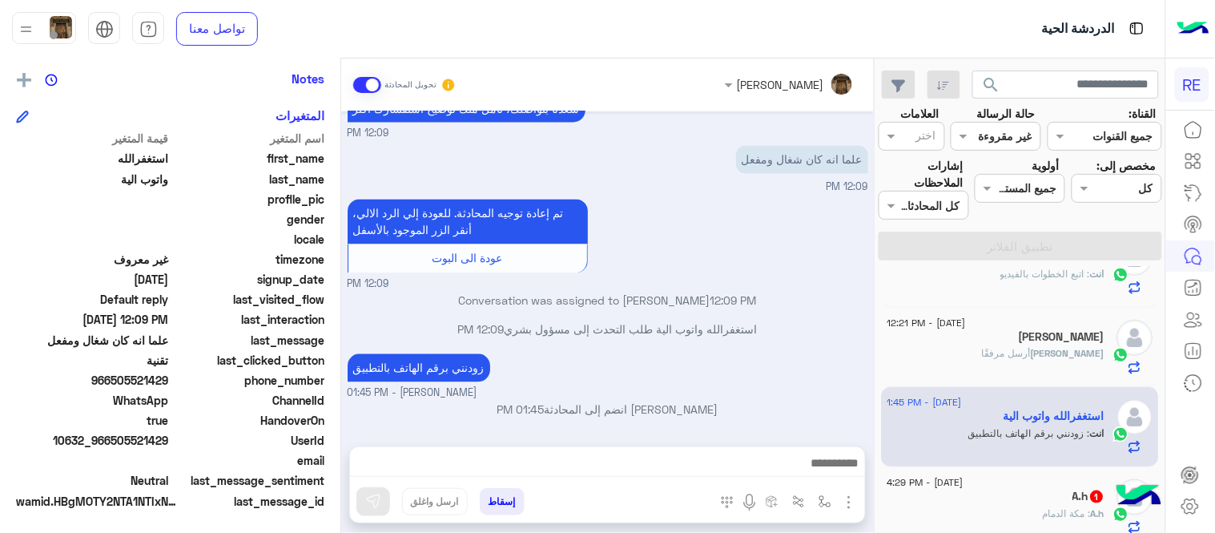
scroll to position [357, 0]
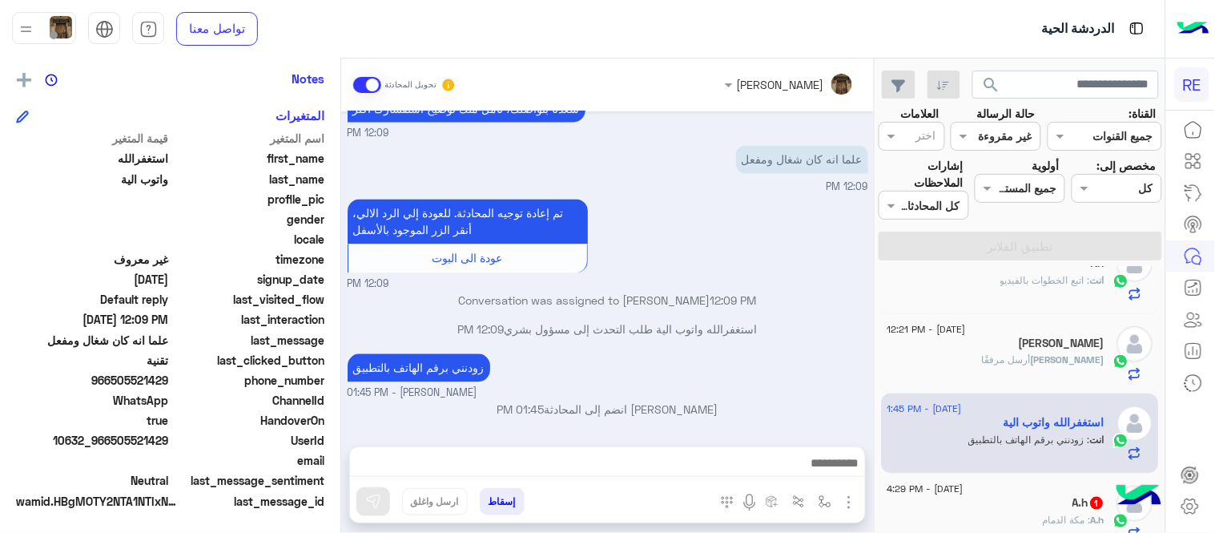
click at [975, 371] on div "[PERSON_NAME] أرسل مرفقًا" at bounding box center [997, 367] width 218 height 28
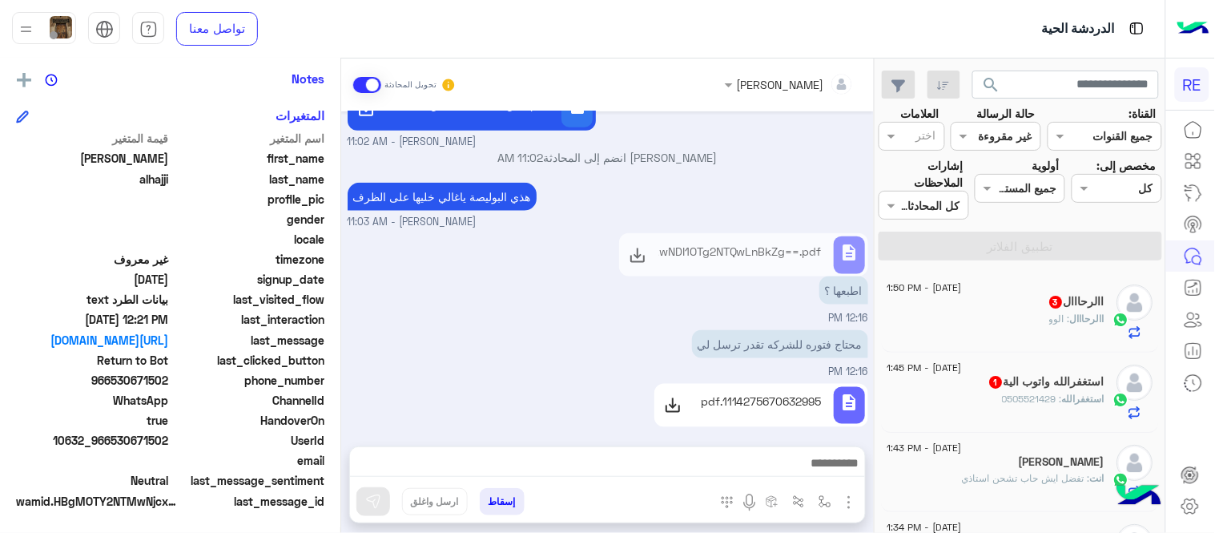
click at [686, 151] on div "[PERSON_NAME] انضم إلى المحادثة 11:02 AM" at bounding box center [608, 163] width 521 height 29
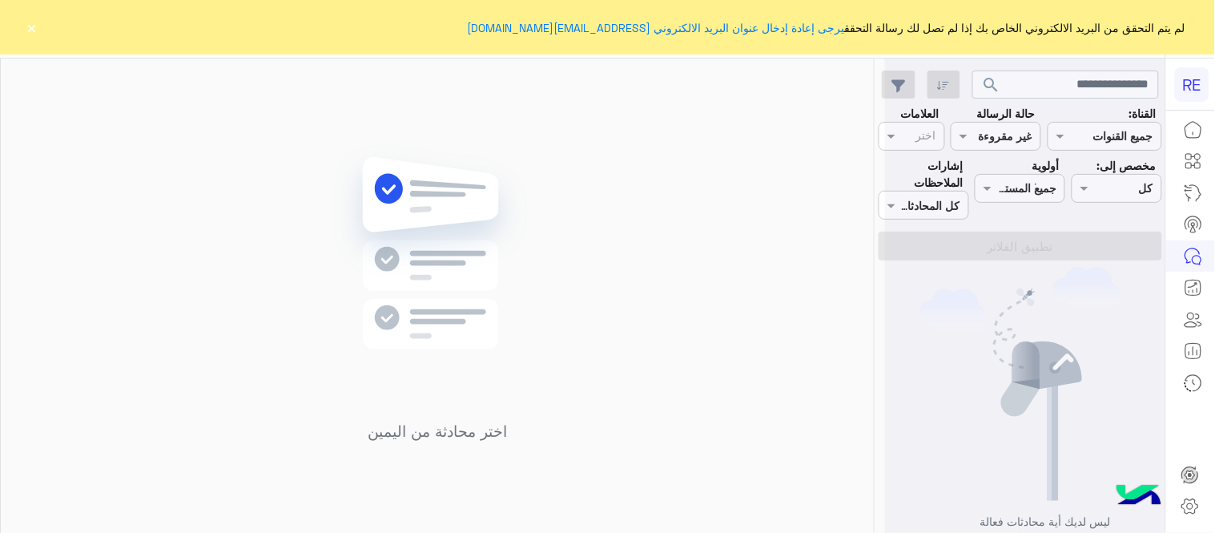
click at [29, 30] on button "×" at bounding box center [32, 27] width 16 height 16
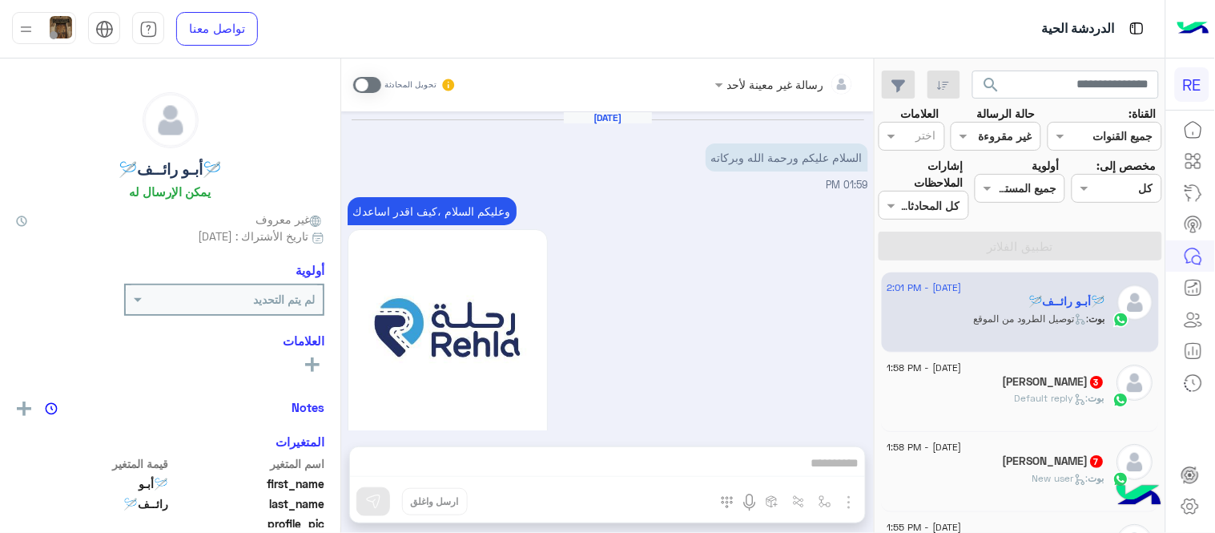
scroll to position [1058, 0]
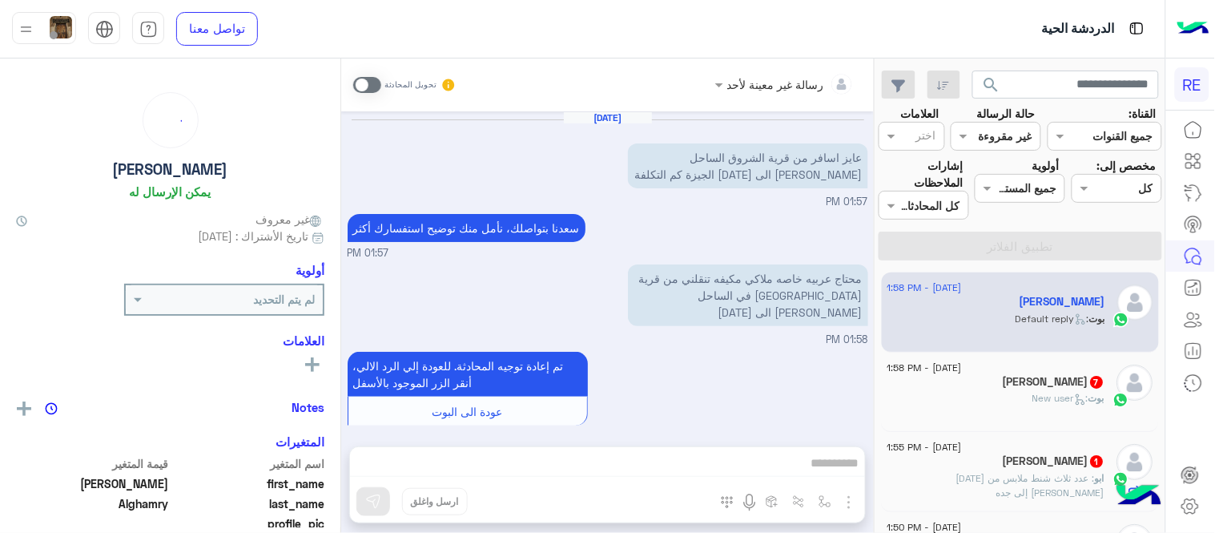
scroll to position [188, 0]
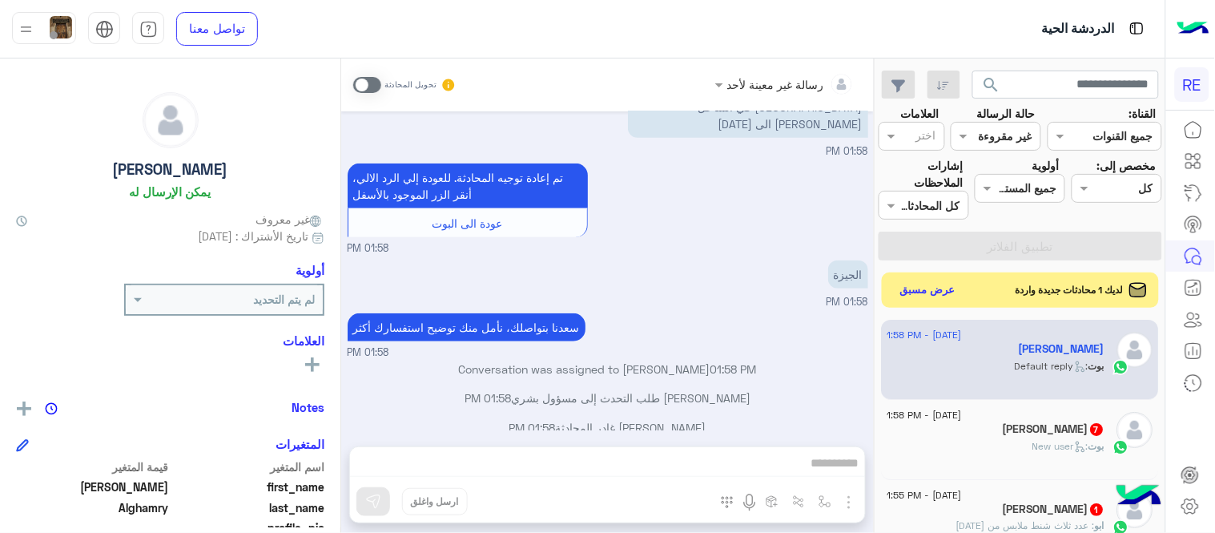
click at [348, 393] on div "Aug 27, 2025 عايز اسافر من قرية الشروق الساحل الشمالي الى ٦ اكتوبر الجيزة كم ال…" at bounding box center [607, 270] width 533 height 319
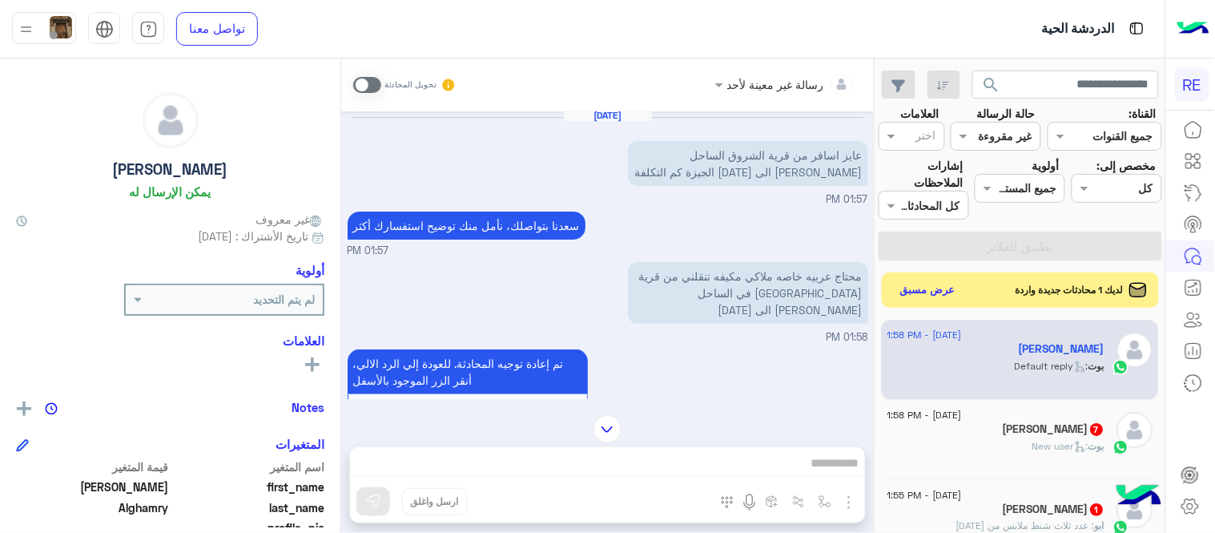
scroll to position [0, 0]
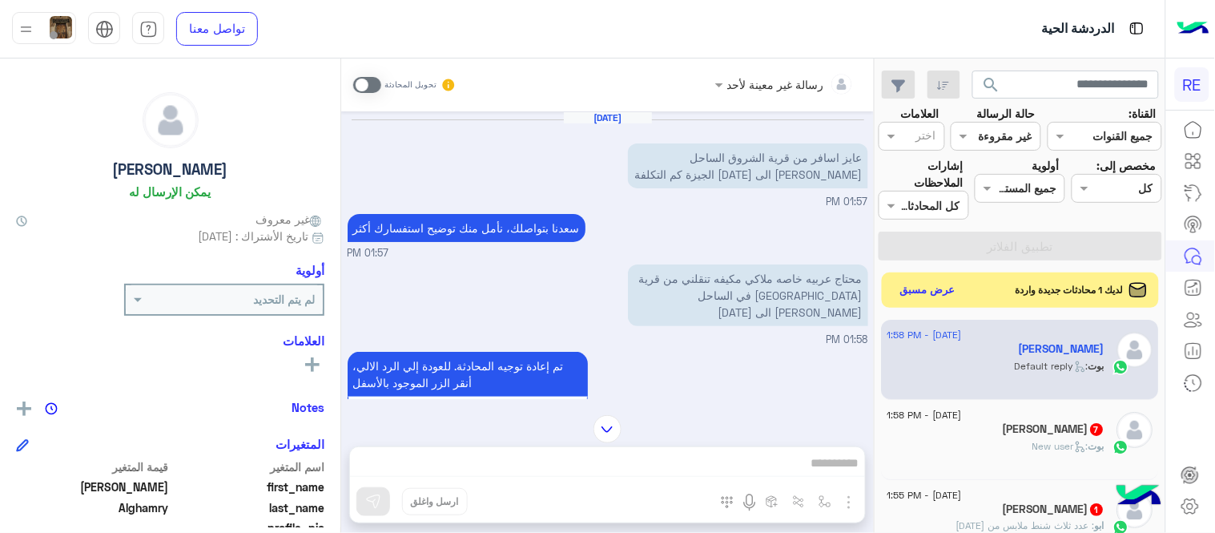
click at [370, 90] on span at bounding box center [367, 85] width 28 height 16
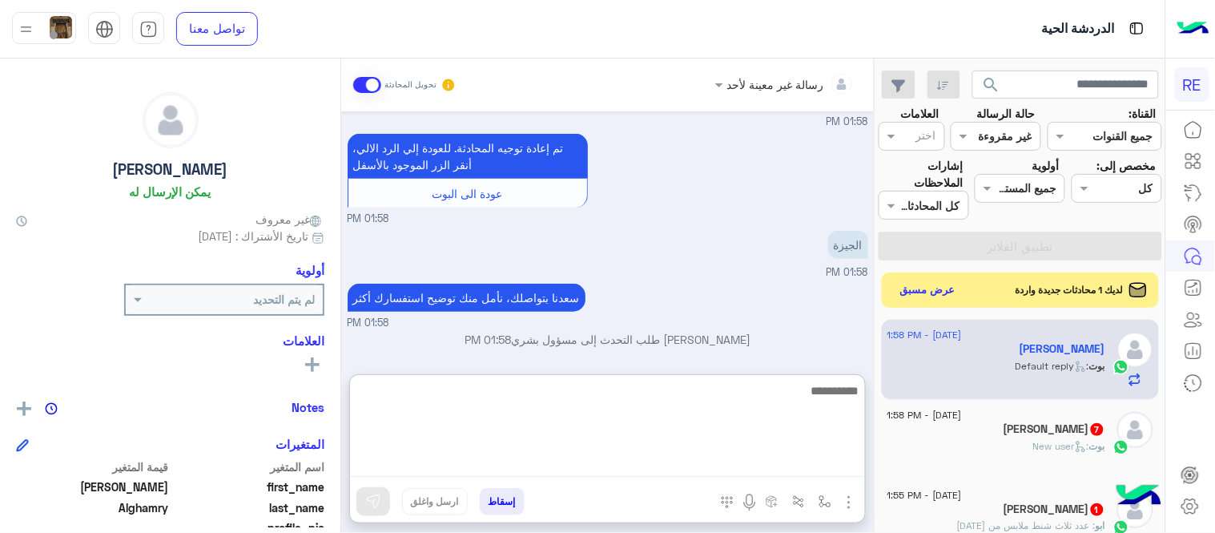
click at [665, 453] on textarea at bounding box center [607, 429] width 515 height 96
type textarea "**********"
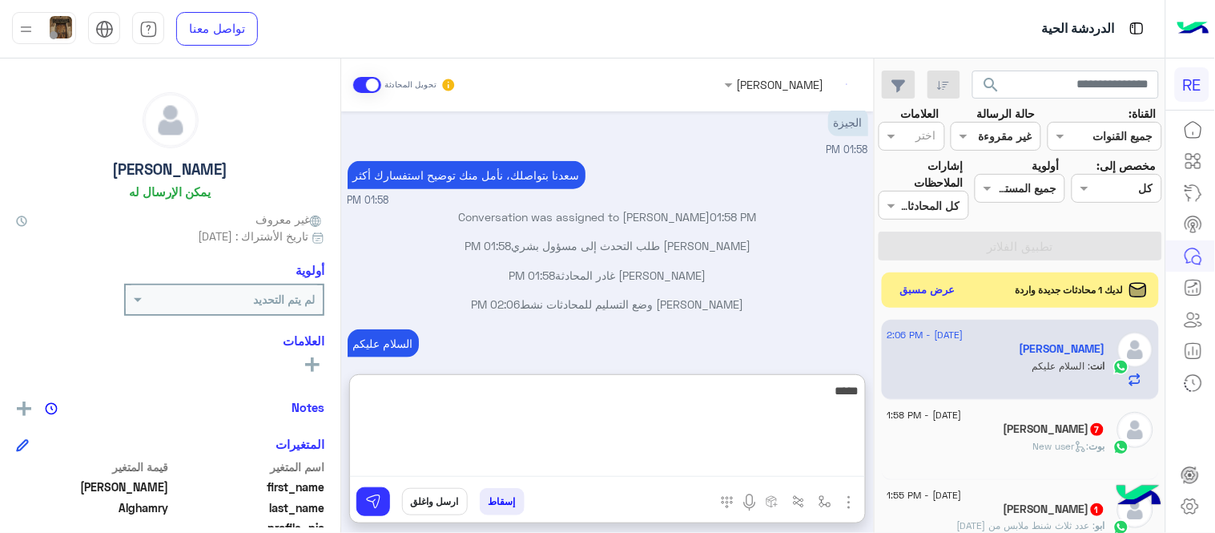
scroll to position [370, 0]
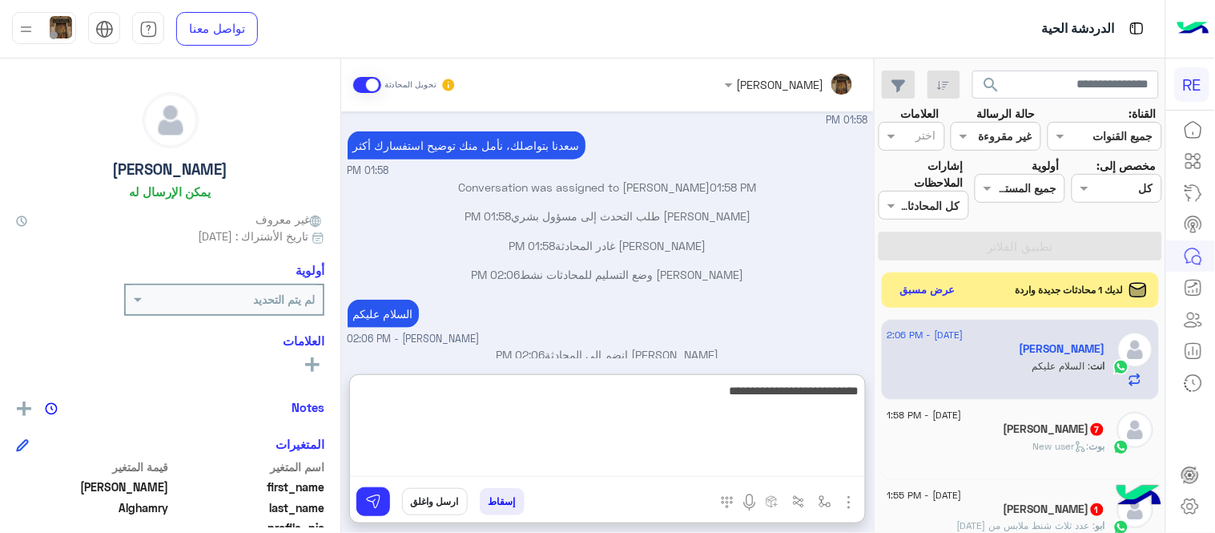
type textarea "**********"
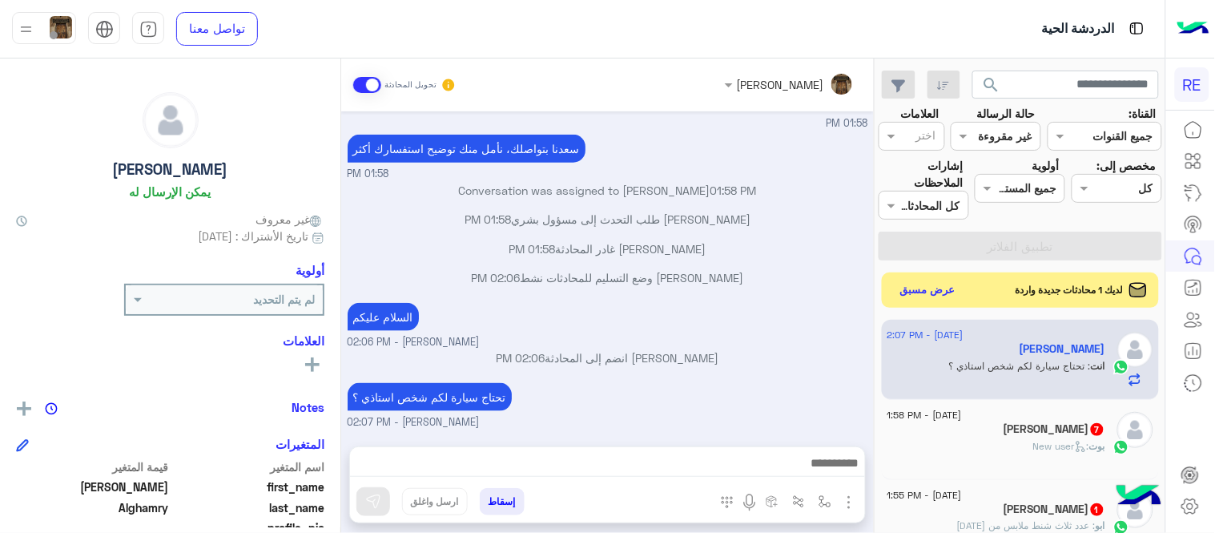
click at [740, 314] on div "Aug 27, 2025 عايز اسافر من قرية الشروق الساحل الشمالي الى ٦ اكتوبر الجيزة كم ال…" at bounding box center [607, 270] width 533 height 319
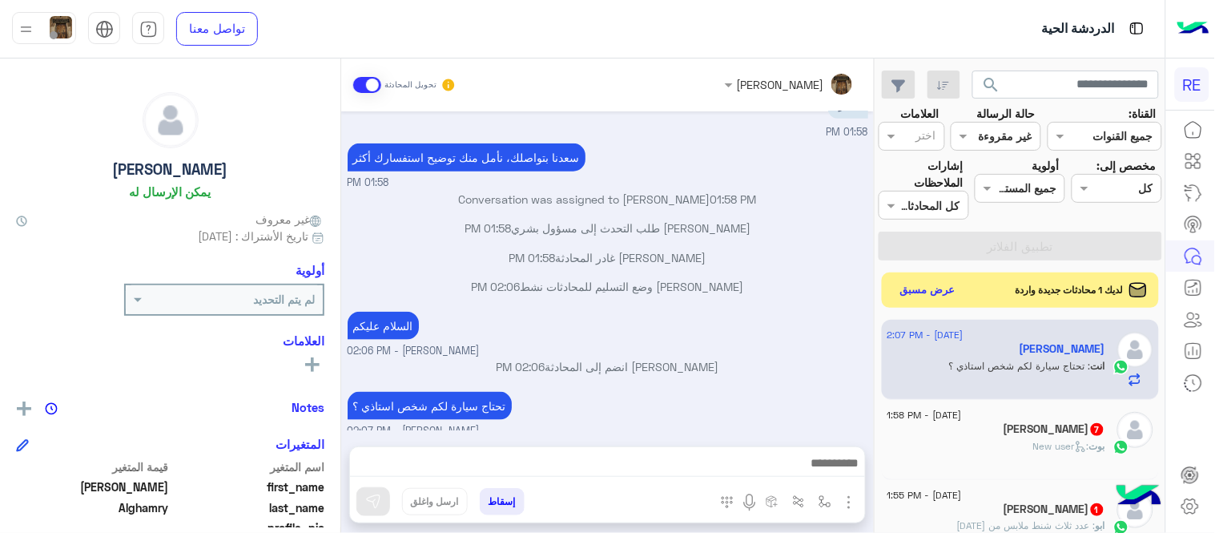
scroll to position [348, 0]
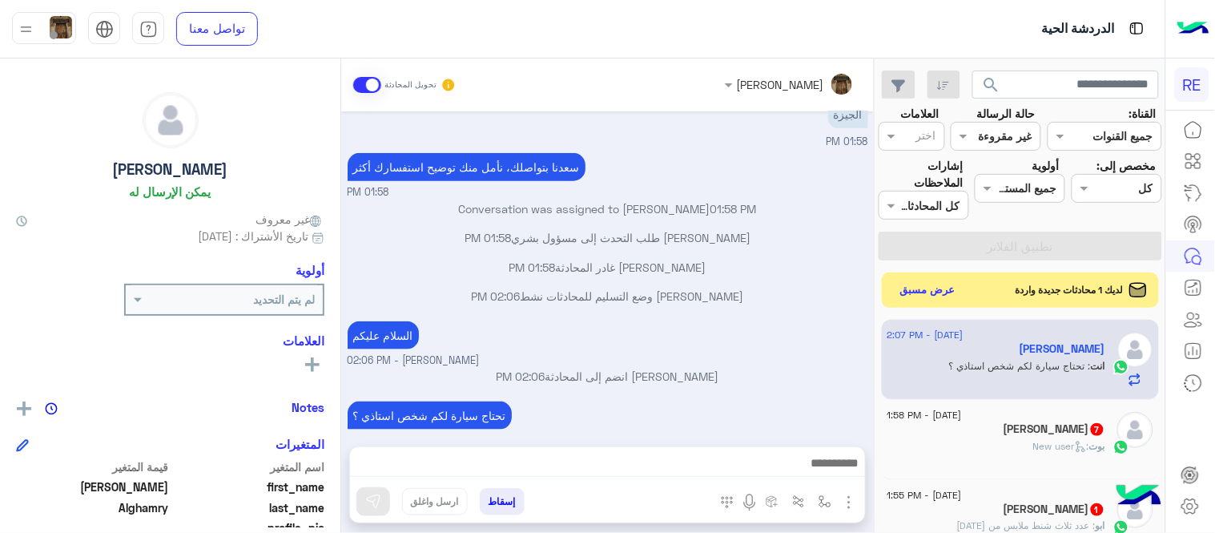
click at [745, 433] on small "عبير زكريا - 02:07 PM" at bounding box center [608, 440] width 521 height 15
click at [749, 368] on p "عبير زكريا انضم إلى المحادثة 02:06 PM" at bounding box center [608, 376] width 521 height 17
click at [915, 291] on button "عرض مسبق" at bounding box center [927, 290] width 67 height 22
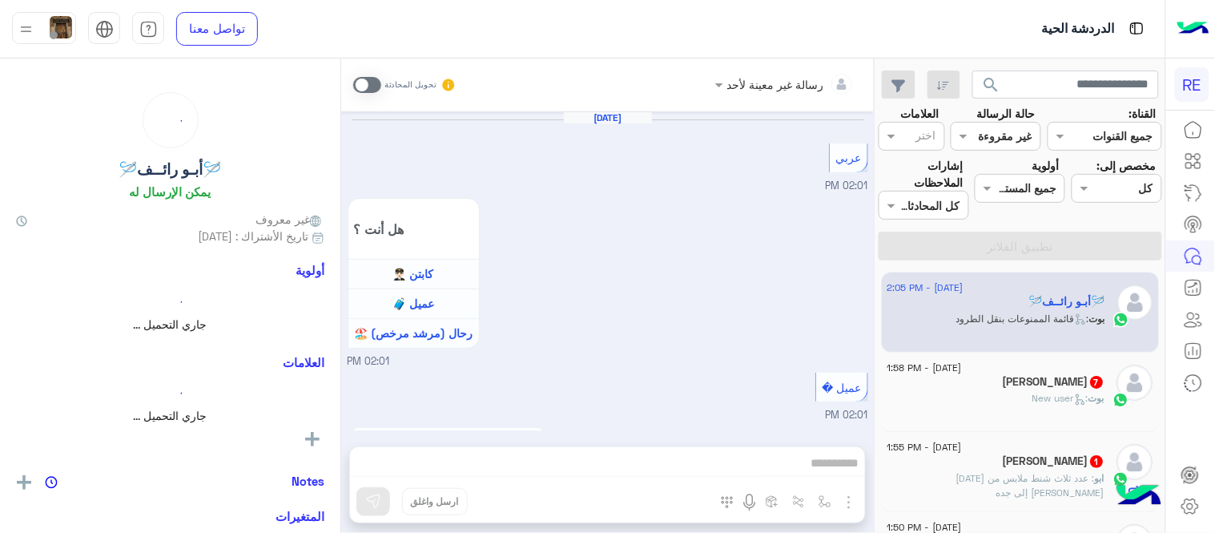
scroll to position [1331, 0]
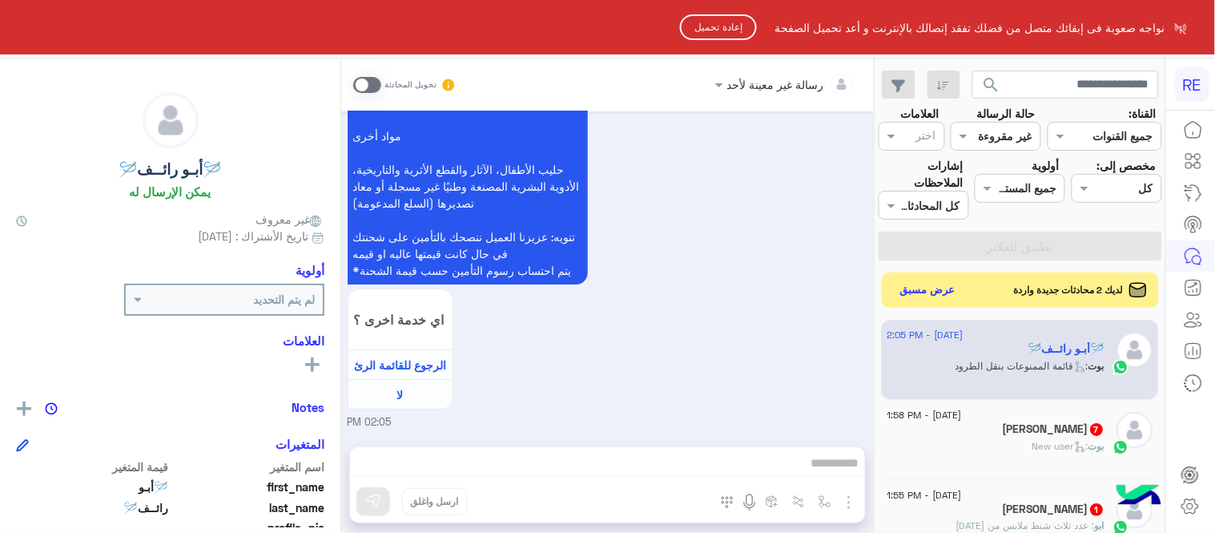
click at [733, 25] on button "إعادة تحميل" at bounding box center [718, 27] width 77 height 26
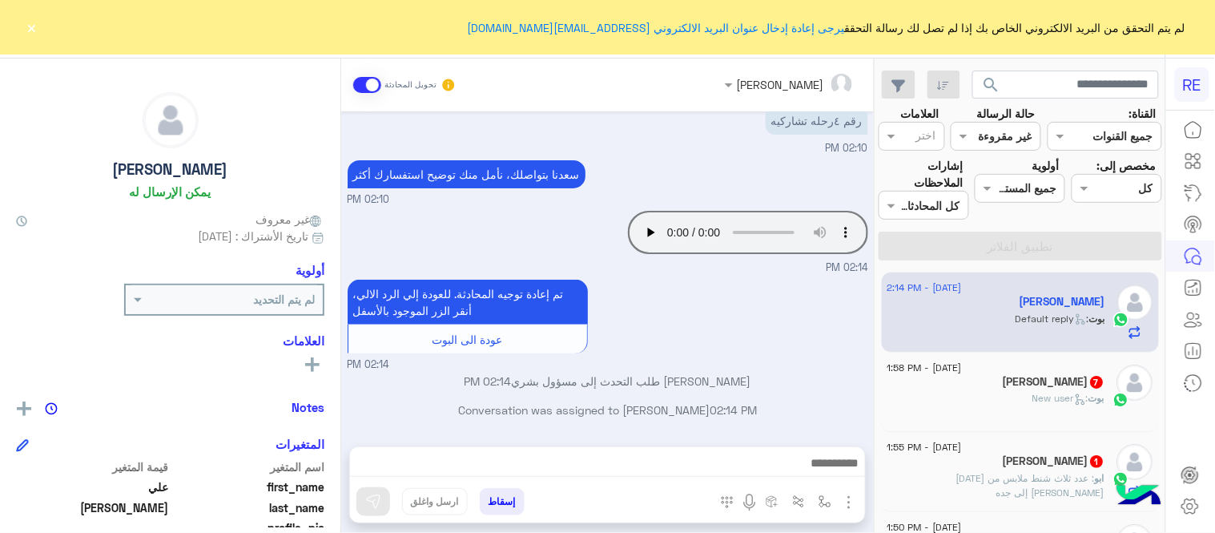
click at [30, 24] on button "×" at bounding box center [32, 27] width 16 height 16
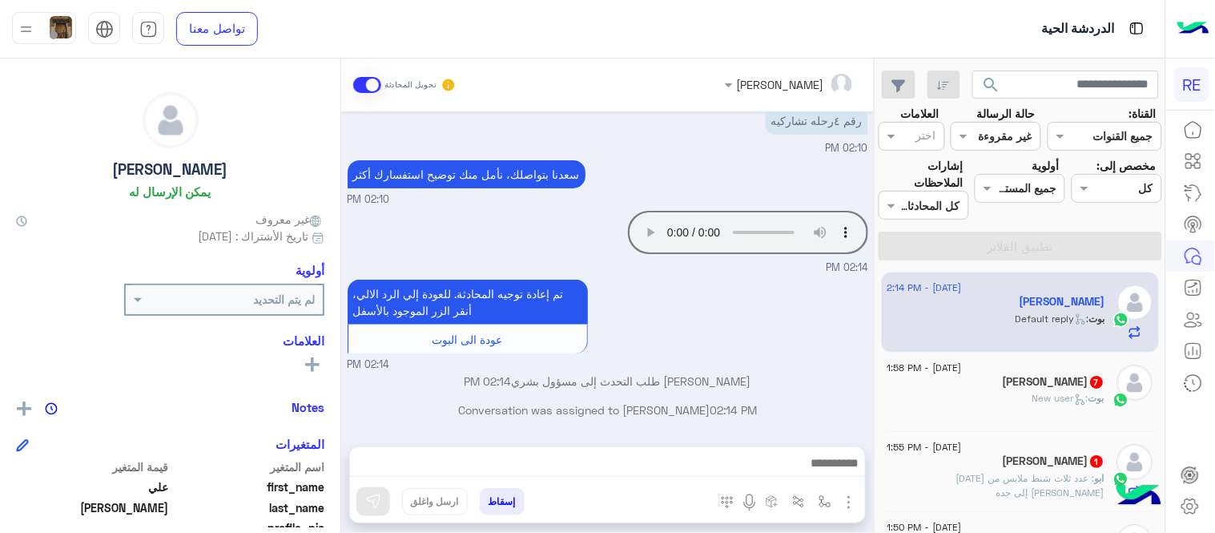
click at [797, 294] on div "تم إعادة توجيه المحادثة. للعودة إلي الرد الالي، أنقر الزر الموجود بالأسفل عودة …" at bounding box center [608, 324] width 521 height 97
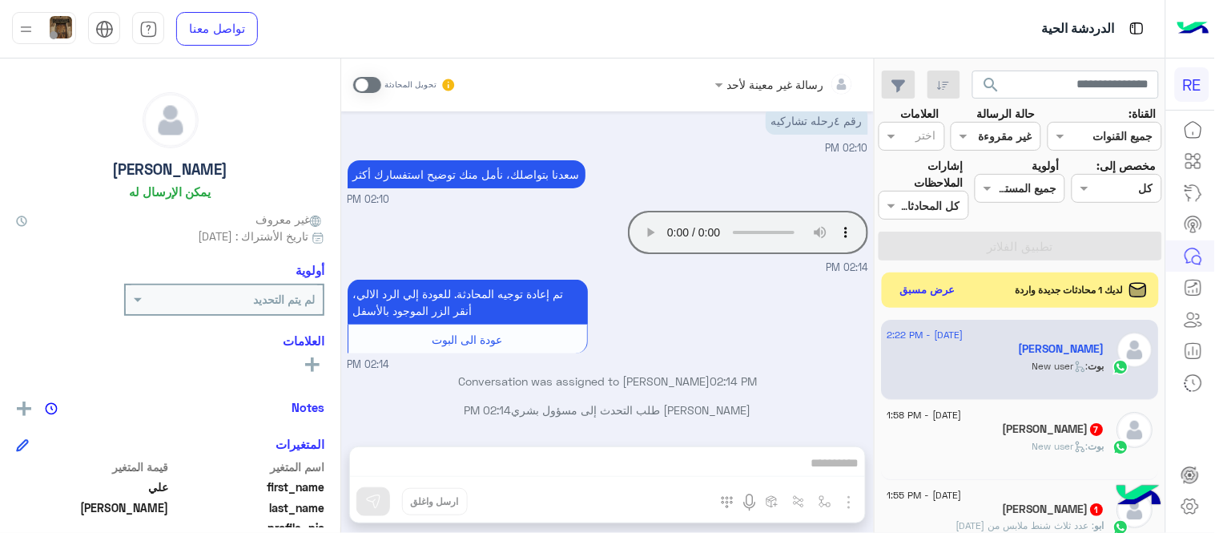
scroll to position [1197, 0]
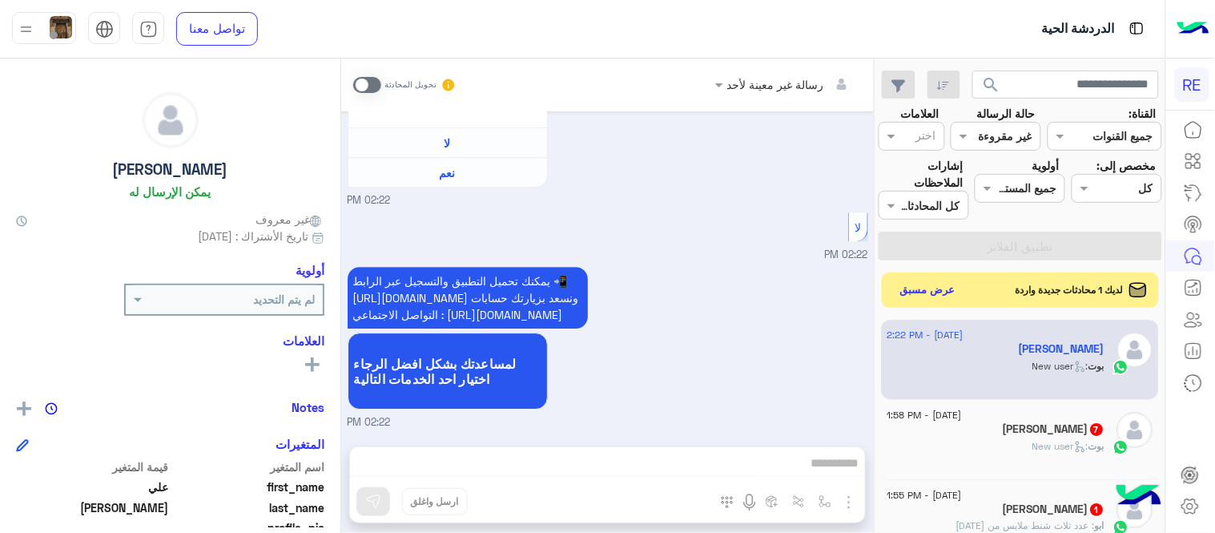
click at [735, 350] on div "يمكنك تحميل التطبيق والتسجيل عبر الرابط 📲 http://onelink.to/Rehla ونسعد بزيارتك…" at bounding box center [608, 346] width 521 height 167
